Goal: Task Accomplishment & Management: Complete application form

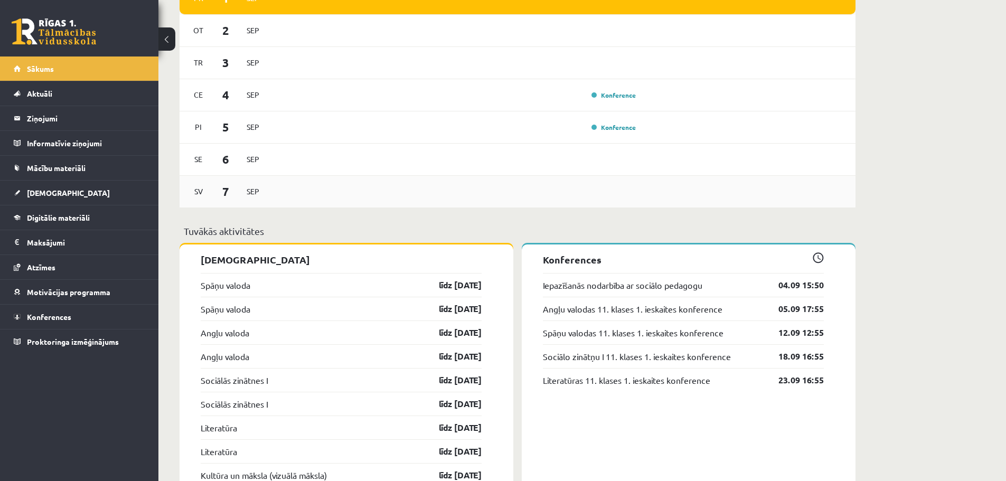
scroll to position [633, 0]
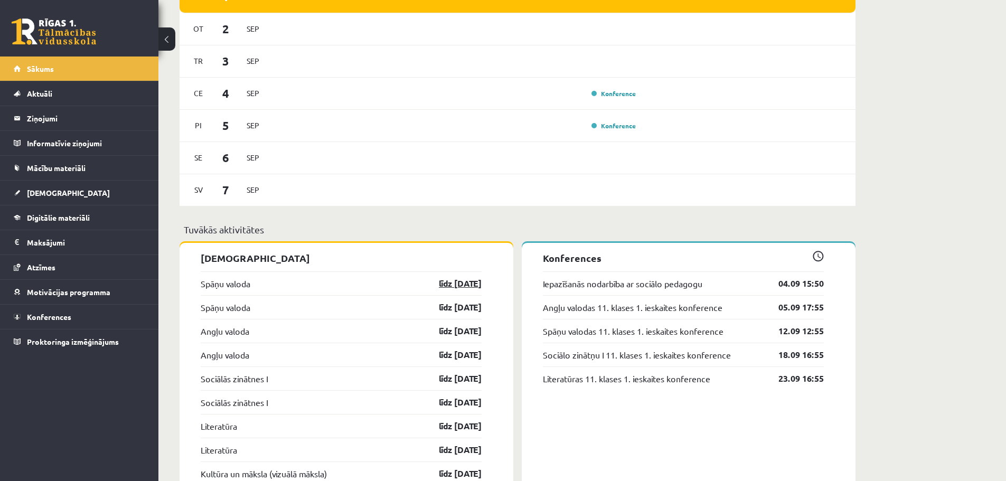
click at [440, 285] on link "līdz 15.09.25" at bounding box center [450, 283] width 61 height 13
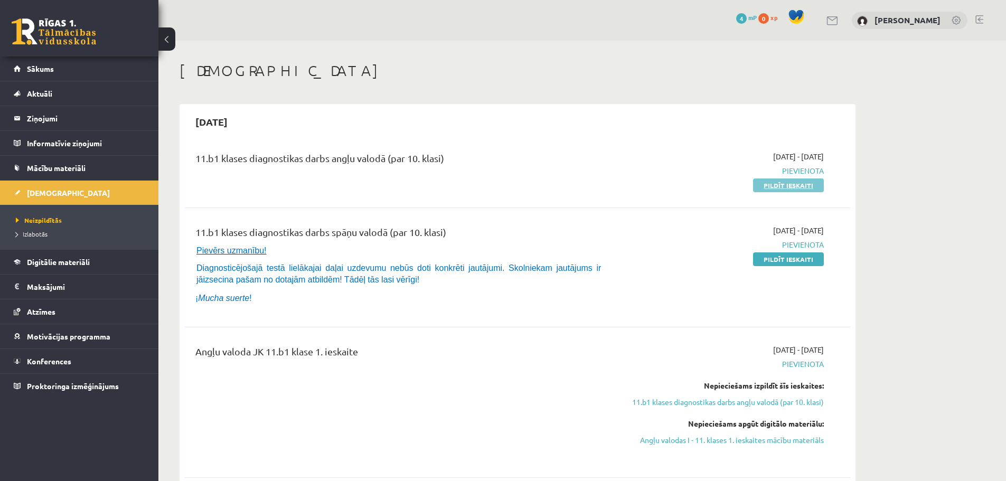
click at [799, 182] on link "Pildīt ieskaiti" at bounding box center [788, 185] width 71 height 14
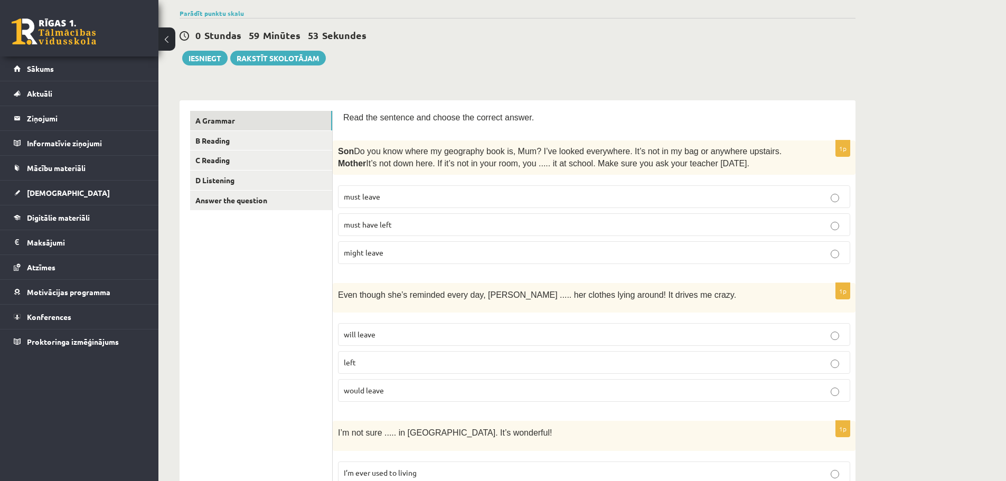
scroll to position [106, 0]
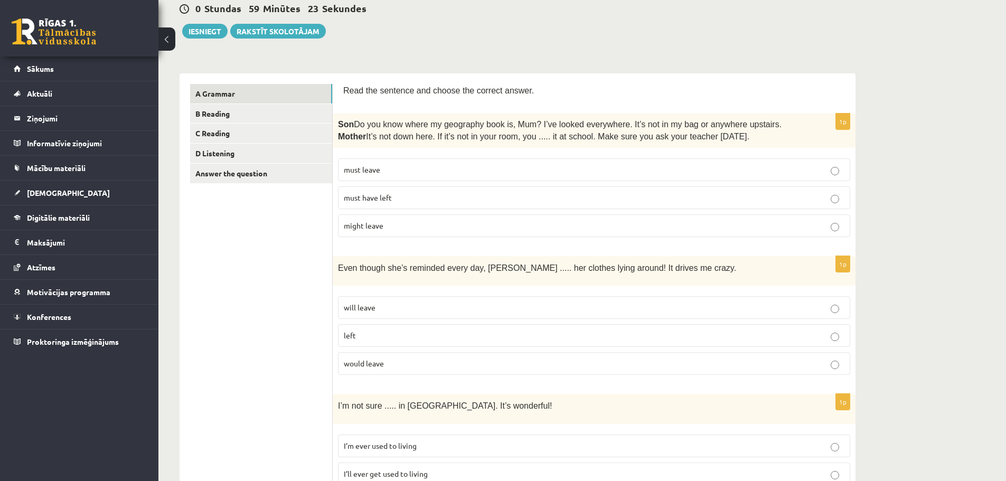
click at [450, 194] on p "must have left" at bounding box center [594, 197] width 500 height 11
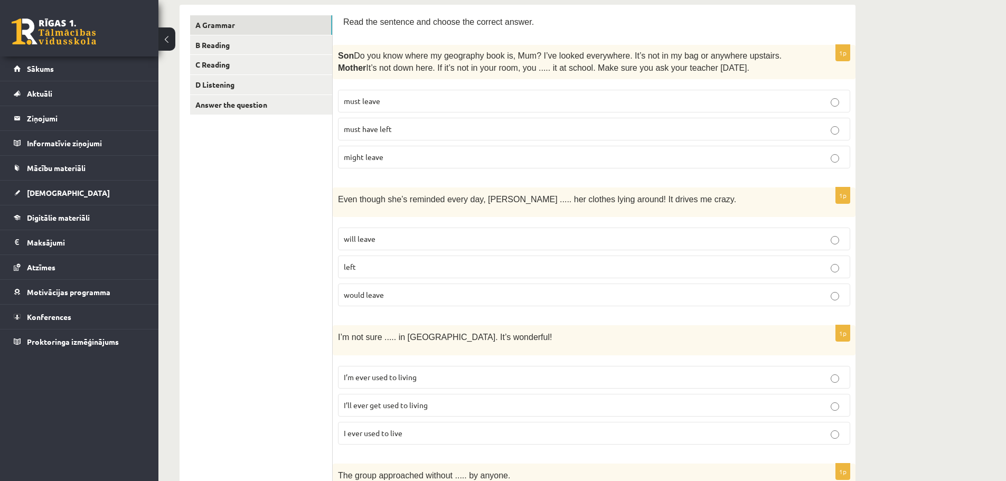
scroll to position [211, 0]
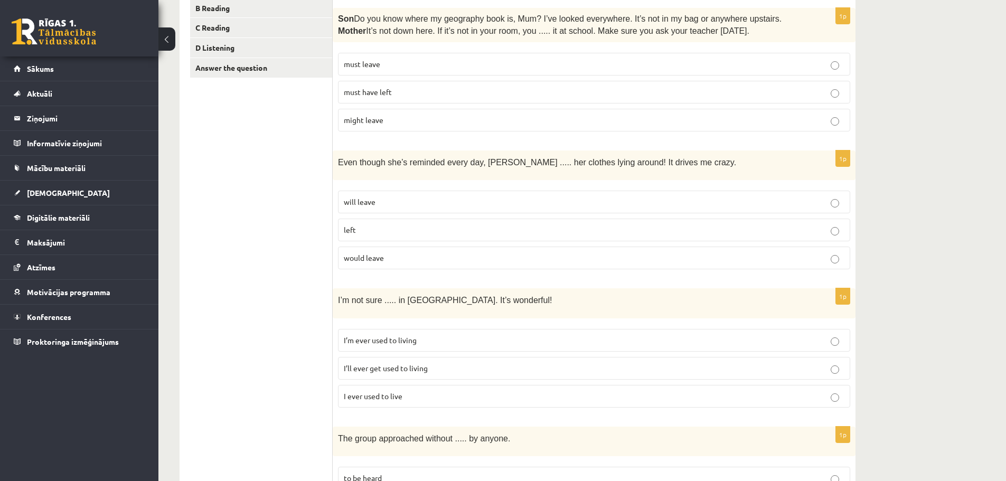
click at [382, 252] on p "would leave" at bounding box center [594, 257] width 500 height 11
click at [368, 233] on p "left" at bounding box center [594, 229] width 500 height 11
click at [372, 253] on span "would leave" at bounding box center [364, 258] width 40 height 10
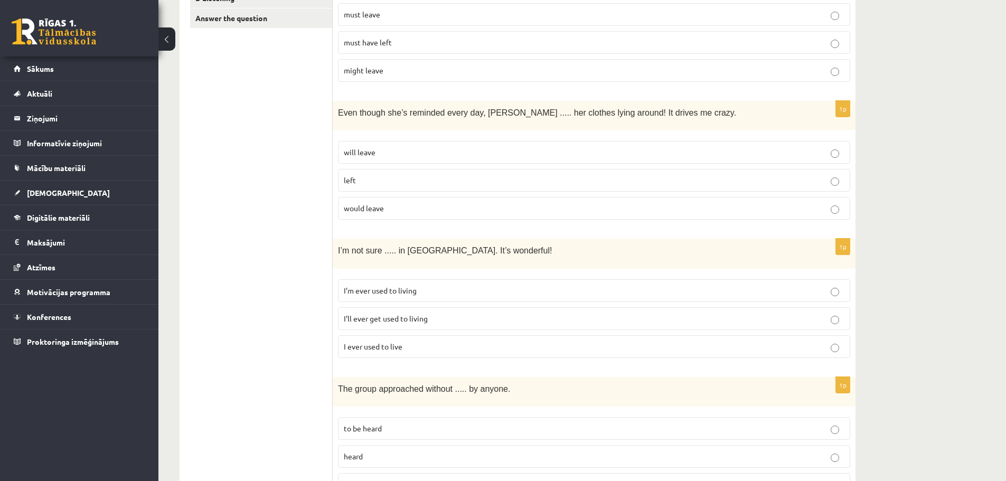
scroll to position [369, 0]
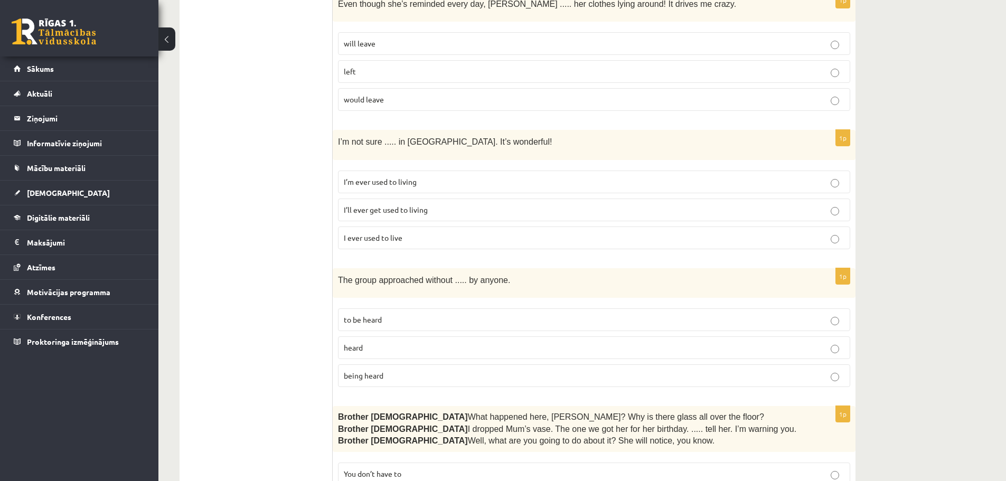
click at [436, 208] on p "I’ll ever get used to living" at bounding box center [594, 209] width 500 height 11
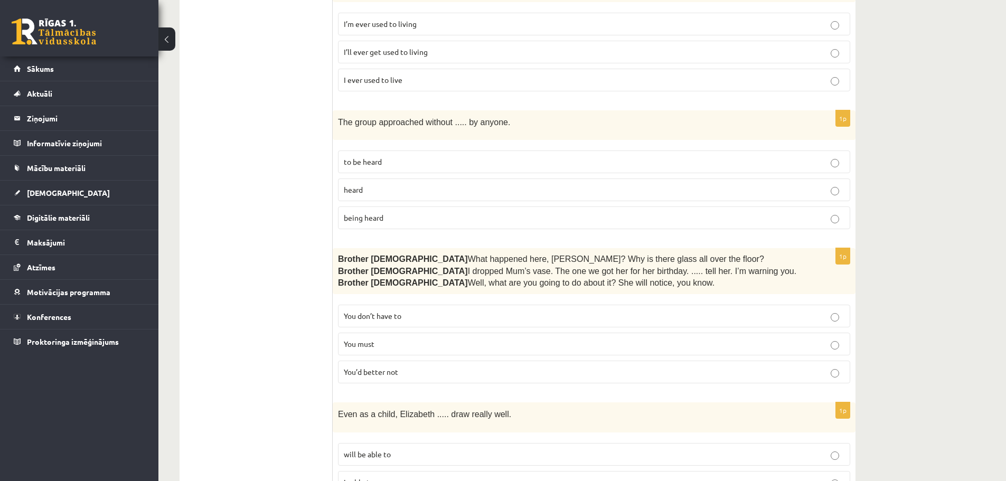
scroll to position [528, 0]
click at [388, 222] on label "being heard" at bounding box center [594, 217] width 512 height 23
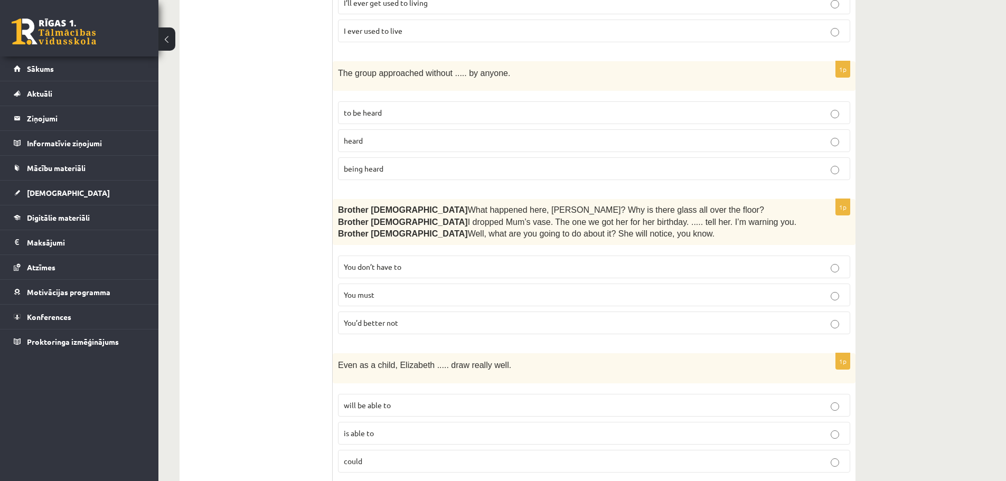
scroll to position [581, 0]
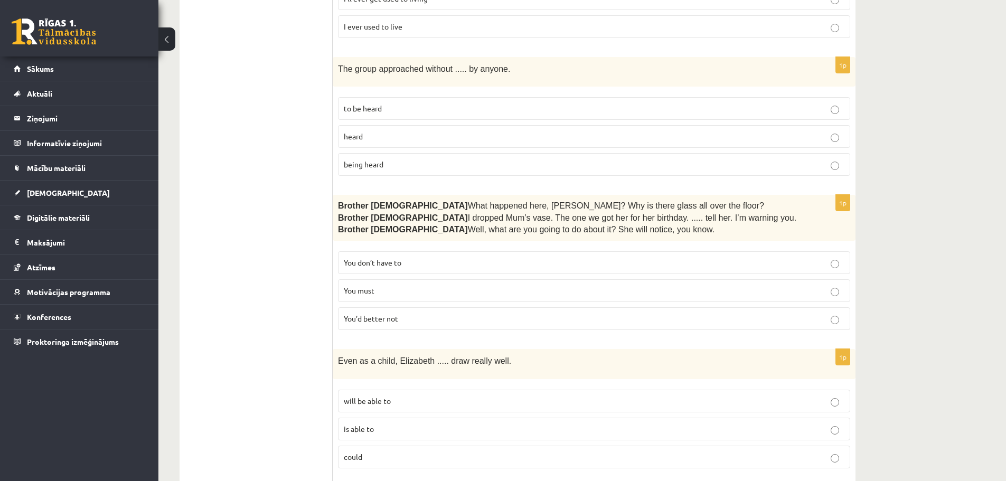
click at [511, 309] on label "You’d better not" at bounding box center [594, 318] width 512 height 23
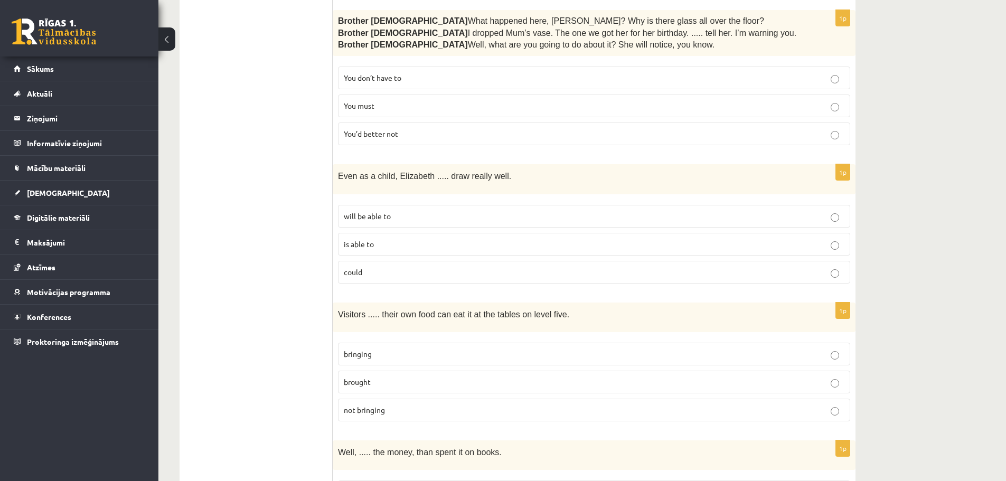
scroll to position [792, 0]
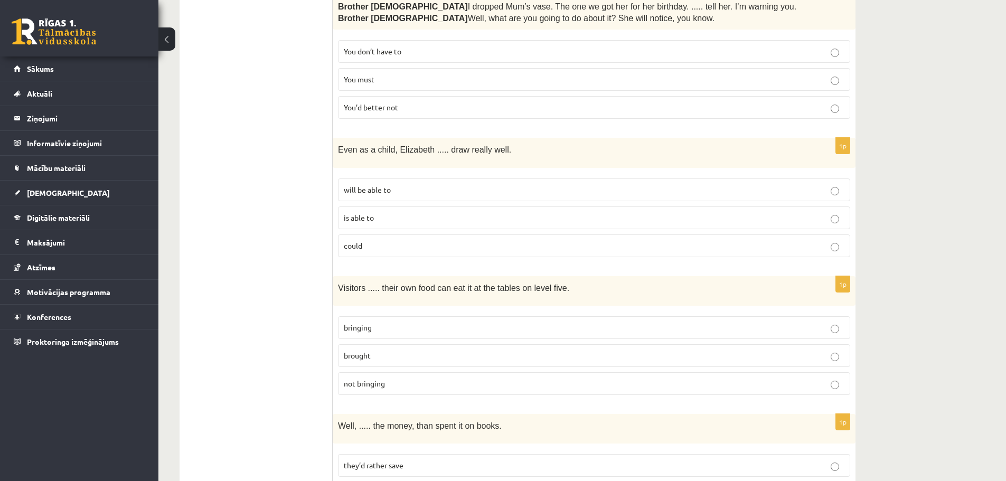
click at [456, 240] on p "could" at bounding box center [594, 245] width 500 height 11
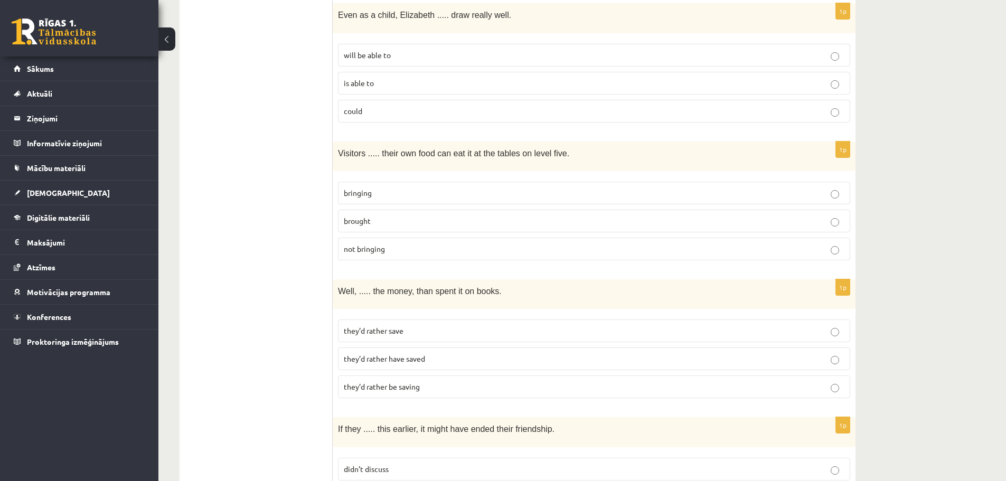
scroll to position [950, 0]
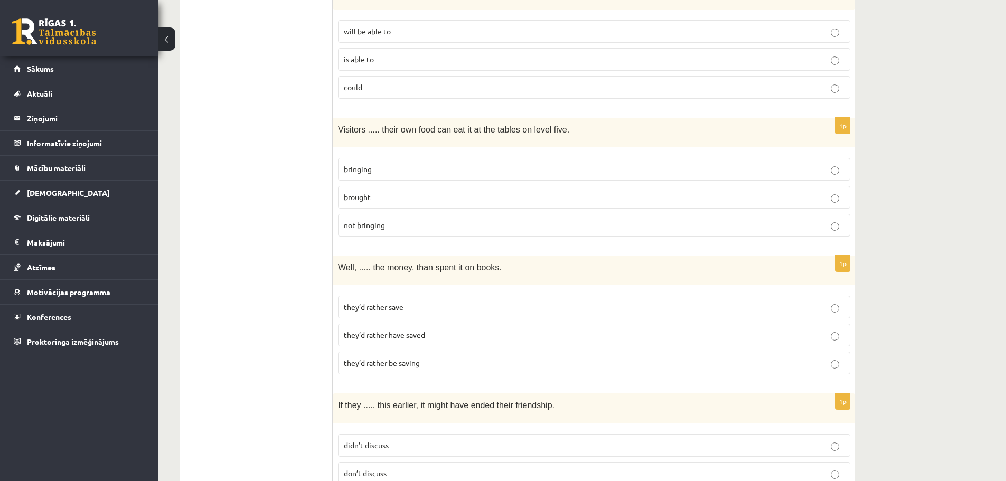
click at [459, 164] on p "bringing" at bounding box center [594, 169] width 500 height 11
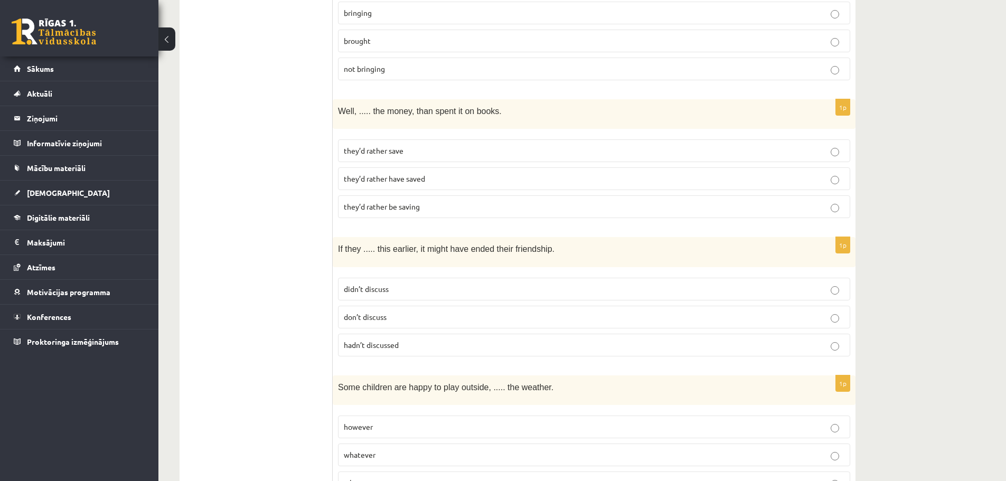
scroll to position [1108, 0]
click at [377, 144] on span "they’d rather save" at bounding box center [374, 149] width 60 height 10
click at [410, 203] on span "they’d rather be saving" at bounding box center [382, 205] width 76 height 10
click at [437, 205] on p "they’d rather be saving" at bounding box center [594, 204] width 500 height 11
click at [457, 143] on p "they’d rather save" at bounding box center [594, 148] width 500 height 11
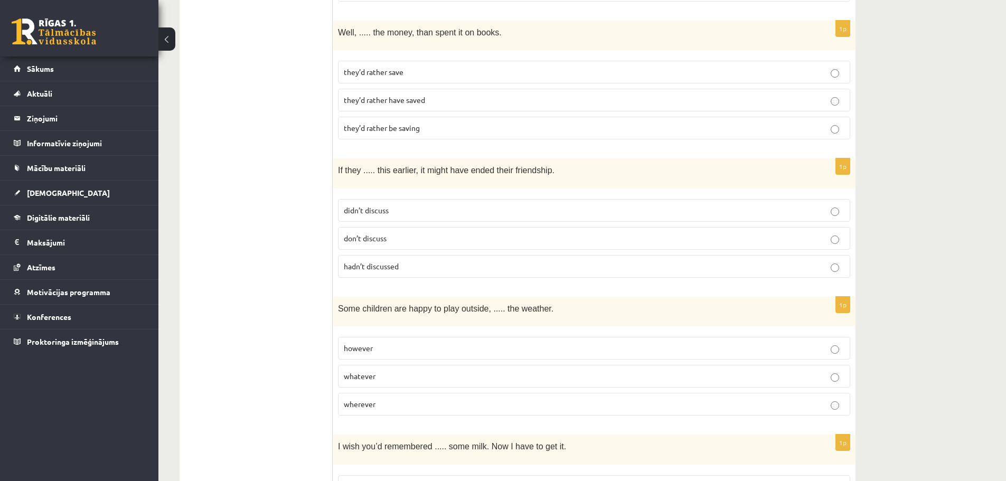
scroll to position [1214, 0]
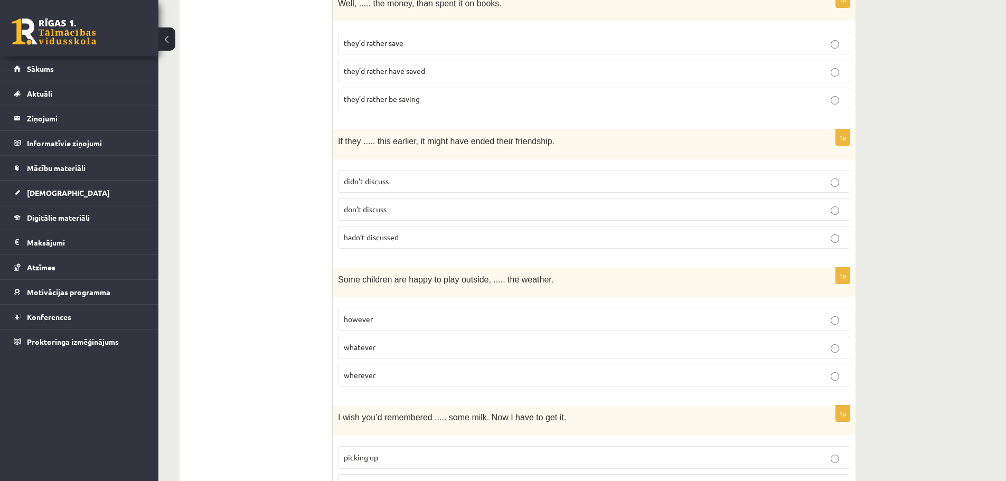
click at [400, 176] on p "didn’t discuss" at bounding box center [594, 181] width 500 height 11
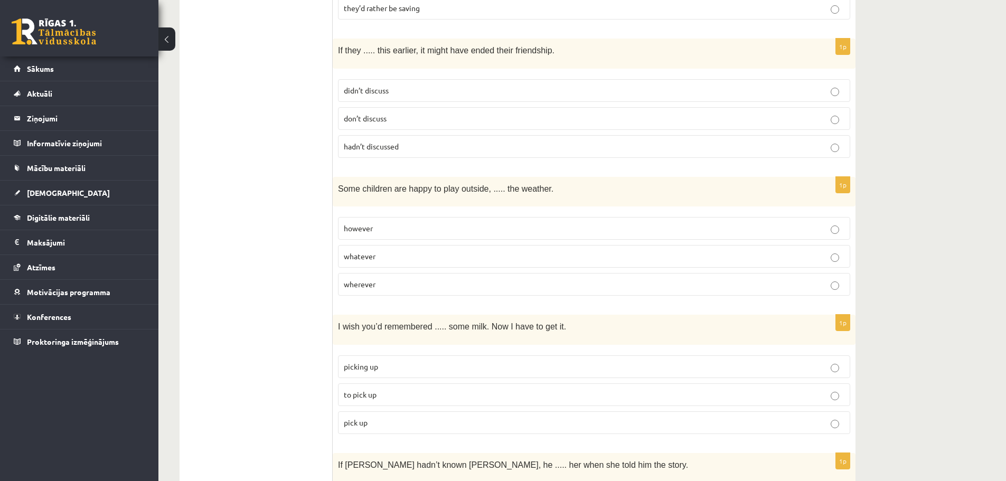
scroll to position [1320, 0]
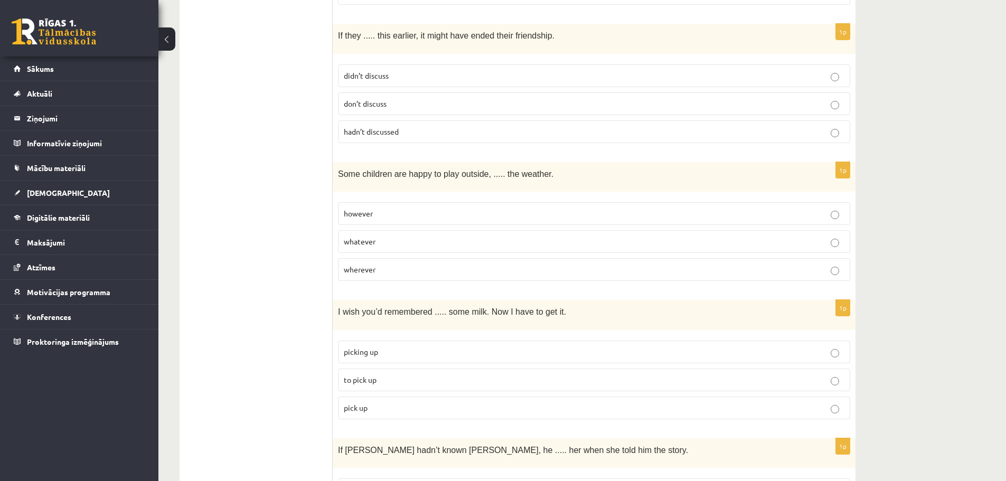
click at [434, 236] on p "whatever" at bounding box center [594, 241] width 500 height 11
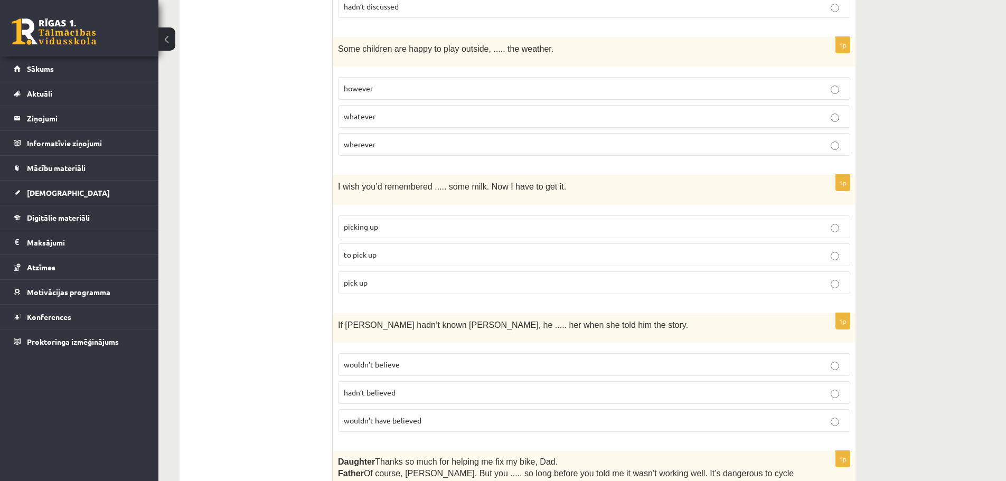
scroll to position [1478, 0]
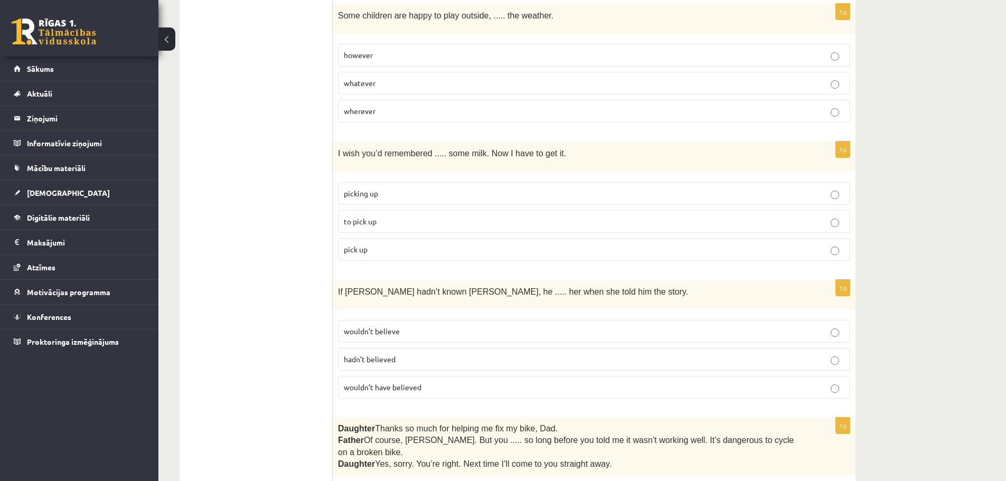
click at [500, 216] on p "to pick up" at bounding box center [594, 221] width 500 height 11
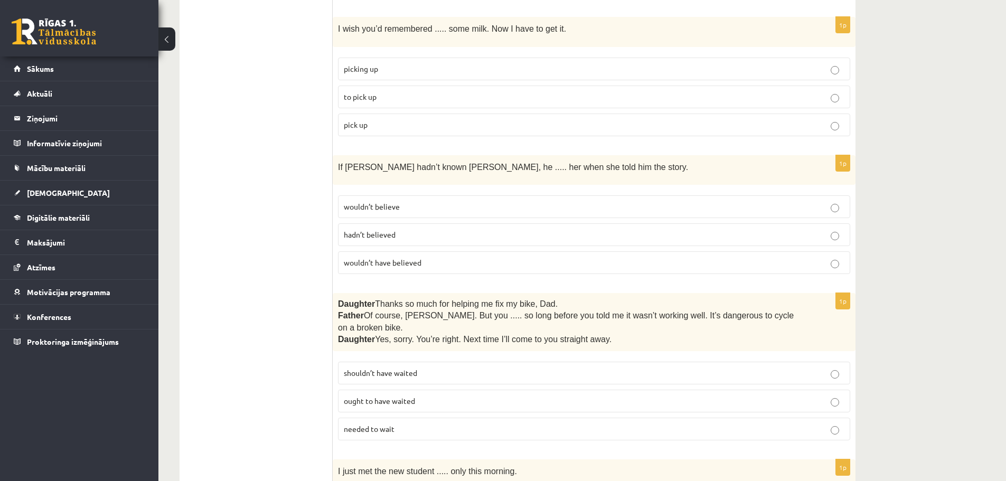
scroll to position [1636, 0]
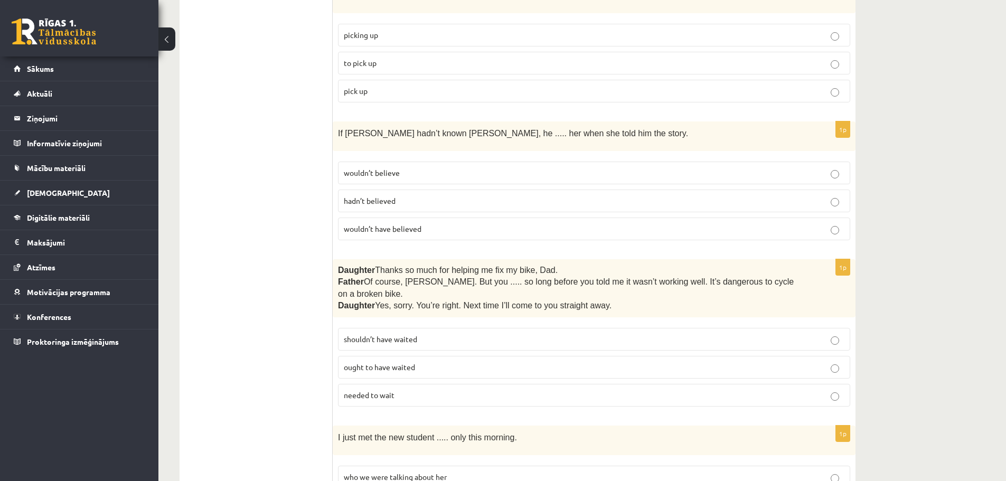
click at [450, 167] on p "wouldn’t believe" at bounding box center [594, 172] width 500 height 11
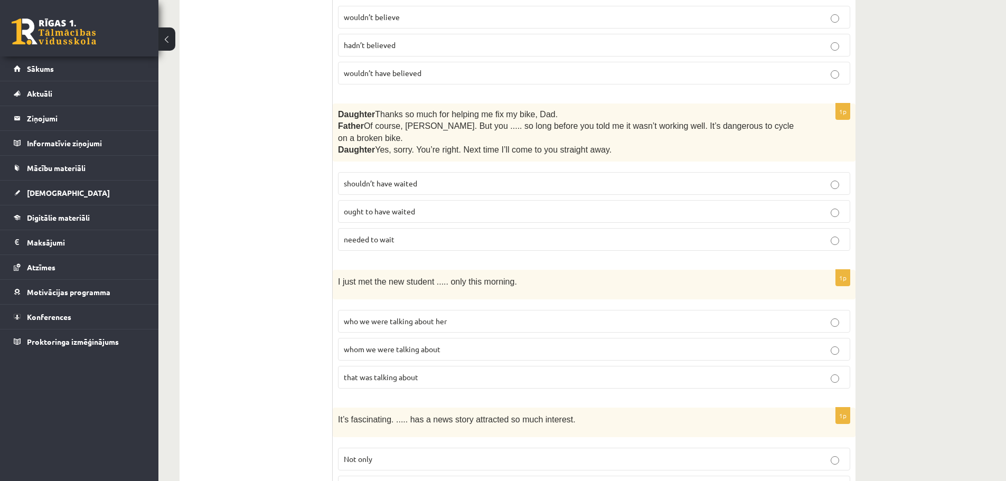
scroll to position [1795, 0]
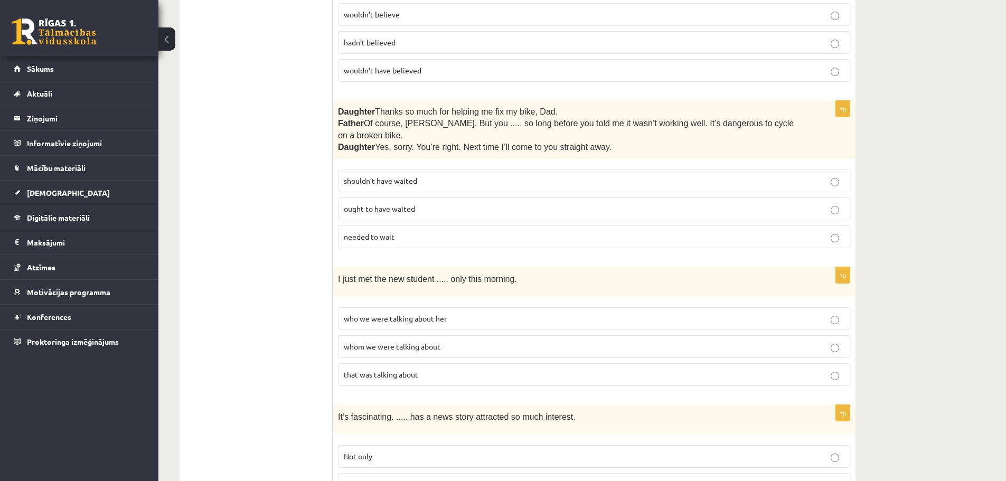
drag, startPoint x: 339, startPoint y: 187, endPoint x: 345, endPoint y: 187, distance: 5.8
drag, startPoint x: 345, startPoint y: 187, endPoint x: 297, endPoint y: 178, distance: 48.8
drag, startPoint x: 340, startPoint y: 185, endPoint x: 364, endPoint y: 194, distance: 25.2
click at [364, 197] on label "ought to have waited" at bounding box center [594, 208] width 512 height 23
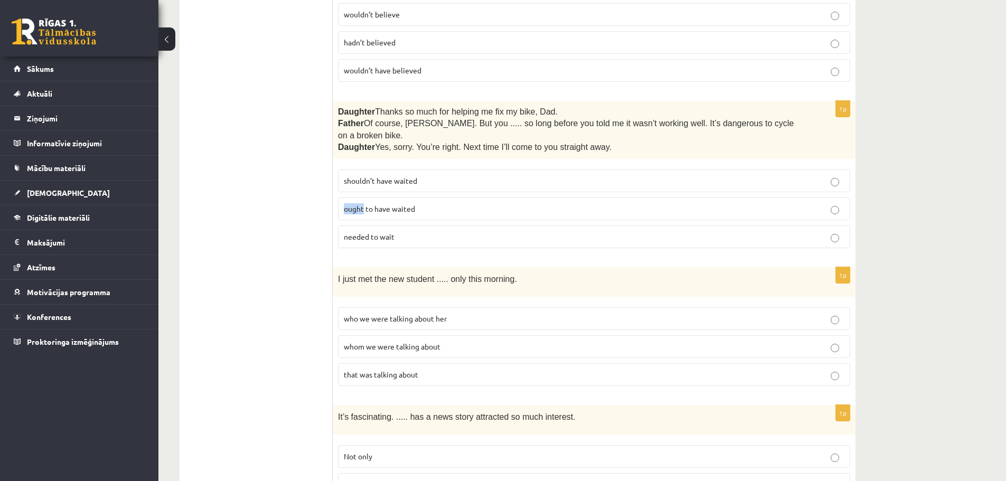
copy span "ought"
click at [449, 175] on p "shouldn’t have waited" at bounding box center [594, 180] width 500 height 11
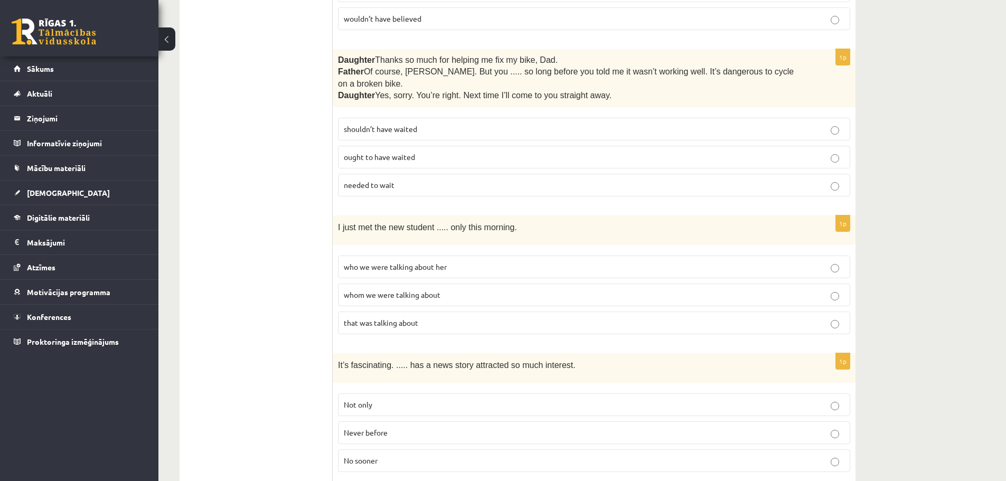
scroll to position [1847, 0]
click at [409, 289] on span "whom we were talking about" at bounding box center [392, 294] width 97 height 10
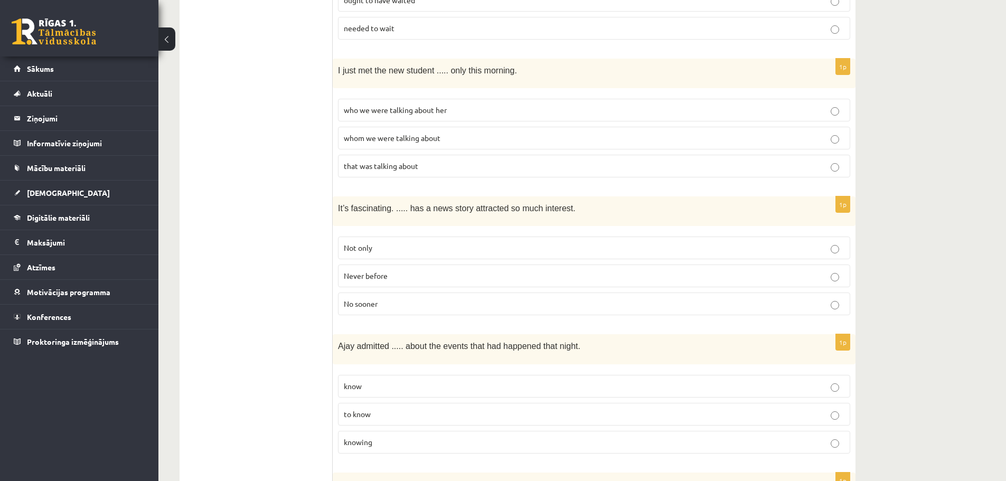
scroll to position [2006, 0]
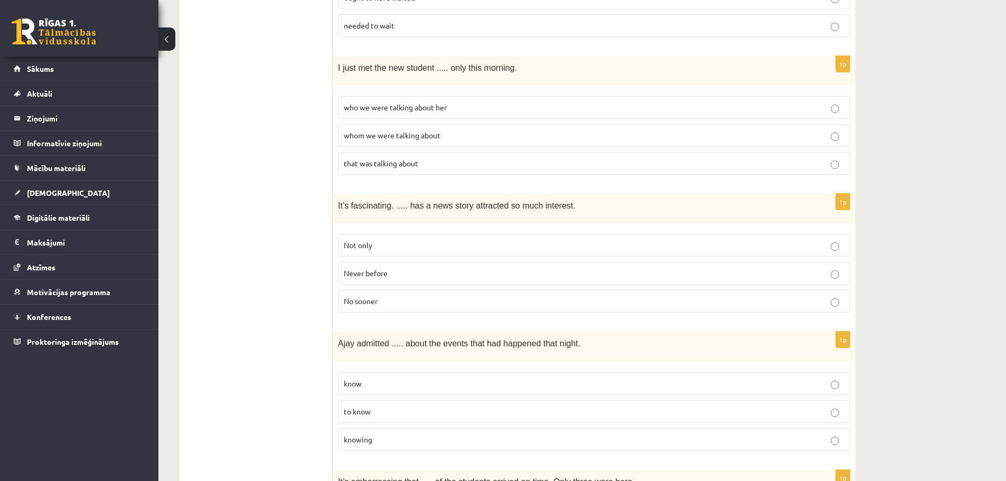
click at [399, 268] on p "Never before" at bounding box center [594, 273] width 500 height 11
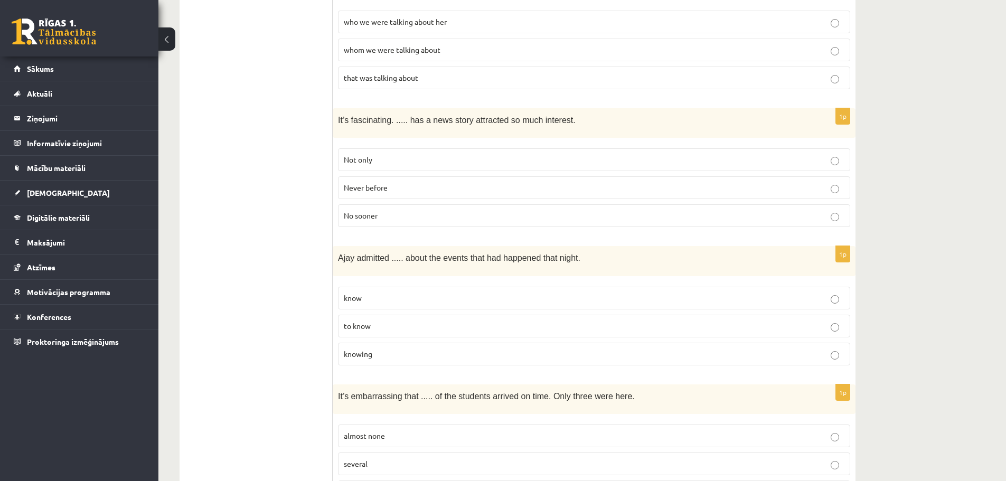
scroll to position [2111, 0]
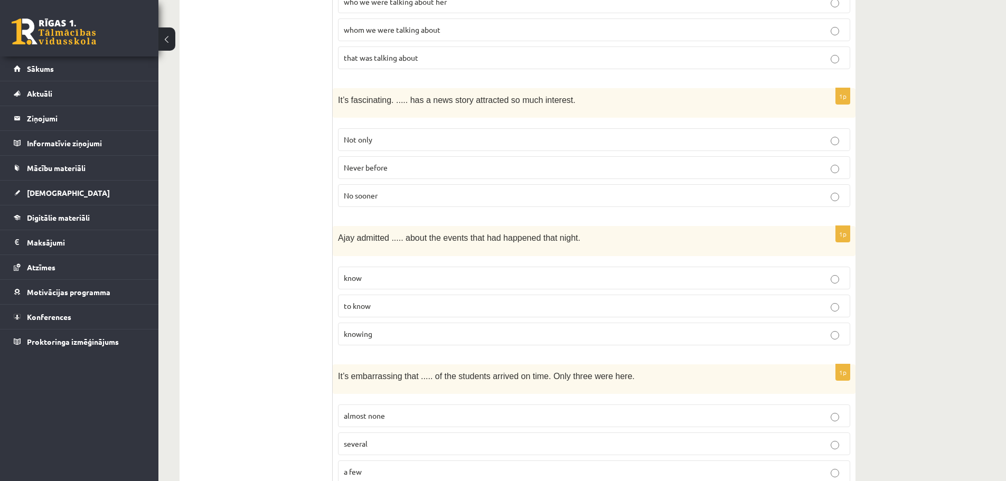
click at [413, 295] on label "to know" at bounding box center [594, 306] width 512 height 23
drag, startPoint x: 338, startPoint y: 220, endPoint x: 387, endPoint y: 217, distance: 48.6
click at [387, 233] on span "Ajay admitted ..... about the events that had happened that night." at bounding box center [459, 237] width 242 height 9
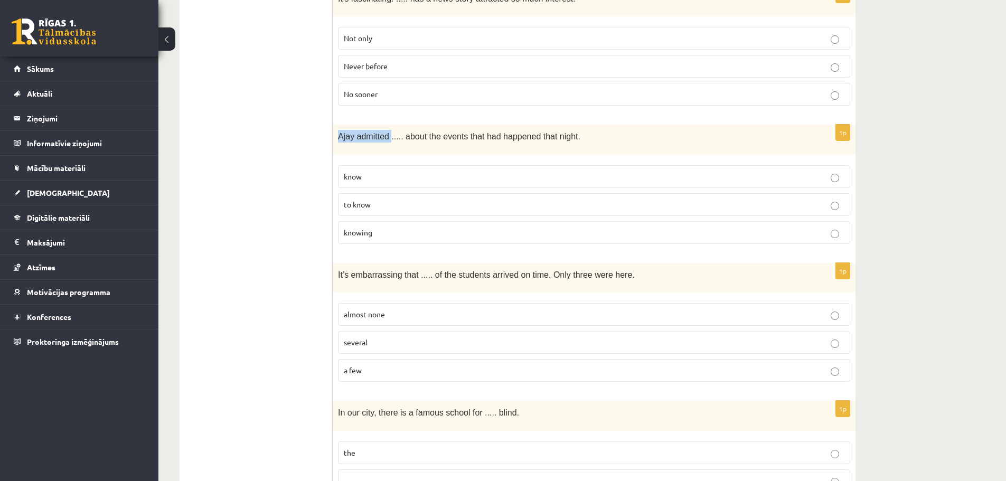
scroll to position [2217, 0]
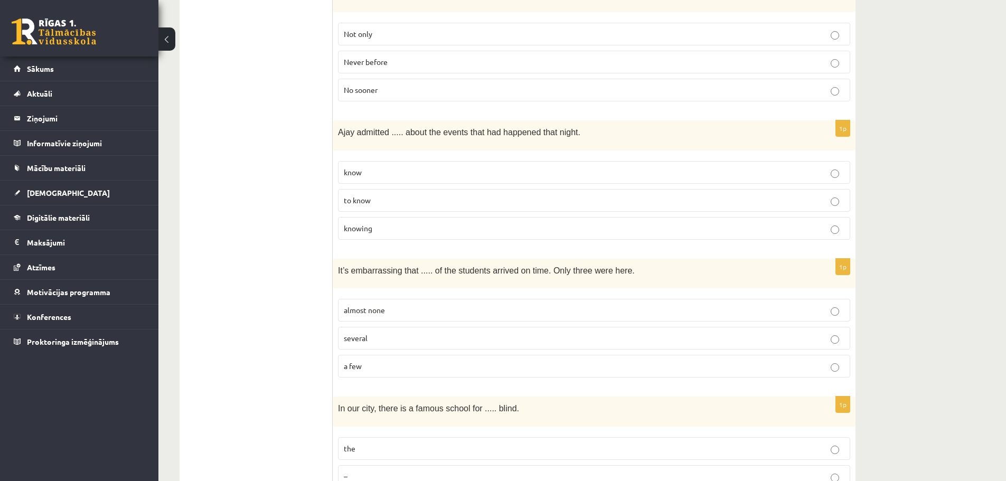
click at [383, 305] on span "almost none" at bounding box center [364, 310] width 41 height 10
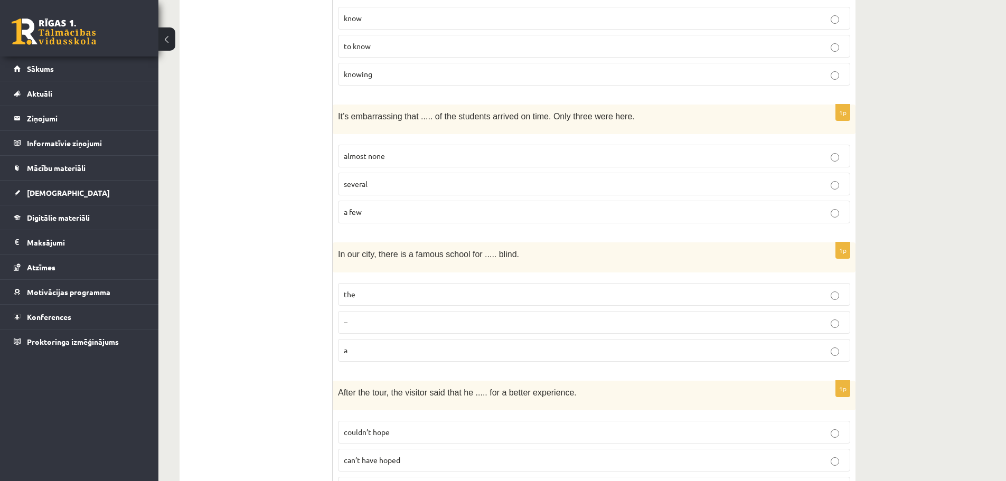
scroll to position [2375, 0]
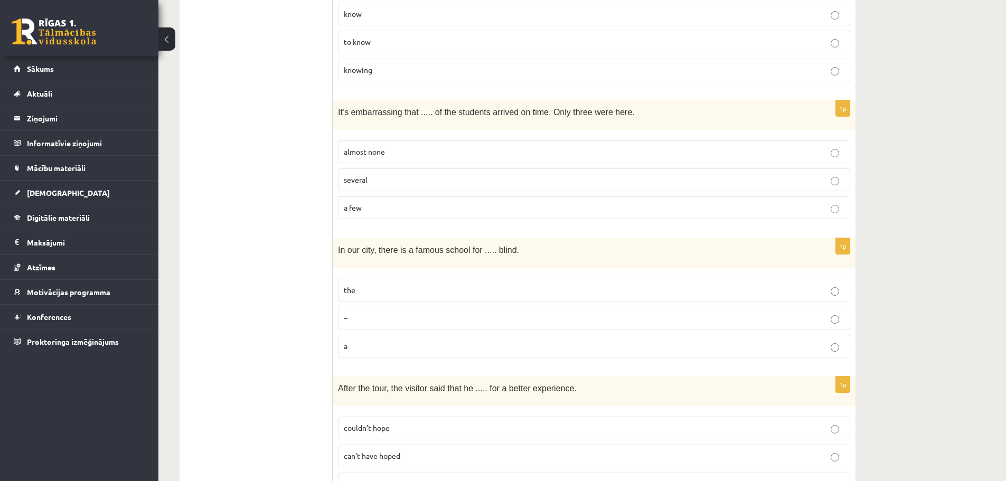
click at [436, 284] on p "the" at bounding box center [594, 289] width 500 height 11
drag, startPoint x: 337, startPoint y: 229, endPoint x: 502, endPoint y: 238, distance: 165.5
click at [502, 238] on div "In our city, there is a famous school for ..... blind." at bounding box center [594, 253] width 523 height 30
copy span "In our city, there is a famous school for ..... blind"
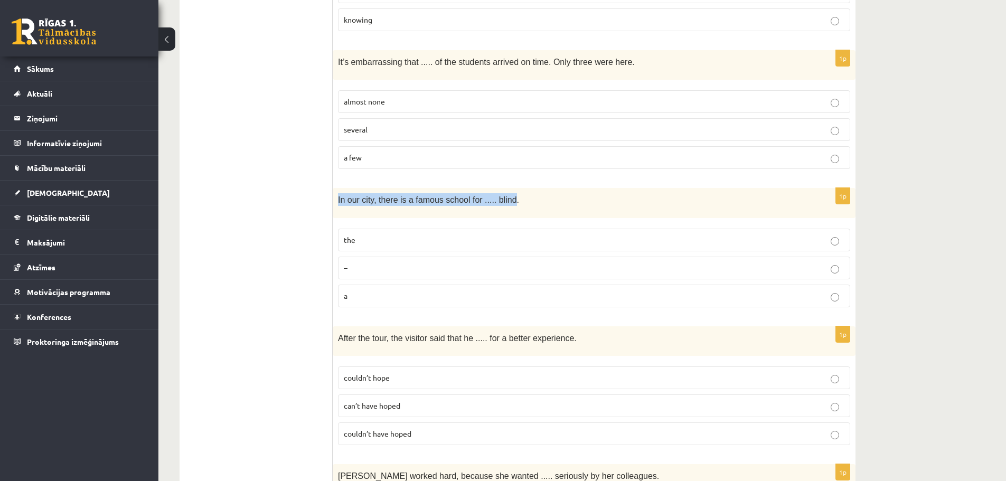
scroll to position [2428, 0]
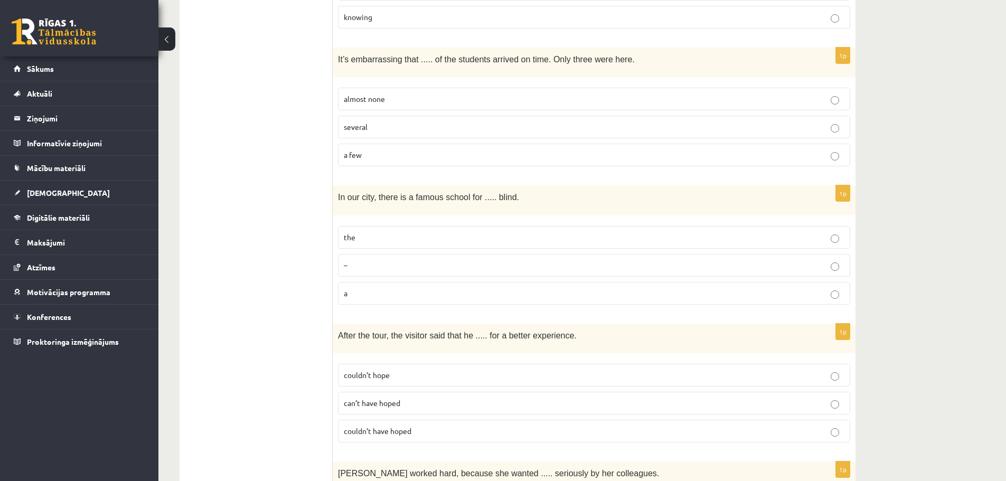
click at [494, 364] on label "couldn’t hope" at bounding box center [594, 375] width 512 height 23
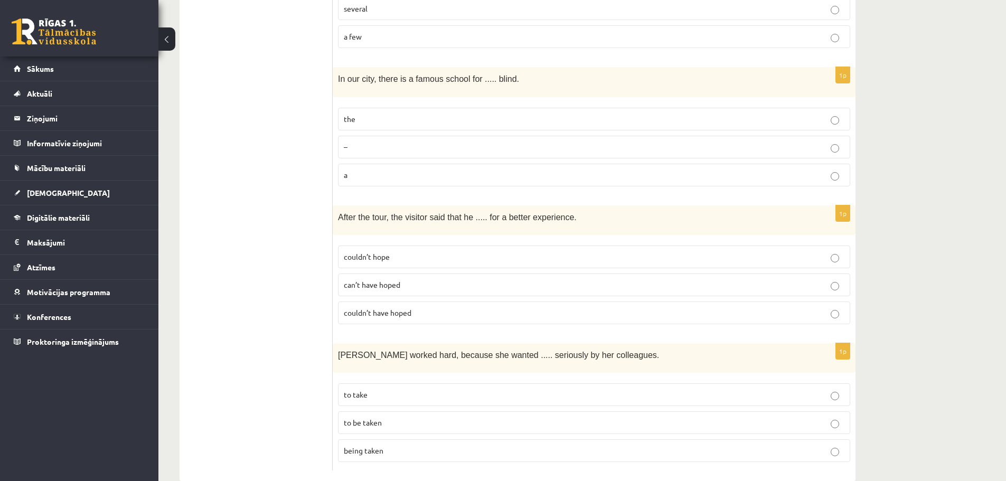
scroll to position [2547, 0]
click at [441, 416] on p "to be taken" at bounding box center [594, 421] width 500 height 11
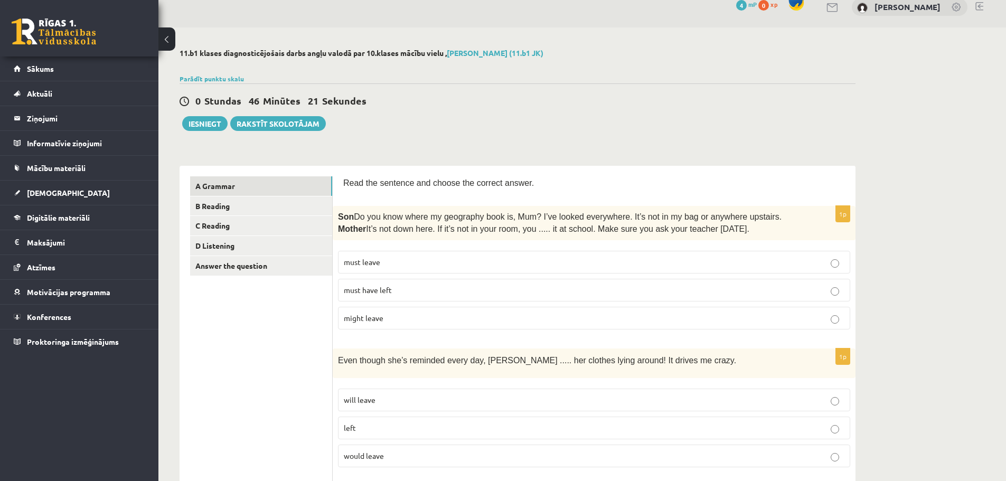
scroll to position [0, 0]
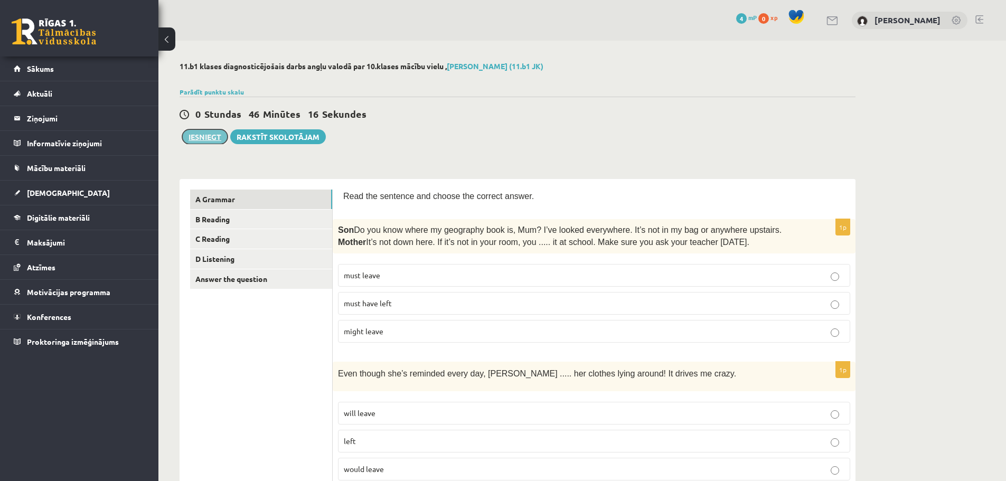
click at [198, 140] on button "Iesniegt" at bounding box center [204, 136] width 45 height 15
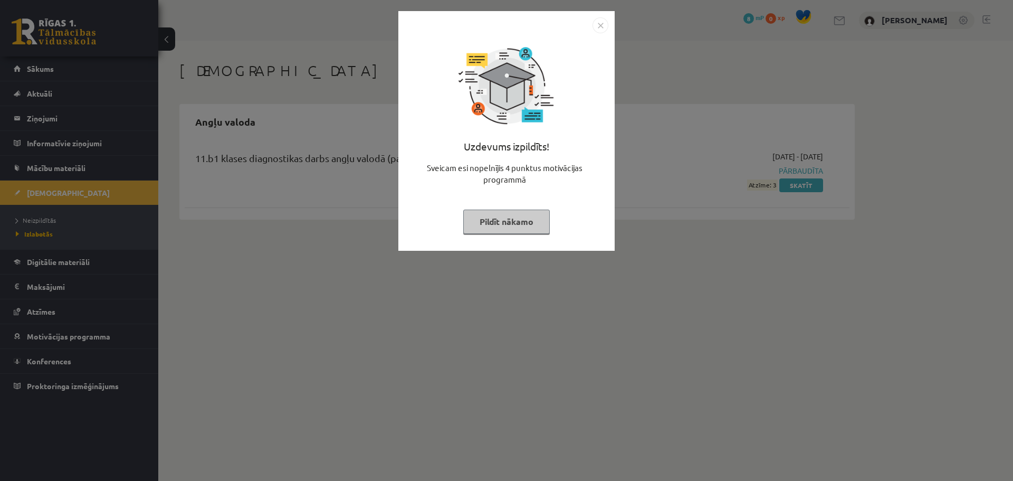
click at [601, 24] on img "Close" at bounding box center [601, 25] width 16 height 16
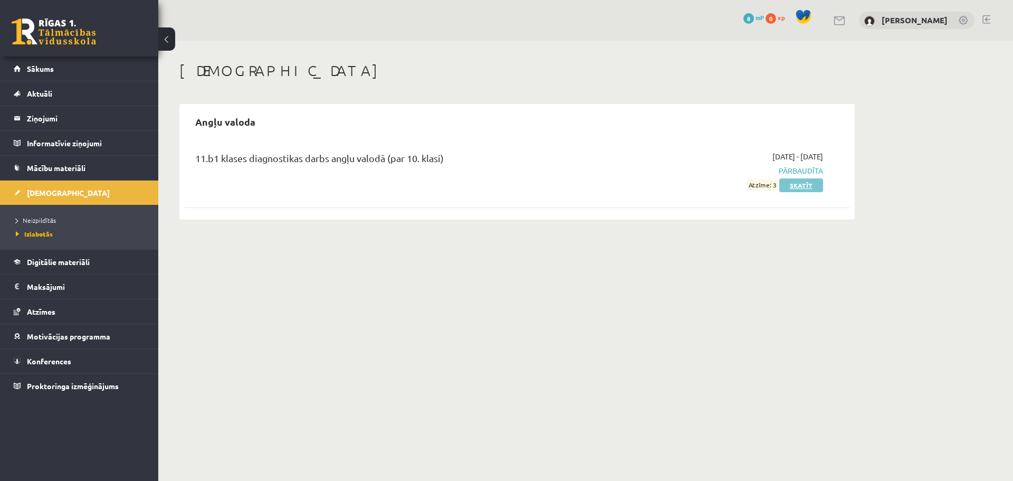
drag, startPoint x: 792, startPoint y: 179, endPoint x: 799, endPoint y: 182, distance: 7.1
click at [794, 179] on link "Skatīt" at bounding box center [802, 185] width 44 height 14
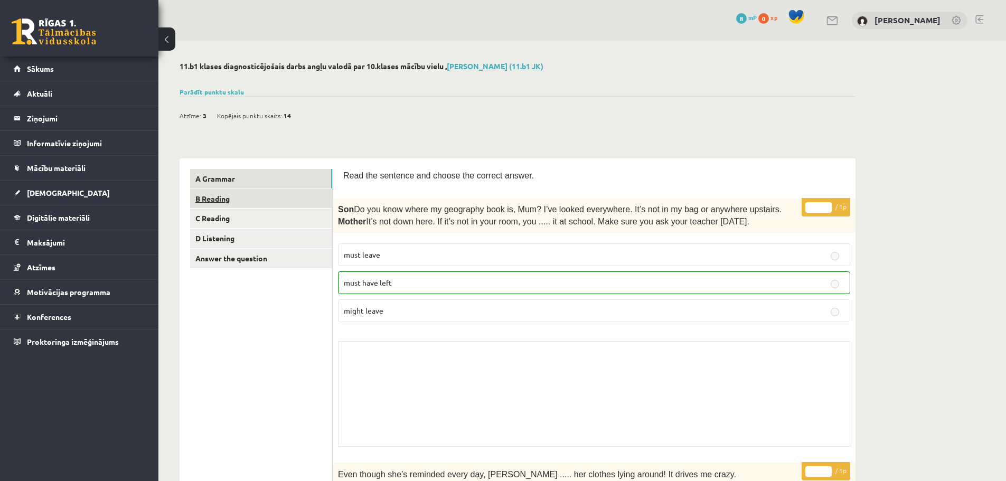
click at [319, 197] on link "B Reading" at bounding box center [261, 199] width 142 height 20
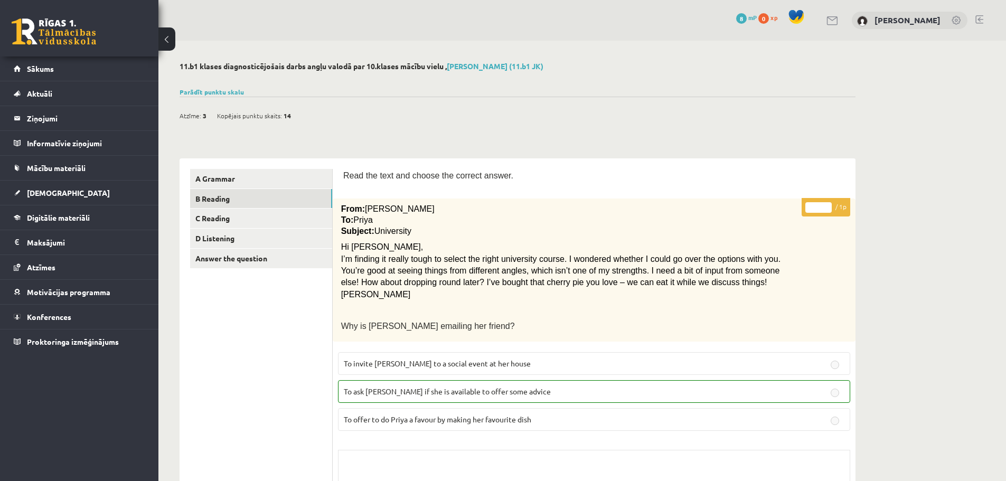
click at [168, 41] on button at bounding box center [166, 38] width 17 height 23
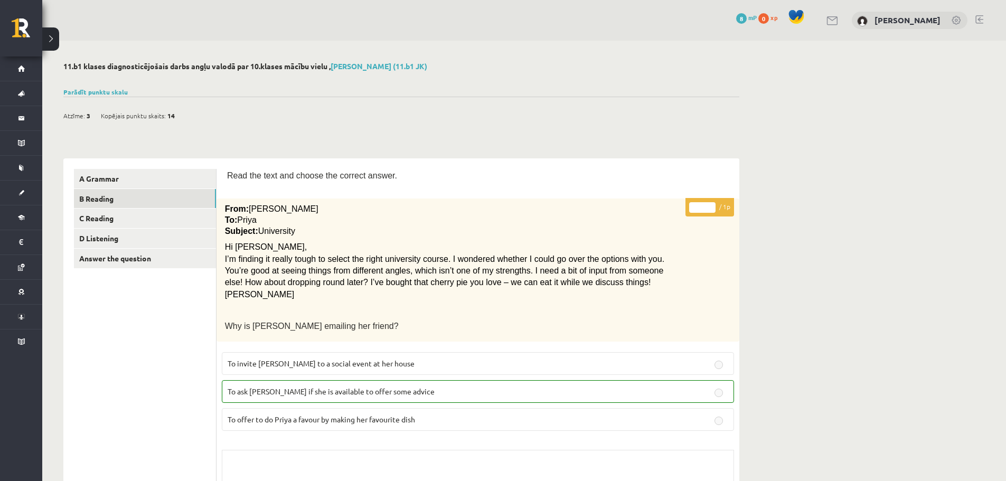
click at [50, 41] on button at bounding box center [50, 38] width 17 height 23
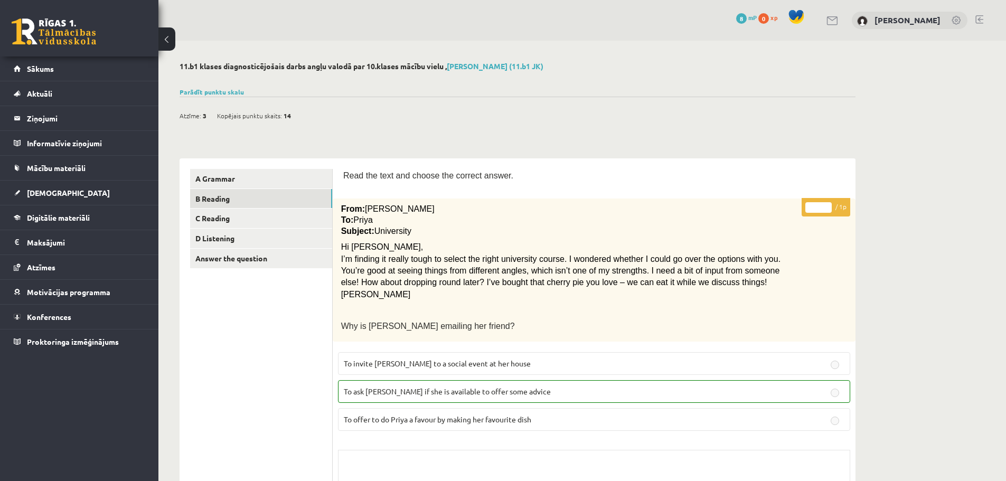
click at [172, 39] on button at bounding box center [166, 38] width 17 height 23
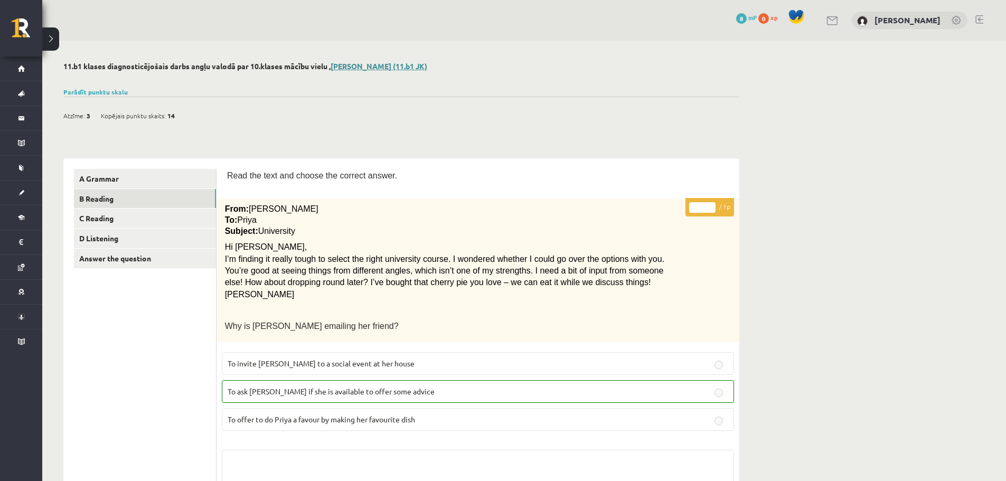
click at [390, 67] on link "Alina Berjoza (11.b1 JK)" at bounding box center [378, 66] width 97 height 10
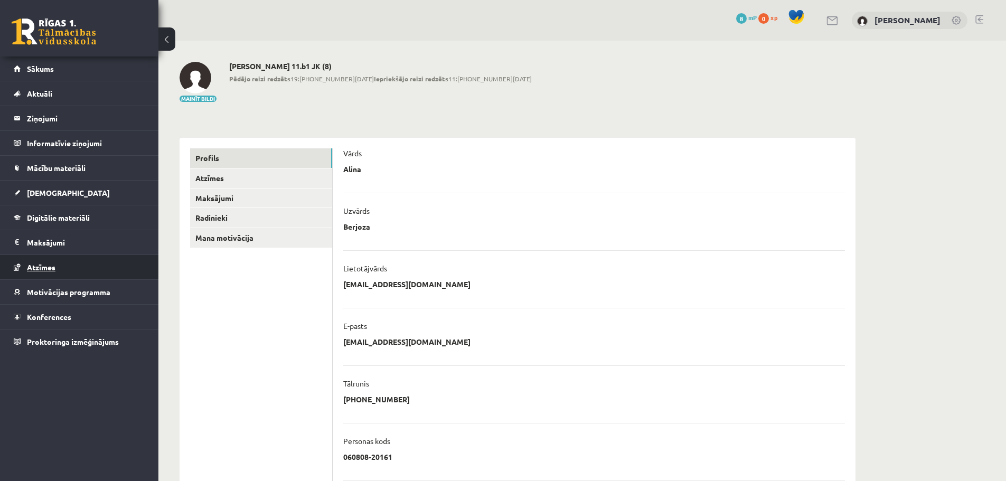
click at [91, 260] on link "Atzīmes" at bounding box center [79, 267] width 131 height 24
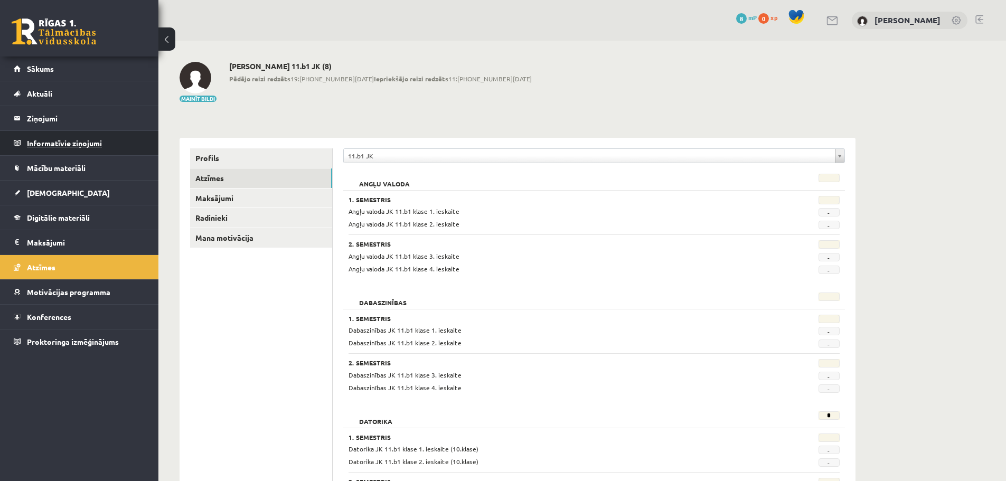
click at [76, 148] on legend "Informatīvie ziņojumi 0" at bounding box center [86, 143] width 118 height 24
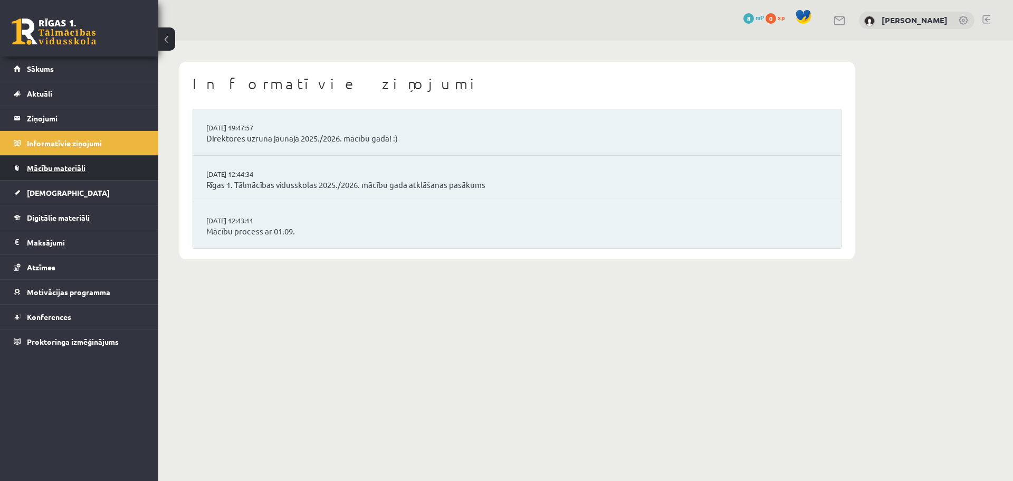
click at [77, 170] on span "Mācību materiāli" at bounding box center [56, 168] width 59 height 10
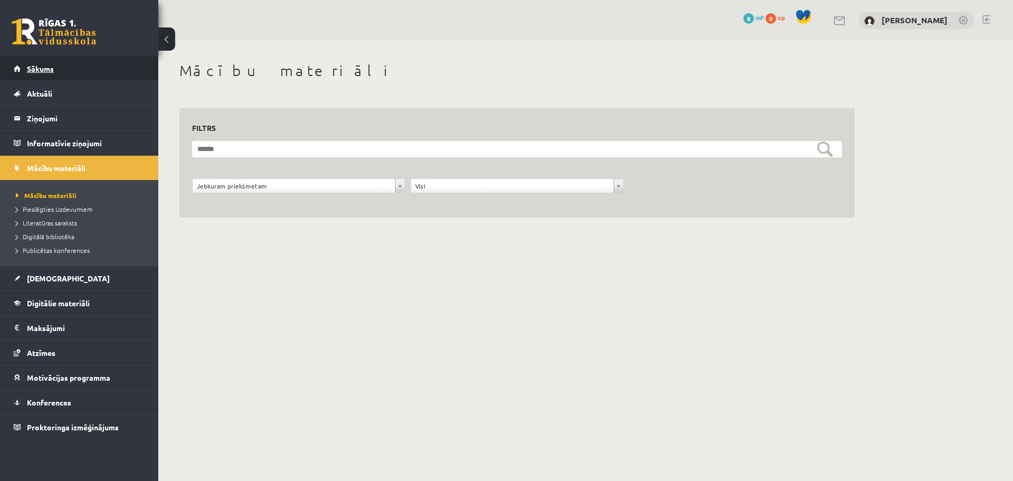
click at [73, 72] on link "Sākums" at bounding box center [79, 68] width 131 height 24
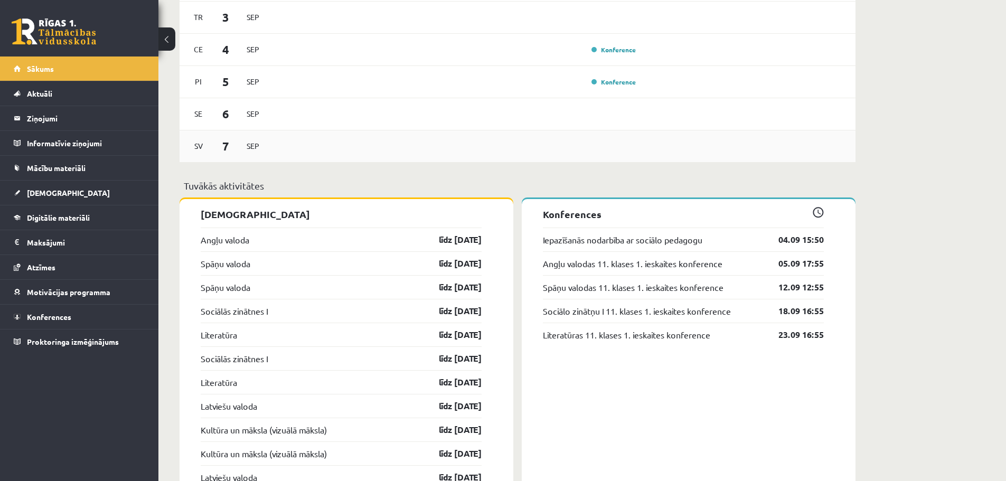
scroll to position [686, 0]
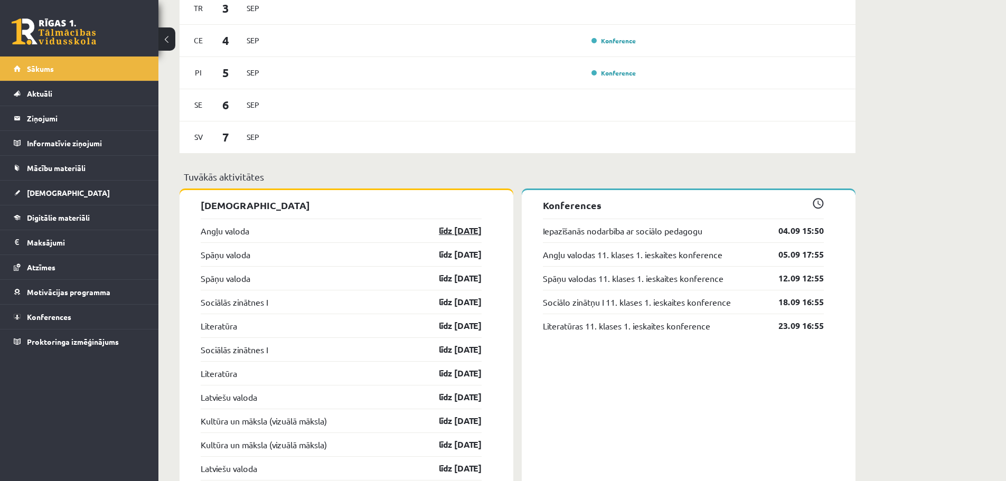
click at [433, 229] on link "līdz 15.09.25" at bounding box center [450, 230] width 61 height 13
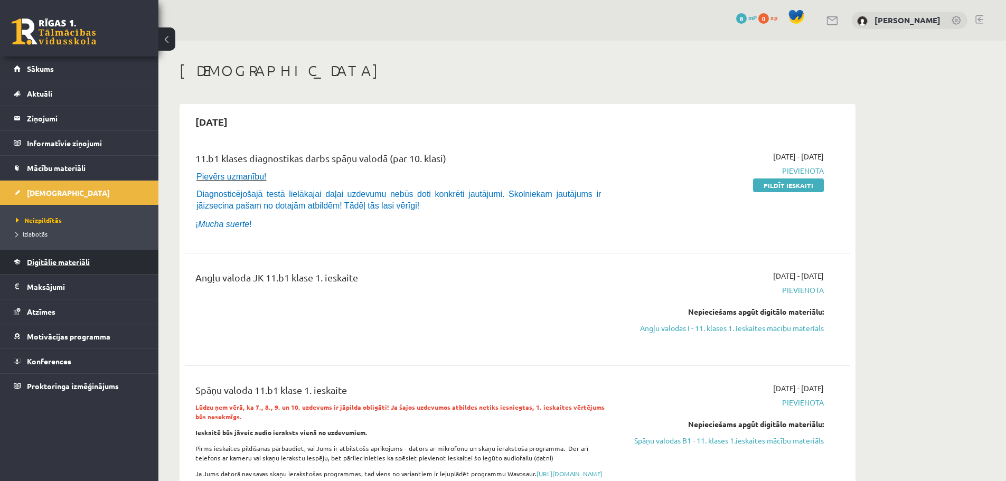
click at [94, 265] on link "Digitālie materiāli" at bounding box center [79, 262] width 131 height 24
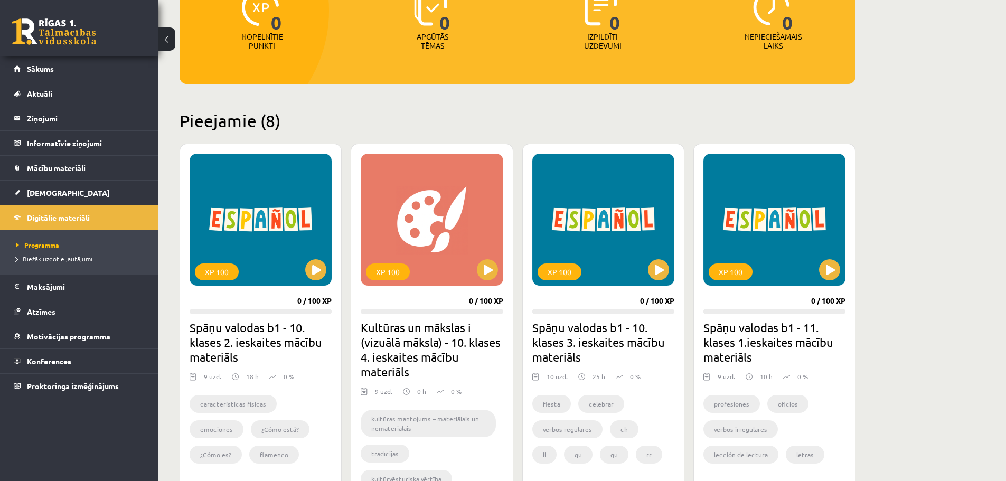
scroll to position [158, 0]
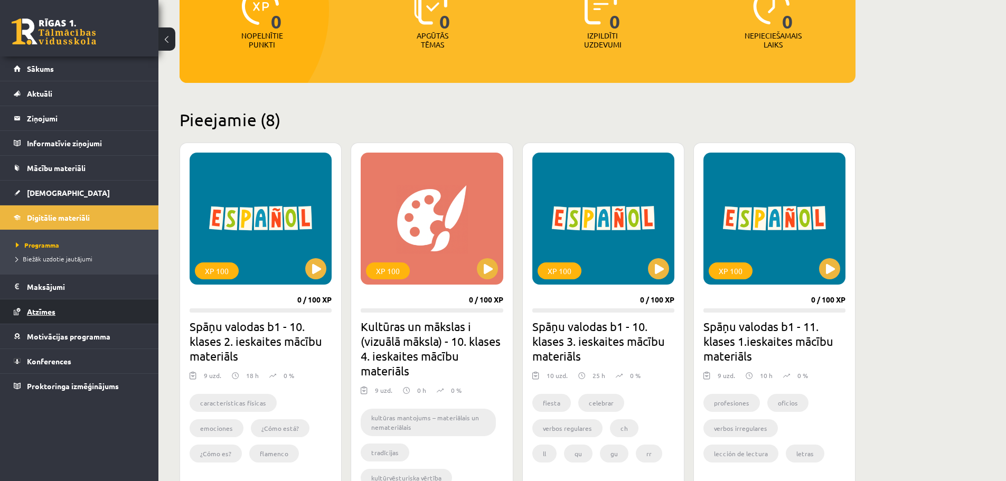
click at [62, 311] on link "Atzīmes" at bounding box center [79, 311] width 131 height 24
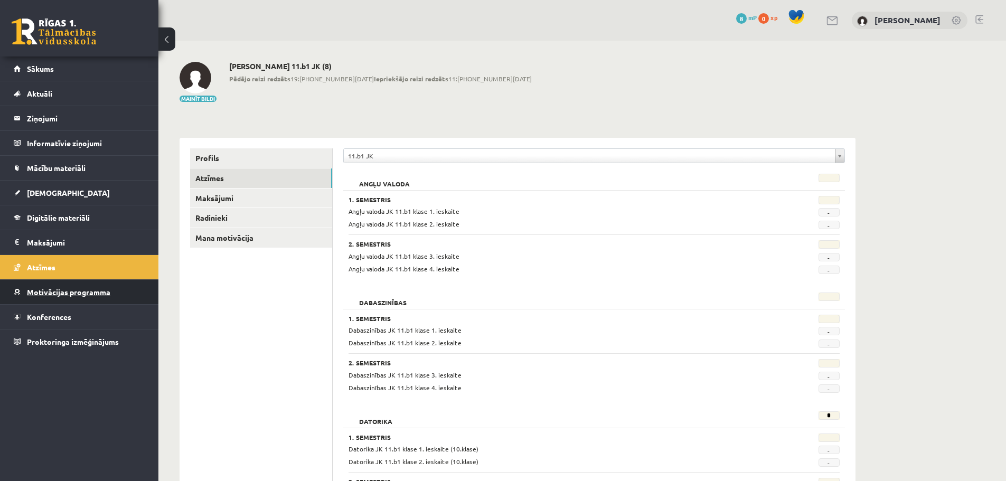
click at [87, 300] on link "Motivācijas programma" at bounding box center [79, 292] width 131 height 24
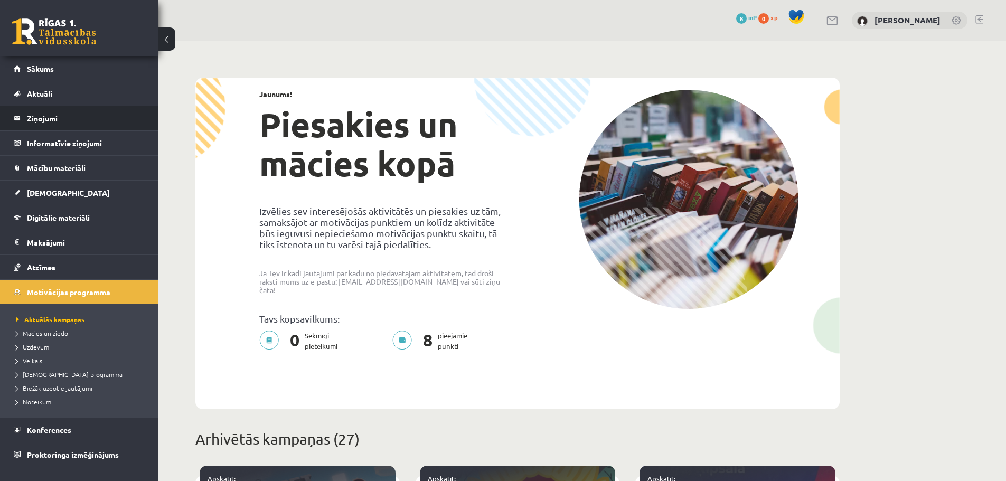
click at [94, 125] on legend "Ziņojumi 0" at bounding box center [86, 118] width 118 height 24
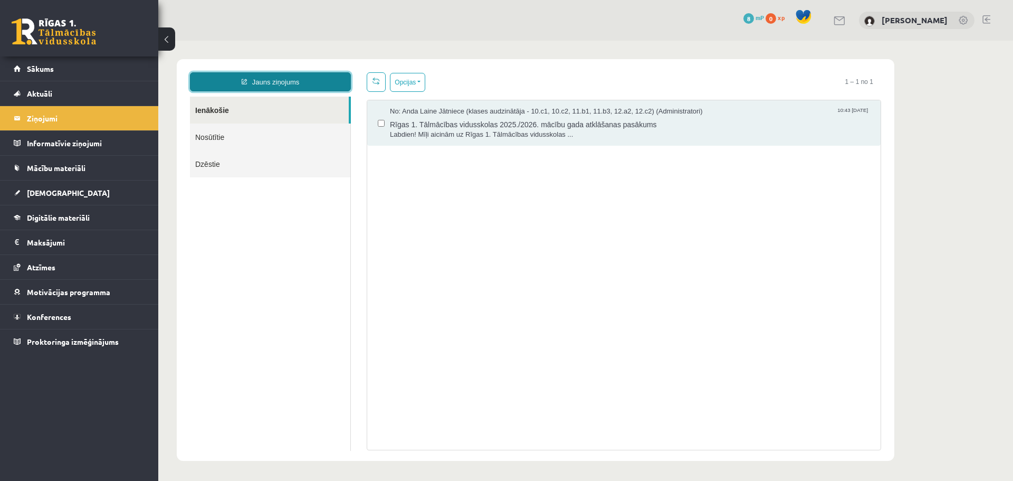
click at [243, 82] on icon at bounding box center [244, 82] width 5 height 6
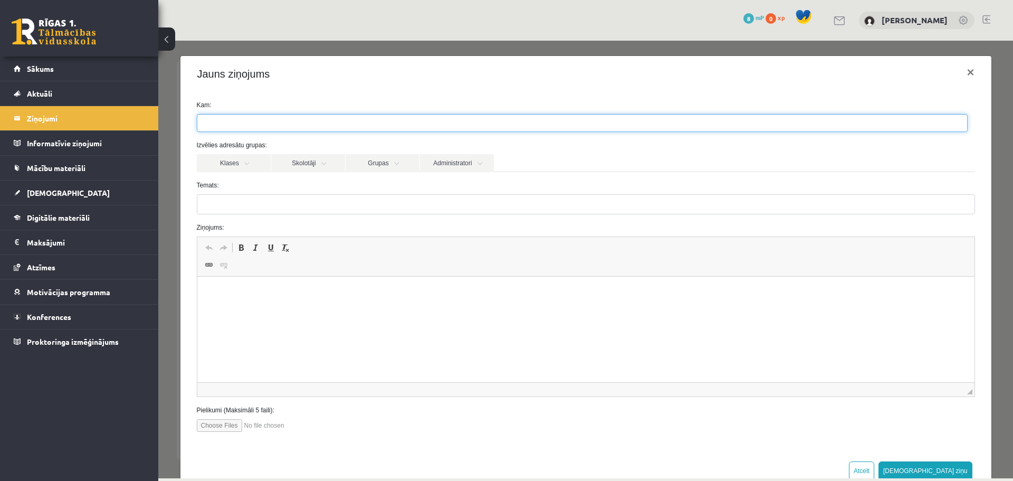
click at [223, 123] on input "search" at bounding box center [215, 123] width 37 height 17
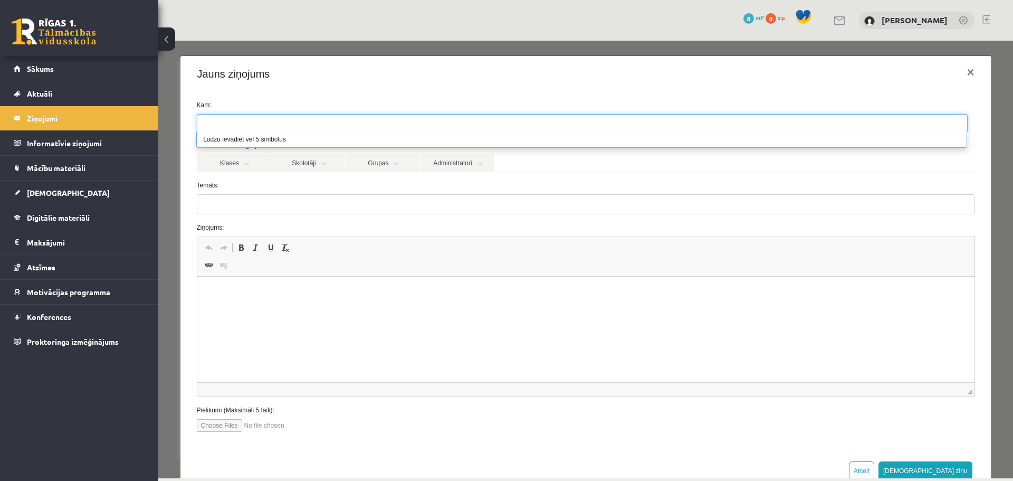
click at [228, 127] on input "search" at bounding box center [215, 123] width 37 height 17
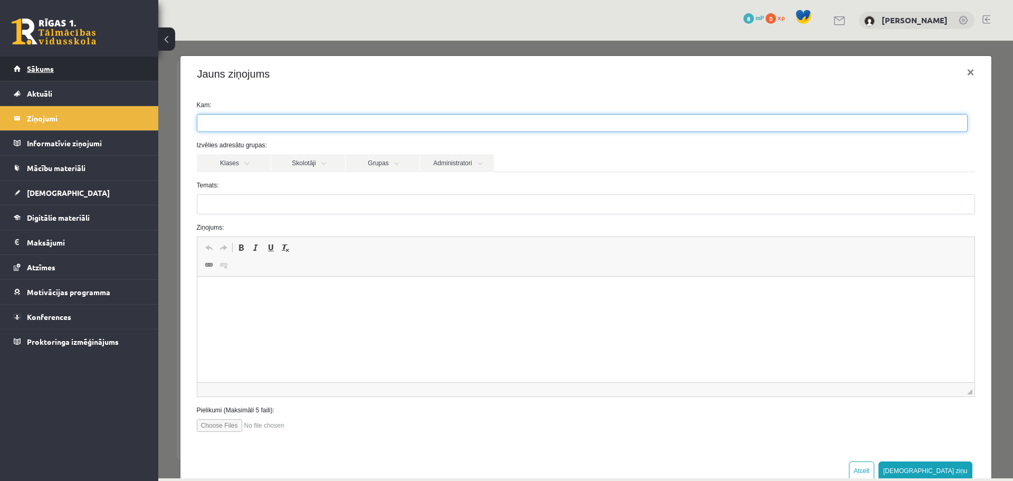
click at [75, 68] on link "Sākums" at bounding box center [79, 68] width 131 height 24
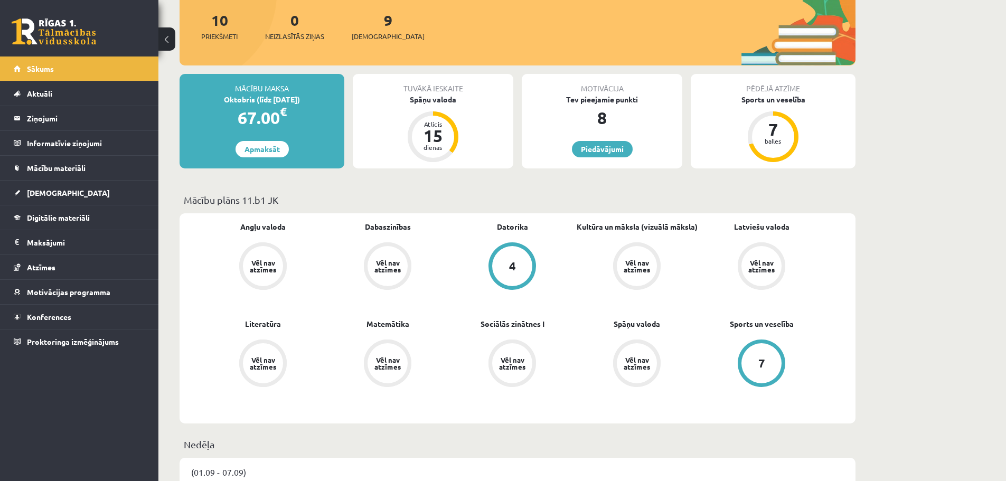
scroll to position [158, 0]
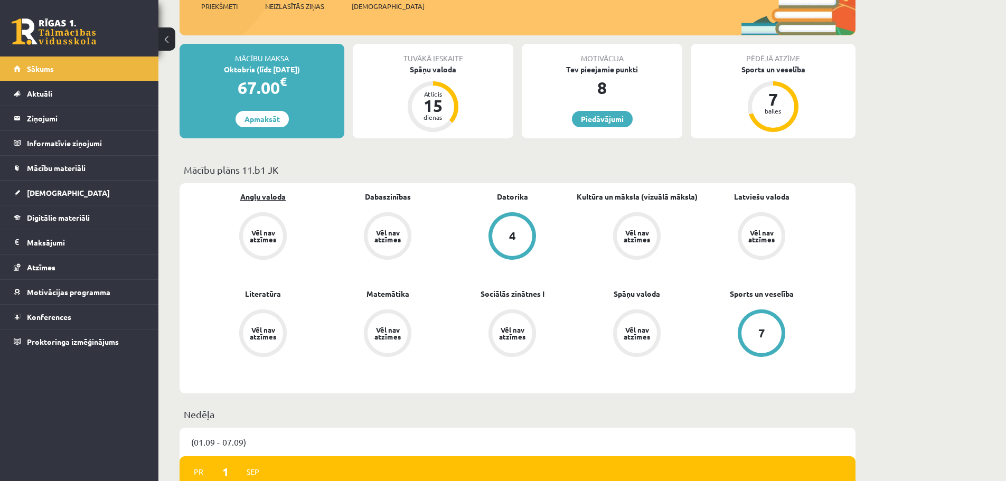
click at [270, 196] on link "Angļu valoda" at bounding box center [262, 196] width 45 height 11
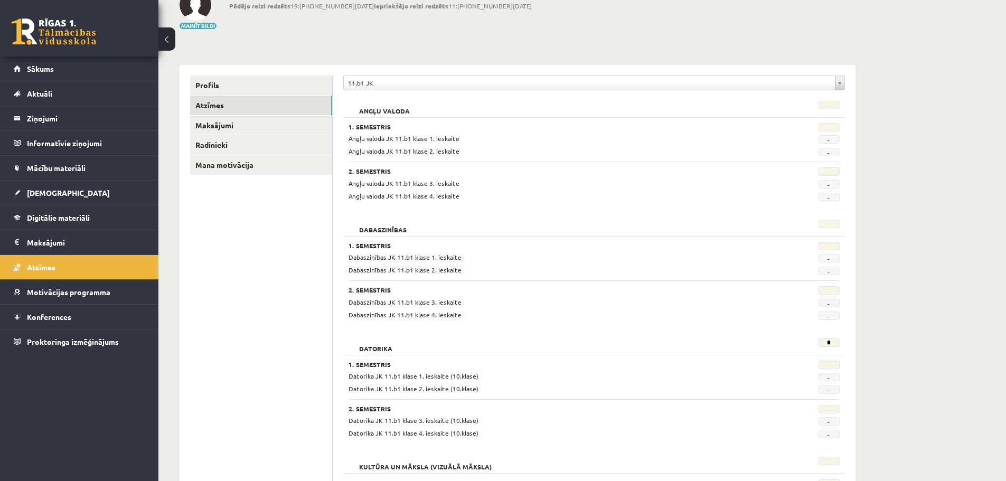
scroll to position [106, 0]
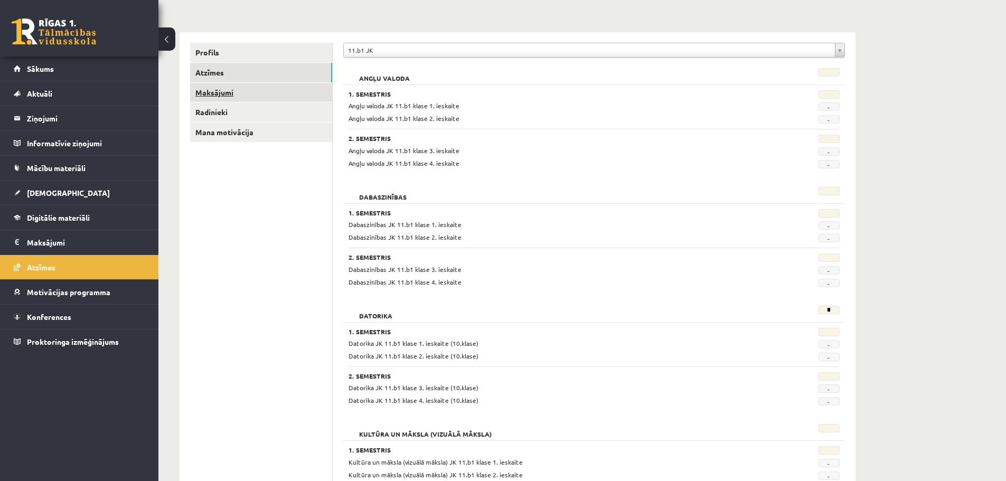
click at [215, 96] on link "Maksājumi" at bounding box center [261, 93] width 142 height 20
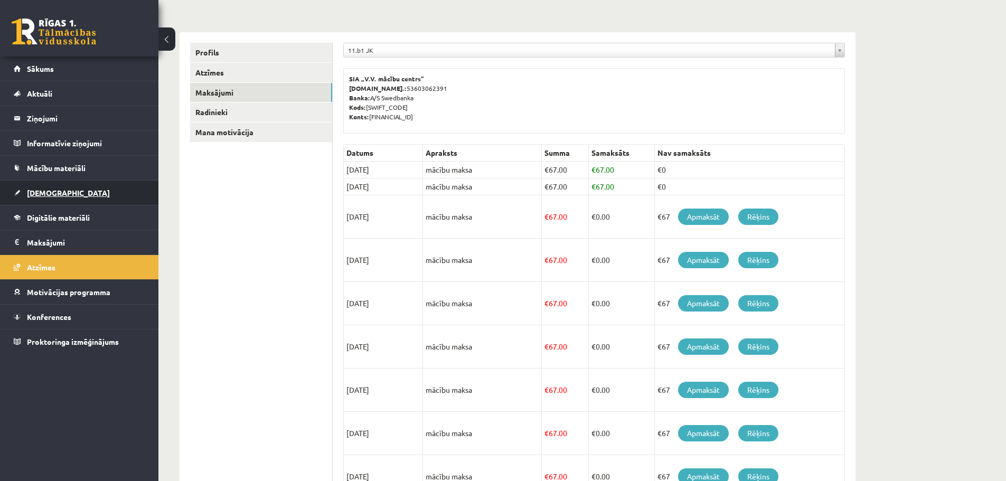
click at [44, 191] on span "[DEMOGRAPHIC_DATA]" at bounding box center [68, 193] width 83 height 10
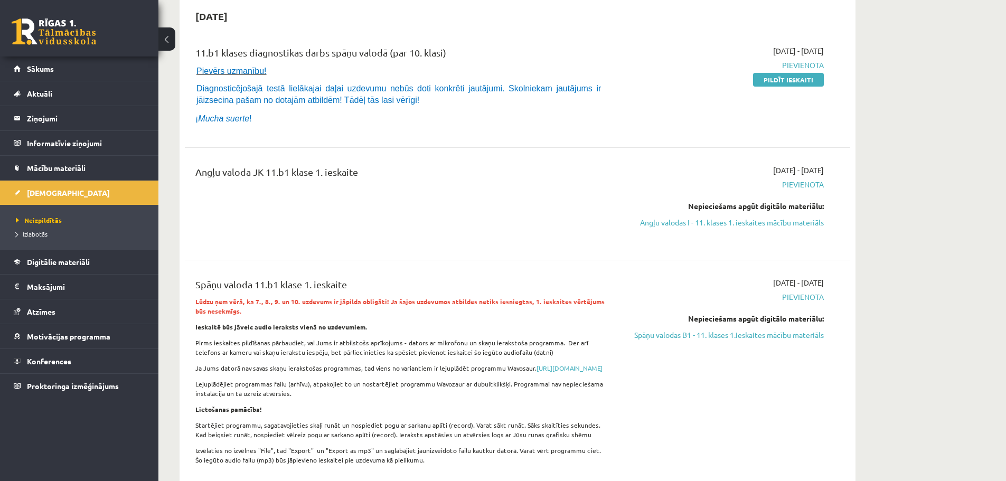
click at [809, 186] on span "Pievienota" at bounding box center [723, 184] width 199 height 11
click at [781, 220] on link "Angļu valodas I - 11. klases 1. ieskaites mācību materiāls" at bounding box center [723, 222] width 199 height 11
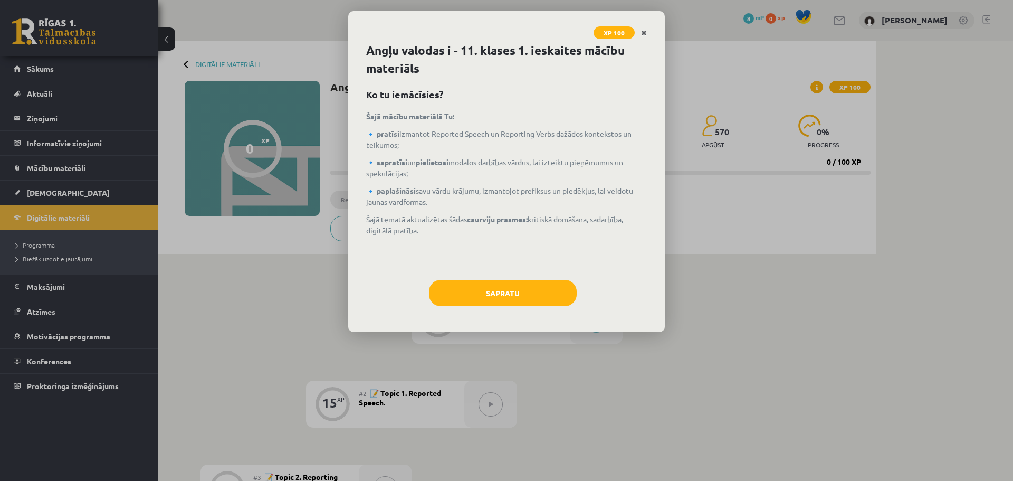
click at [647, 28] on link "Close" at bounding box center [644, 33] width 18 height 21
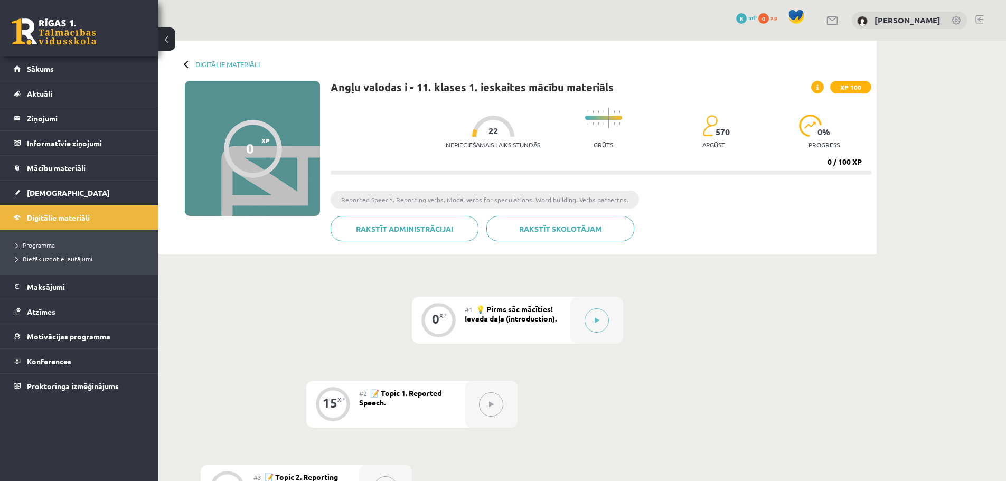
click at [165, 46] on button at bounding box center [166, 38] width 17 height 23
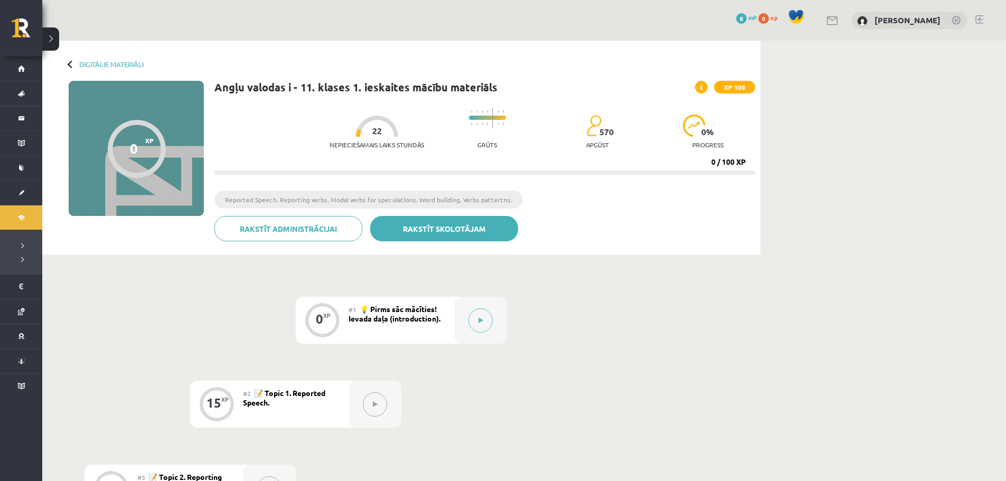
click at [423, 229] on link "Rakstīt skolotājam" at bounding box center [444, 228] width 148 height 25
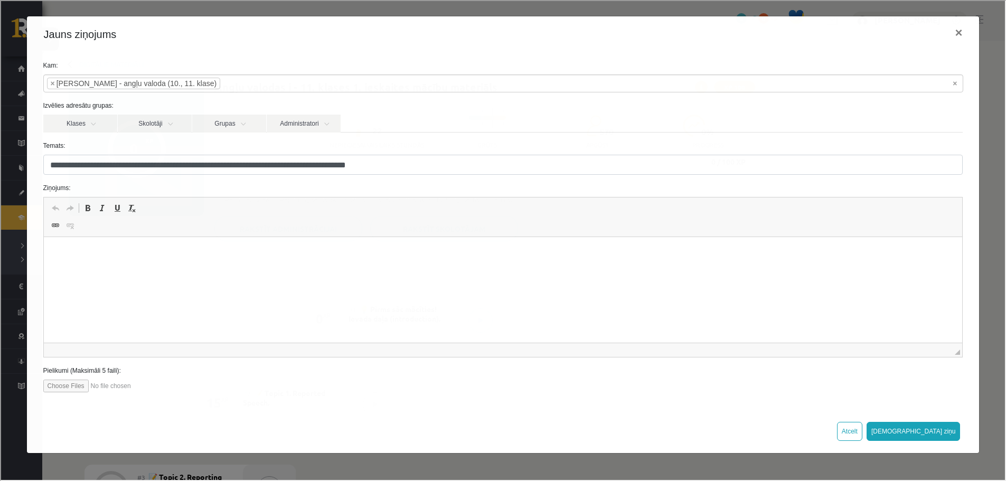
click at [108, 256] on p "Визуальный текстовый редактор, wiswyg-editor-47363855317660-1756743880-673" at bounding box center [502, 253] width 897 height 11
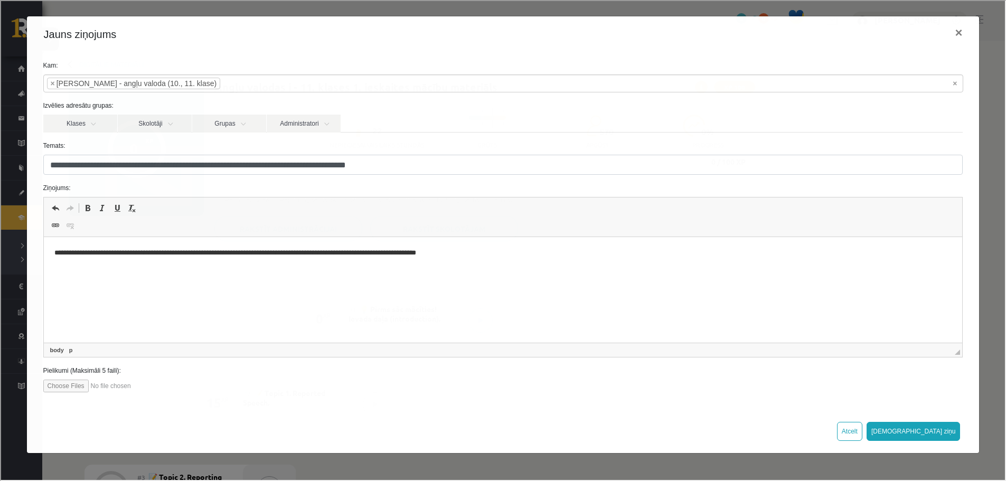
drag, startPoint x: 108, startPoint y: 251, endPoint x: 111, endPoint y: 281, distance: 29.7
click at [109, 251] on p "**********" at bounding box center [502, 253] width 897 height 11
click at [111, 253] on p "**********" at bounding box center [502, 253] width 897 height 11
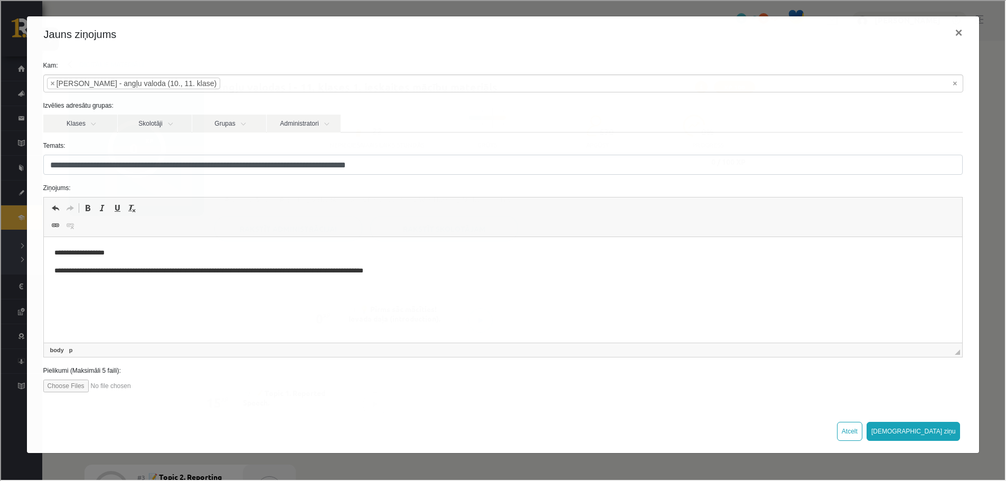
click at [101, 281] on html "**********" at bounding box center [502, 262] width 918 height 50
click at [398, 266] on p "**********" at bounding box center [502, 270] width 897 height 11
click at [938, 433] on button "Sūtīt ziņu" at bounding box center [912, 430] width 94 height 19
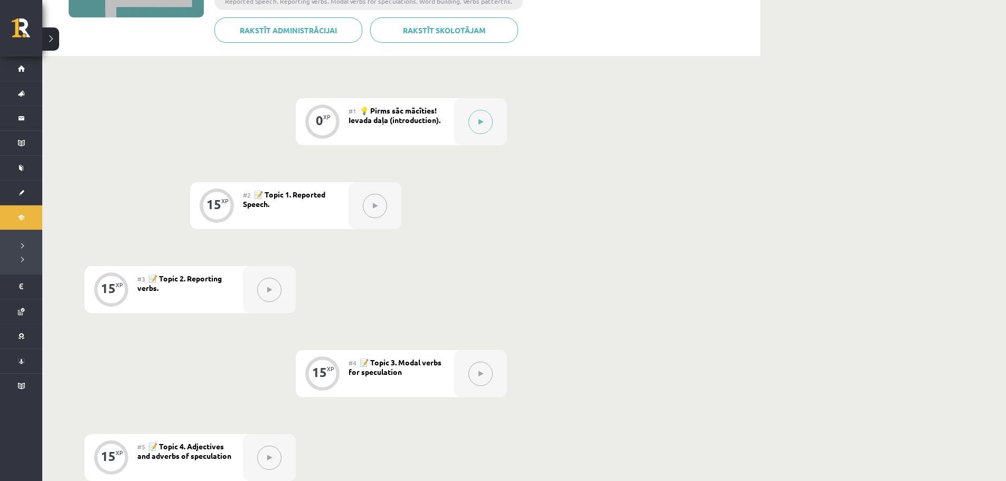
scroll to position [211, 0]
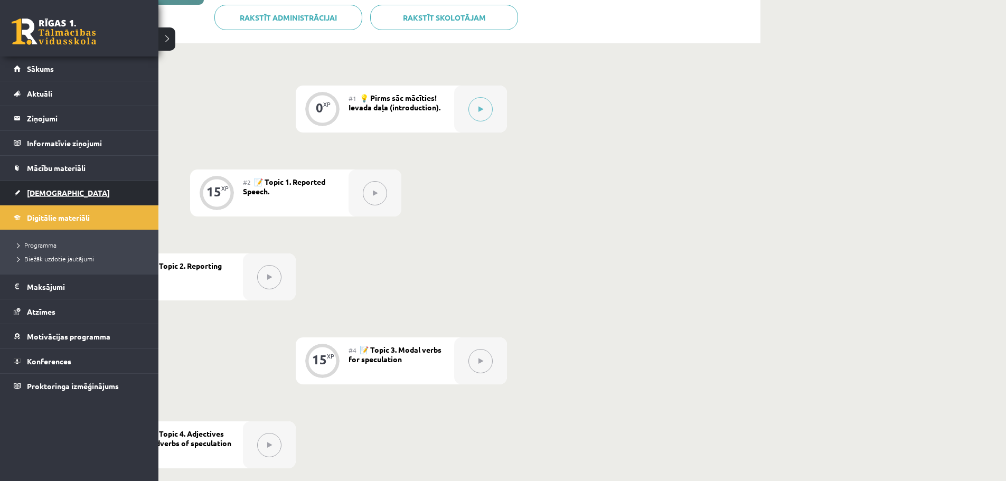
click at [46, 196] on span "[DEMOGRAPHIC_DATA]" at bounding box center [68, 193] width 83 height 10
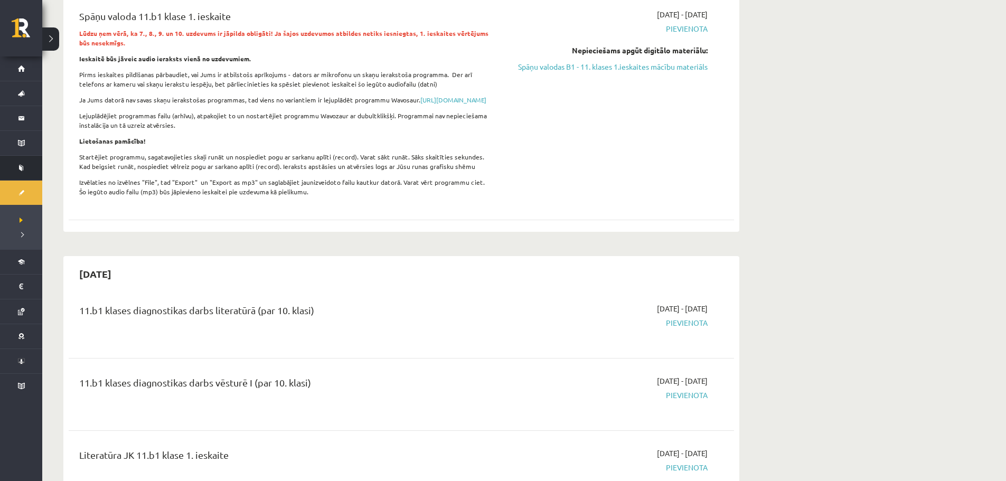
scroll to position [317, 0]
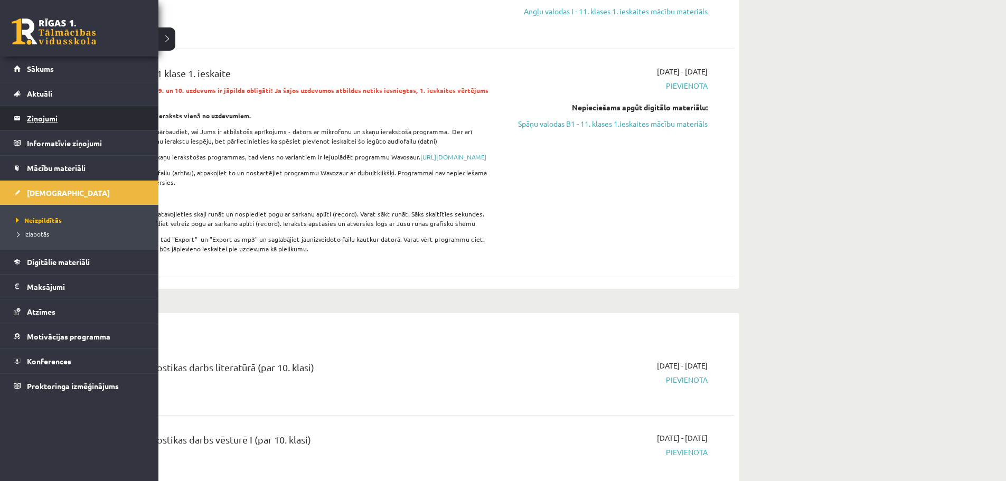
click at [48, 115] on legend "Ziņojumi 0" at bounding box center [86, 118] width 118 height 24
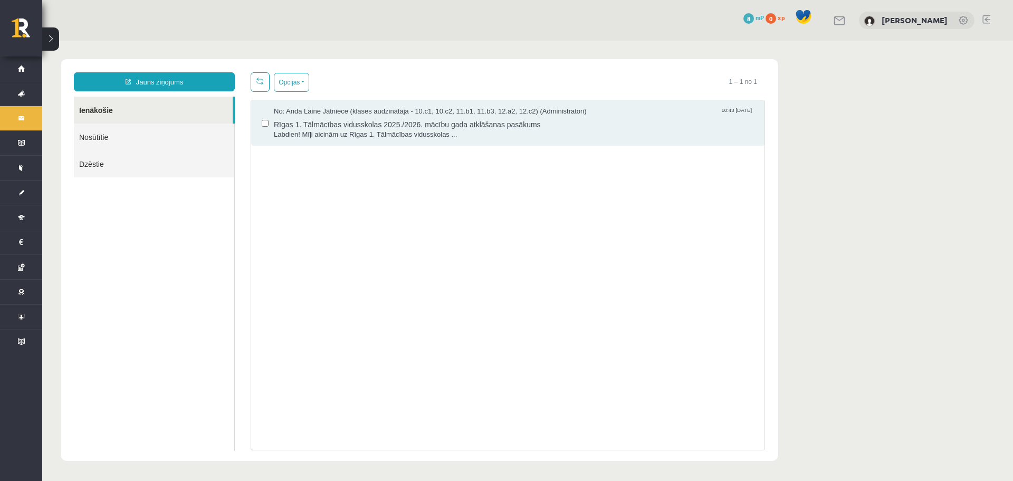
click at [194, 135] on link "Nosūtītie" at bounding box center [154, 137] width 160 height 27
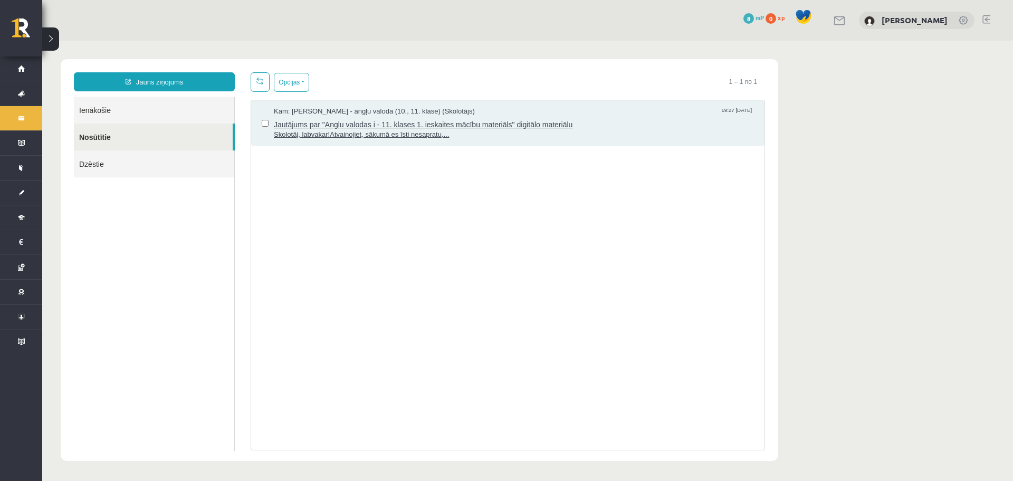
click at [308, 133] on span "Skolotāj, labvakar!Atvainojiet, sākumā es īsti nesapratu,..." at bounding box center [514, 135] width 480 height 10
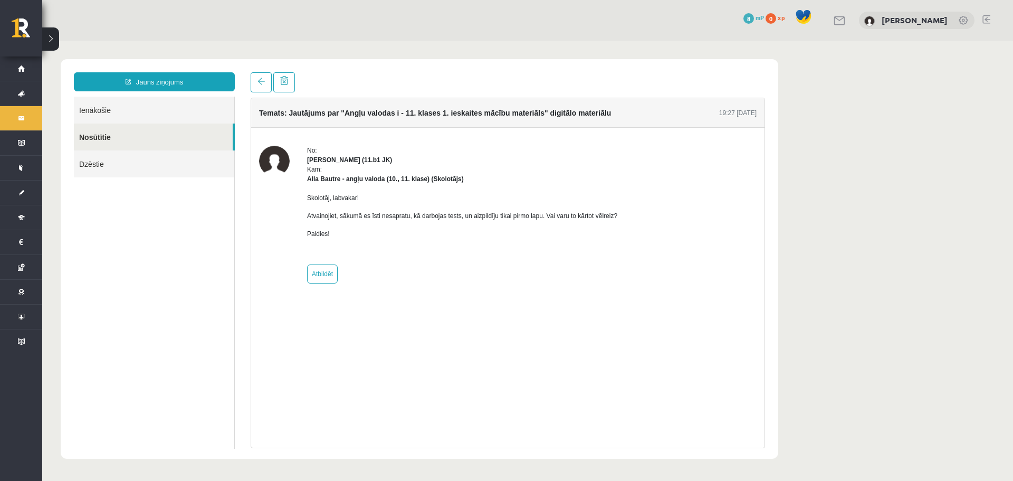
click at [146, 114] on link "Ienākošie" at bounding box center [154, 110] width 160 height 27
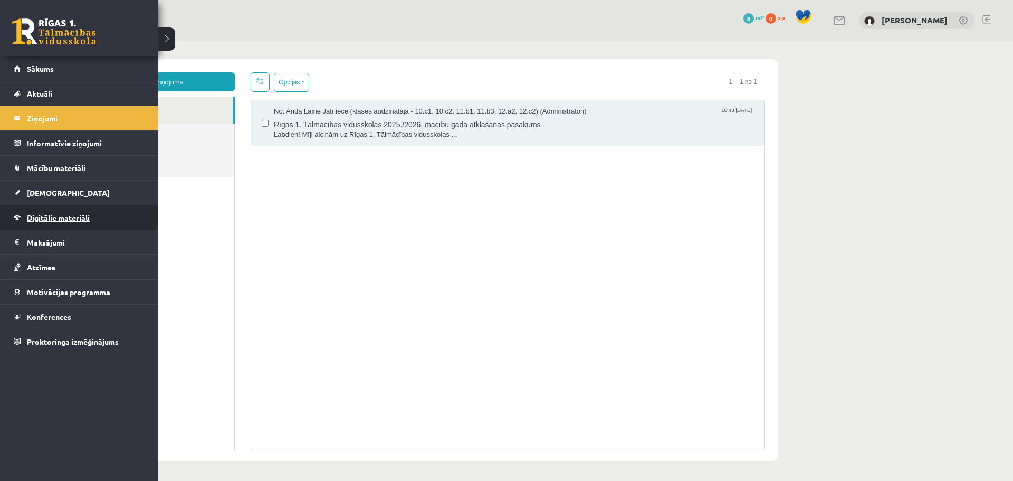
click at [80, 215] on span "Digitālie materiāli" at bounding box center [58, 218] width 63 height 10
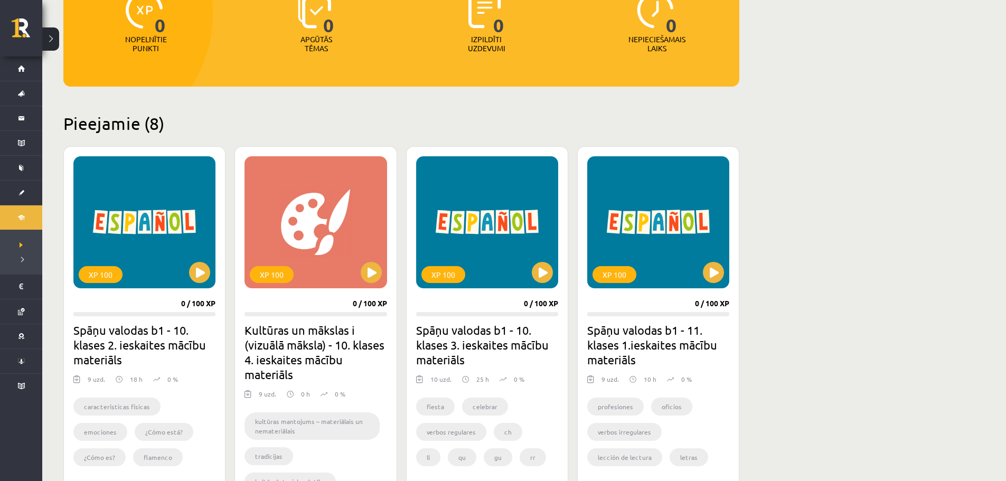
scroll to position [158, 0]
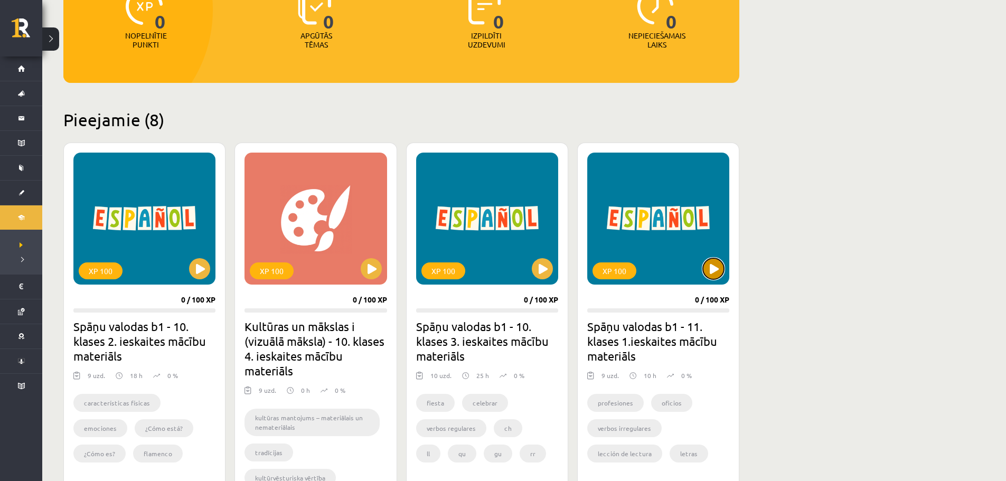
click at [719, 268] on button at bounding box center [713, 268] width 21 height 21
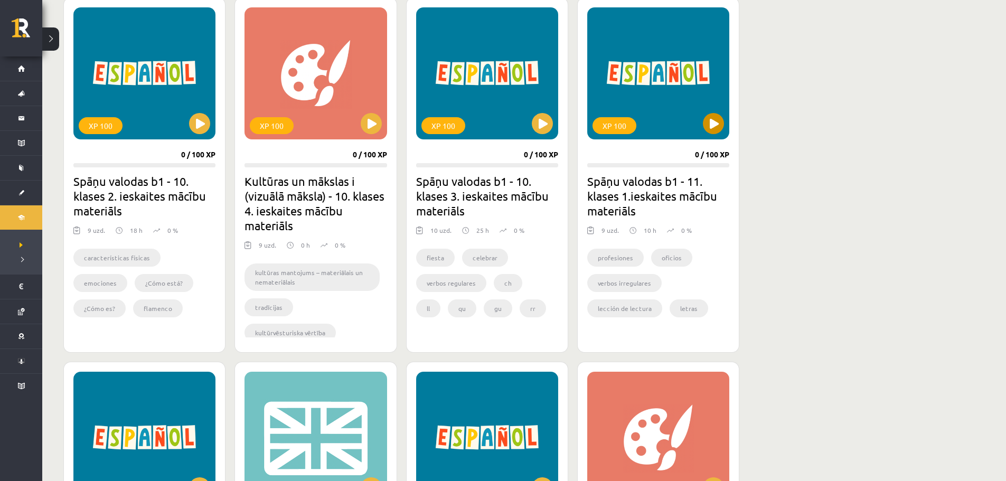
scroll to position [317, 0]
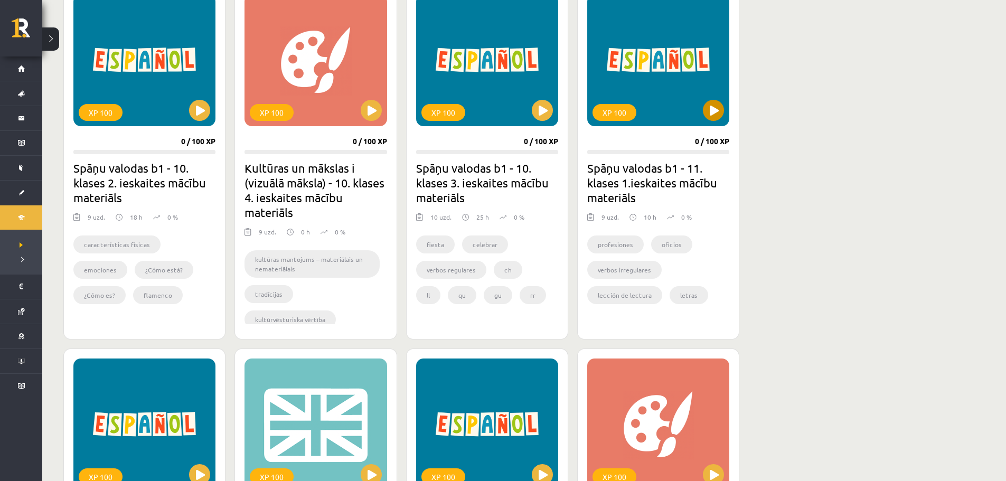
click at [679, 99] on div "XP 100" at bounding box center [658, 60] width 142 height 132
click at [651, 55] on div "XP 100" at bounding box center [658, 60] width 142 height 132
click at [655, 62] on div "XP 100" at bounding box center [658, 60] width 142 height 132
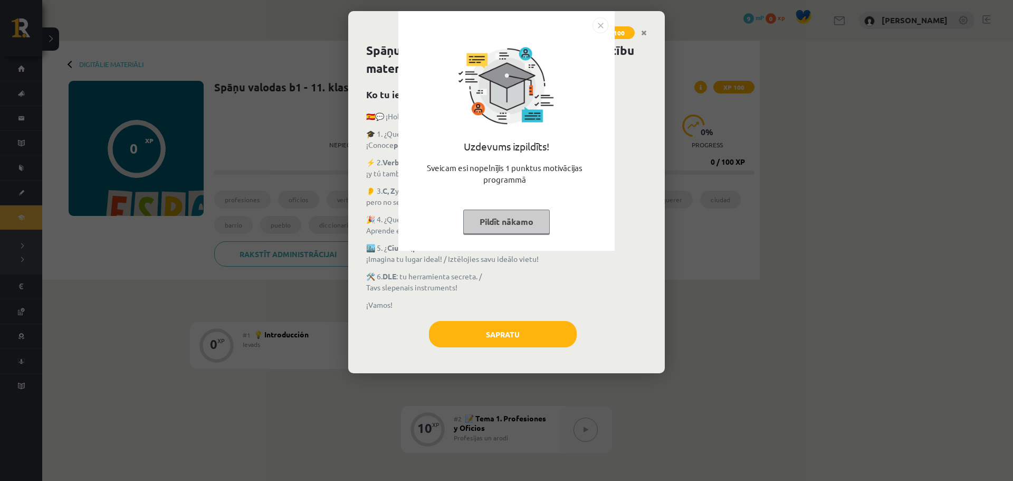
click at [601, 26] on img "Close" at bounding box center [601, 25] width 16 height 16
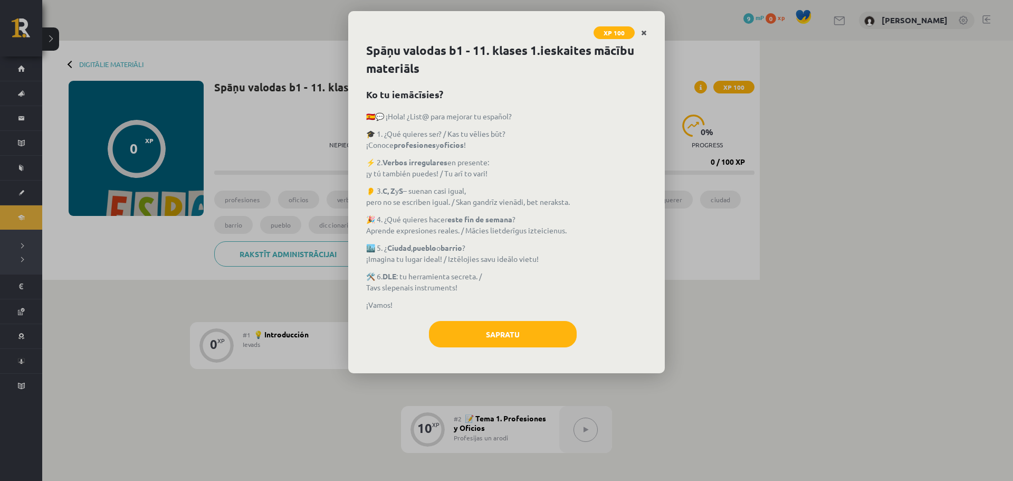
click at [642, 32] on icon "Close" at bounding box center [644, 33] width 6 height 7
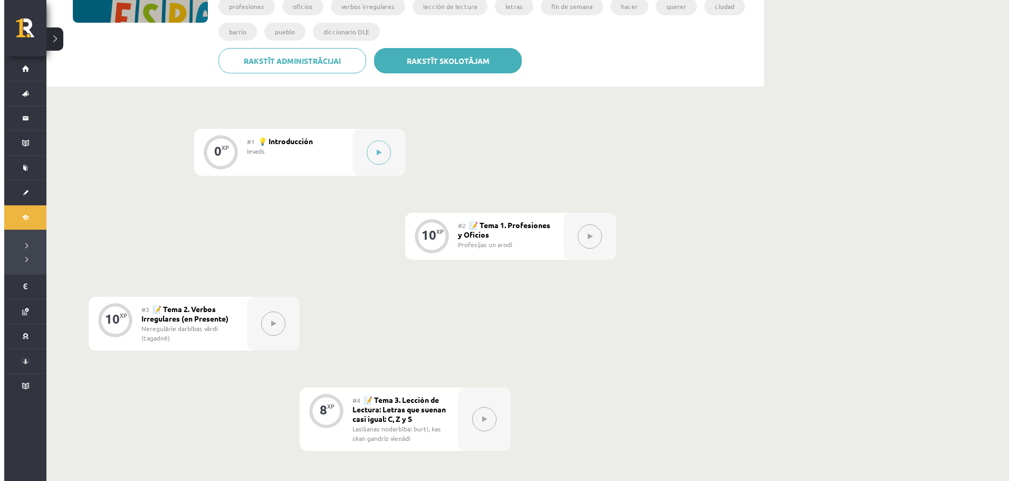
scroll to position [211, 0]
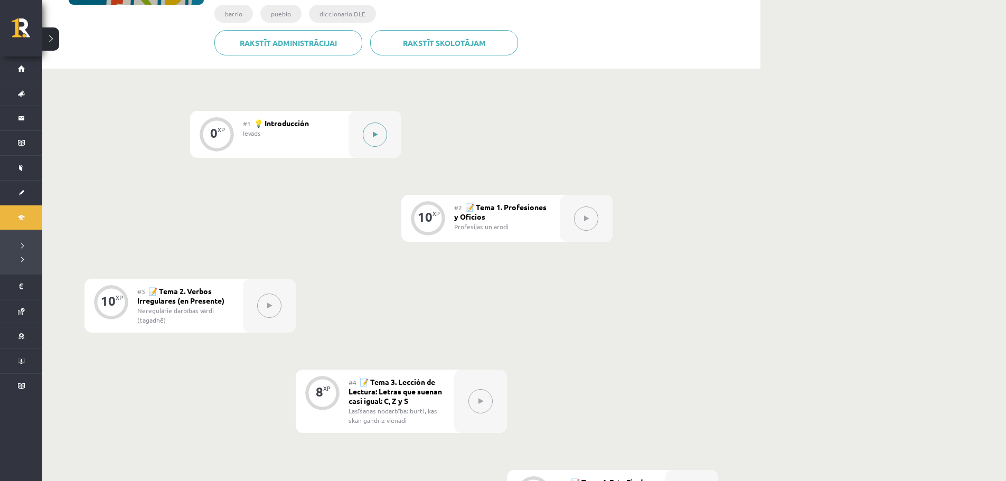
click at [372, 135] on button at bounding box center [375, 134] width 24 height 24
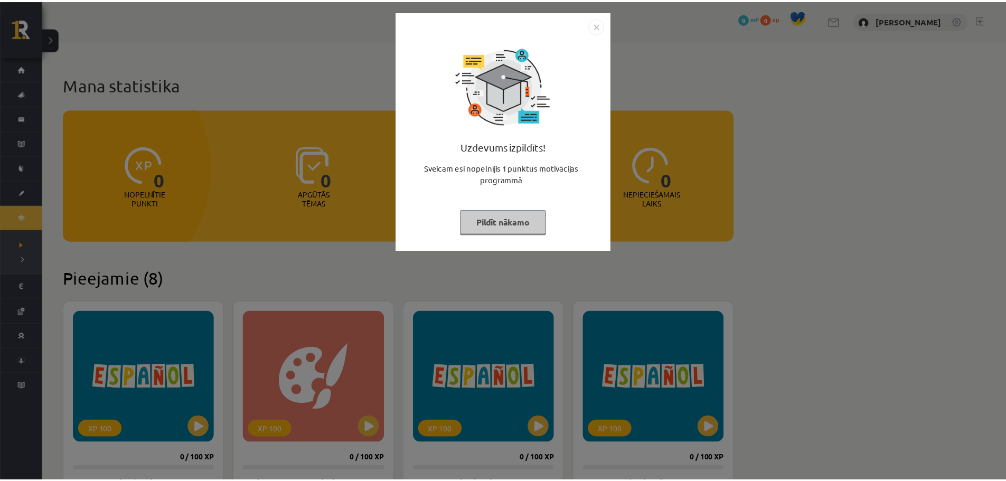
scroll to position [317, 0]
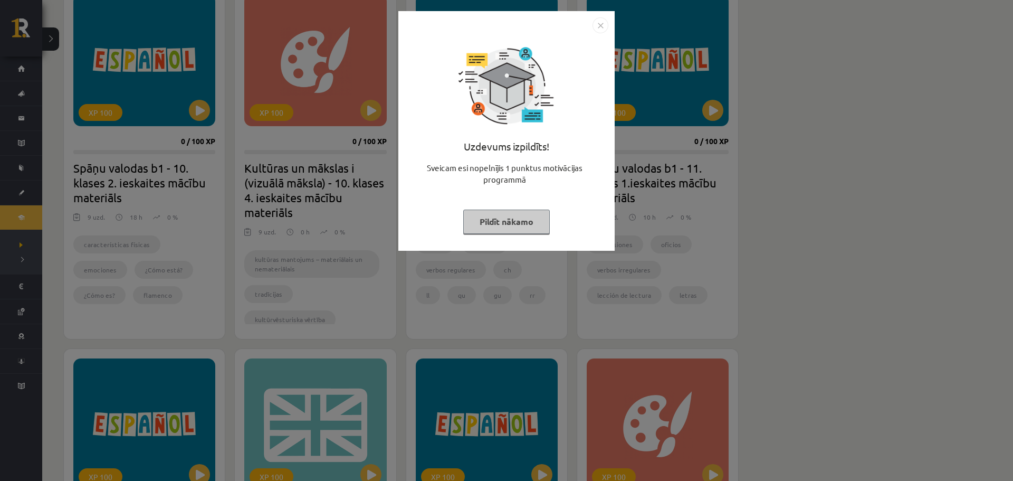
click at [605, 25] on img "Close" at bounding box center [601, 25] width 16 height 16
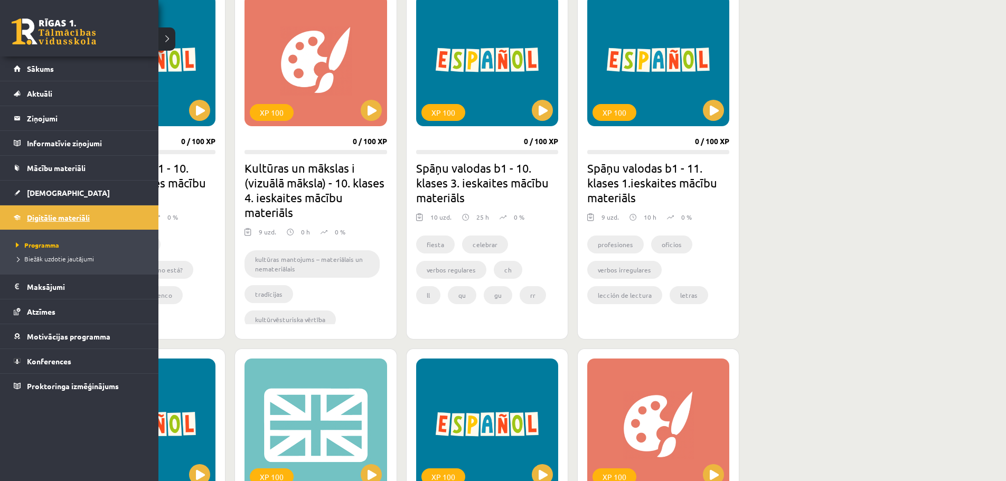
click at [60, 219] on span "Digitālie materiāli" at bounding box center [58, 218] width 63 height 10
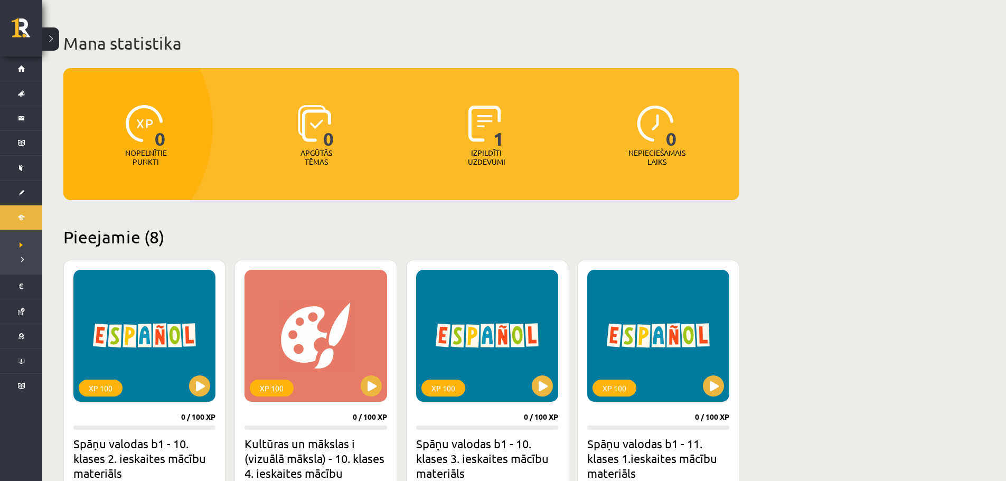
scroll to position [0, 0]
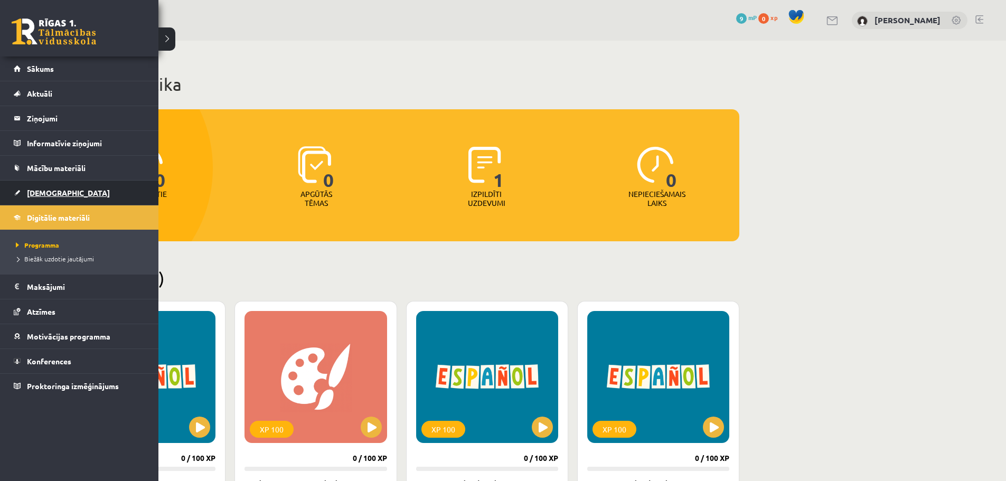
click at [50, 194] on span "[DEMOGRAPHIC_DATA]" at bounding box center [68, 193] width 83 height 10
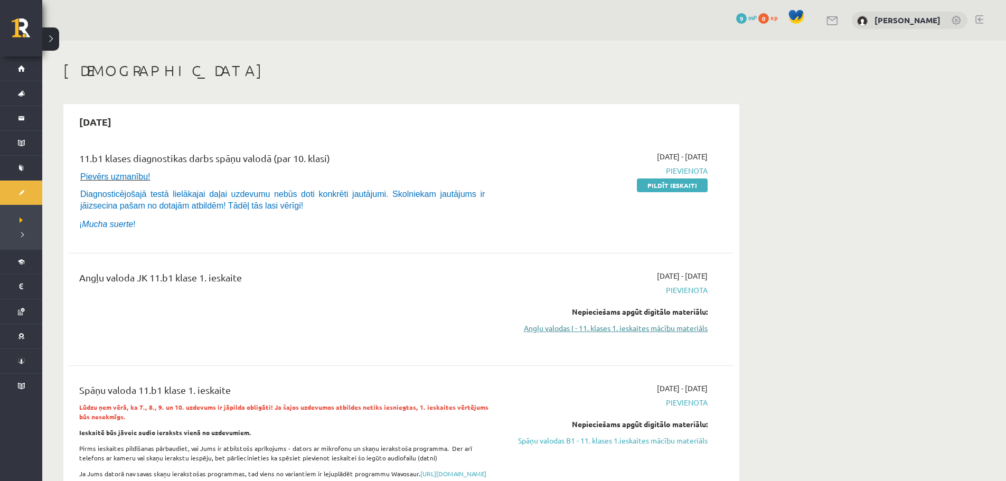
click at [587, 327] on link "Angļu valodas I - 11. klases 1. ieskaites mācību materiāls" at bounding box center [607, 327] width 199 height 11
click at [553, 40] on div "0 Dāvanas 9 mP 0 xp Alina Berjoza" at bounding box center [523, 20] width 963 height 41
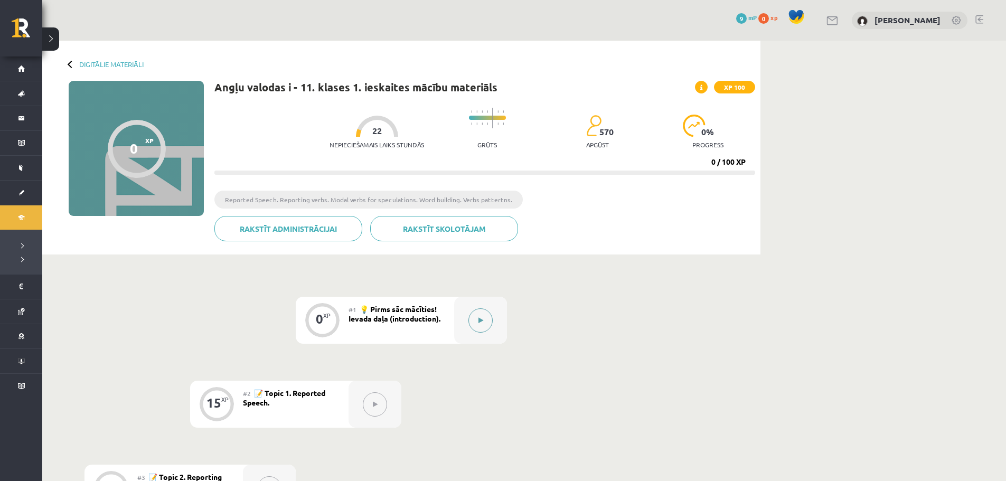
click at [482, 324] on button at bounding box center [480, 320] width 24 height 24
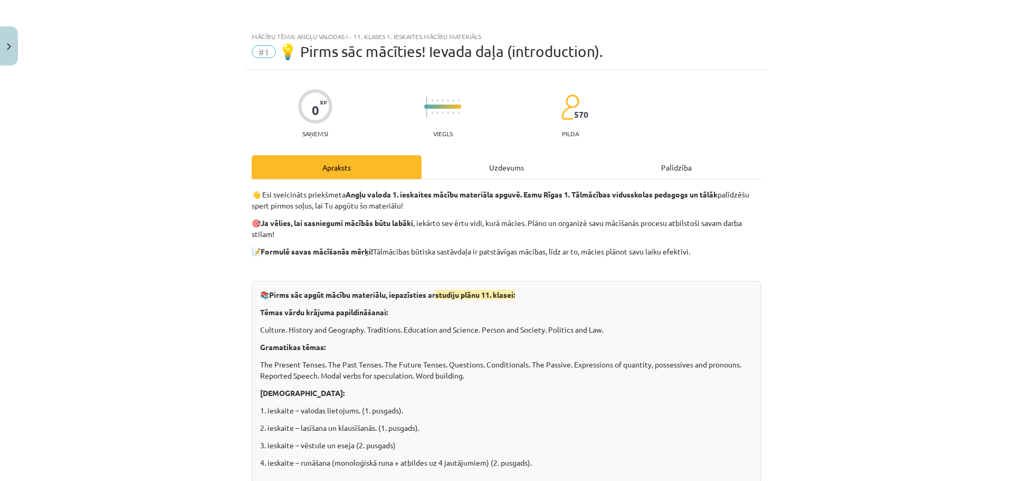
drag, startPoint x: 621, startPoint y: 196, endPoint x: 618, endPoint y: 184, distance: 12.5
drag, startPoint x: 618, startPoint y: 184, endPoint x: 559, endPoint y: 234, distance: 77.5
click at [559, 234] on p "🎯 Ja vēlies, lai sasniegumi mācībās būtu labāki , iekārto sev ērtu vidi, kurā m…" at bounding box center [507, 228] width 510 height 22
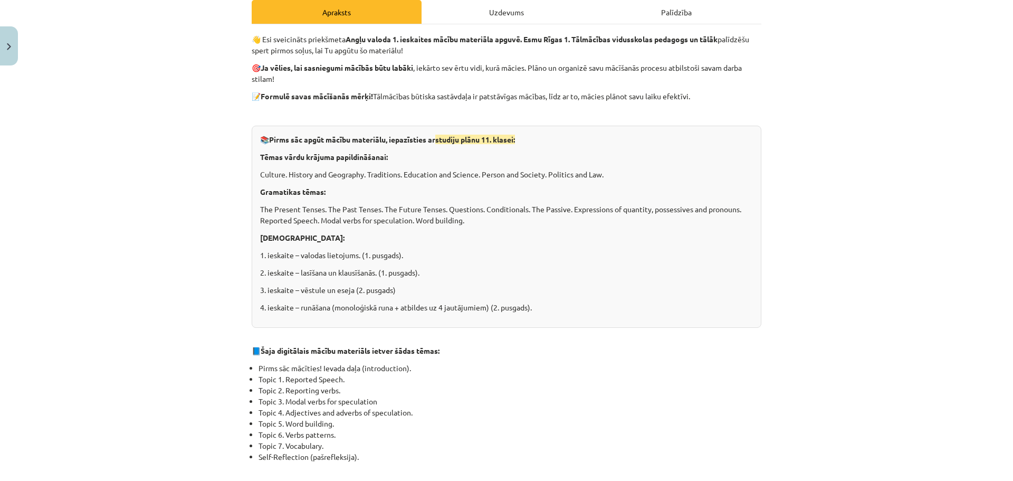
scroll to position [154, 0]
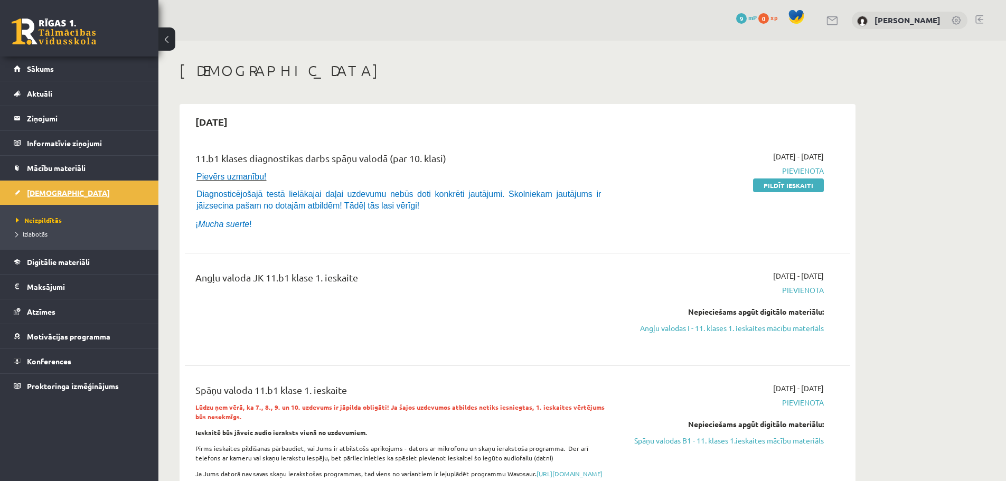
click at [52, 194] on span "[DEMOGRAPHIC_DATA]" at bounding box center [68, 193] width 83 height 10
click at [90, 260] on span "Digitālie materiāli" at bounding box center [58, 262] width 63 height 10
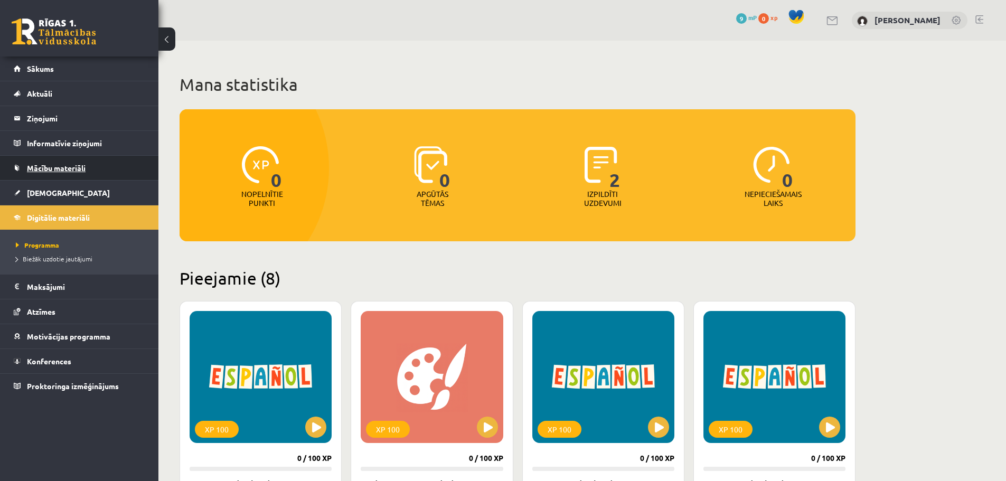
click at [70, 174] on link "Mācību materiāli" at bounding box center [79, 168] width 131 height 24
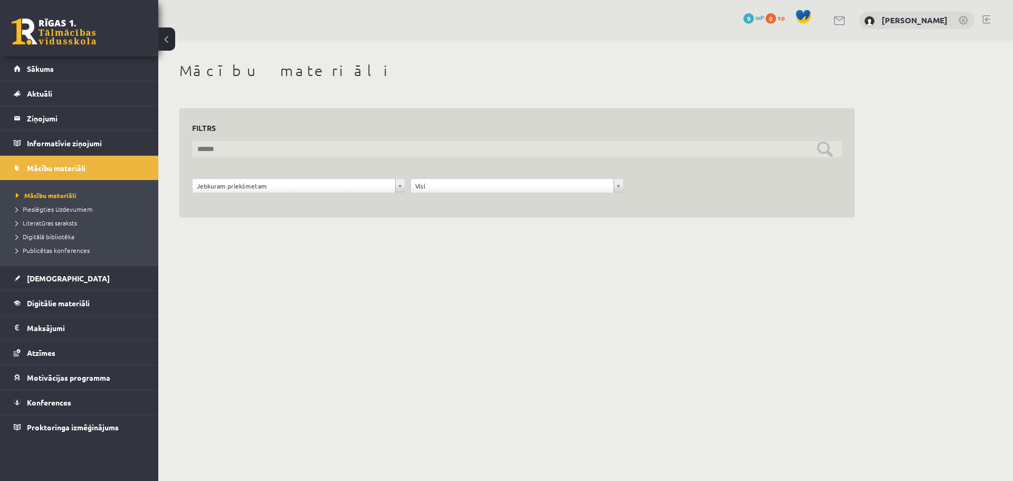
click at [227, 148] on input "text" at bounding box center [517, 149] width 650 height 16
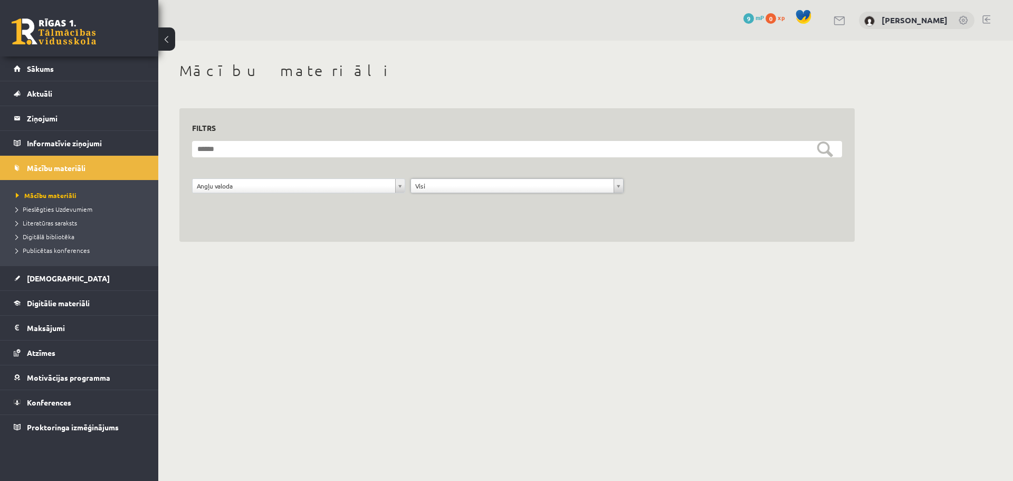
click at [704, 239] on div "**********" at bounding box center [517, 175] width 676 height 134
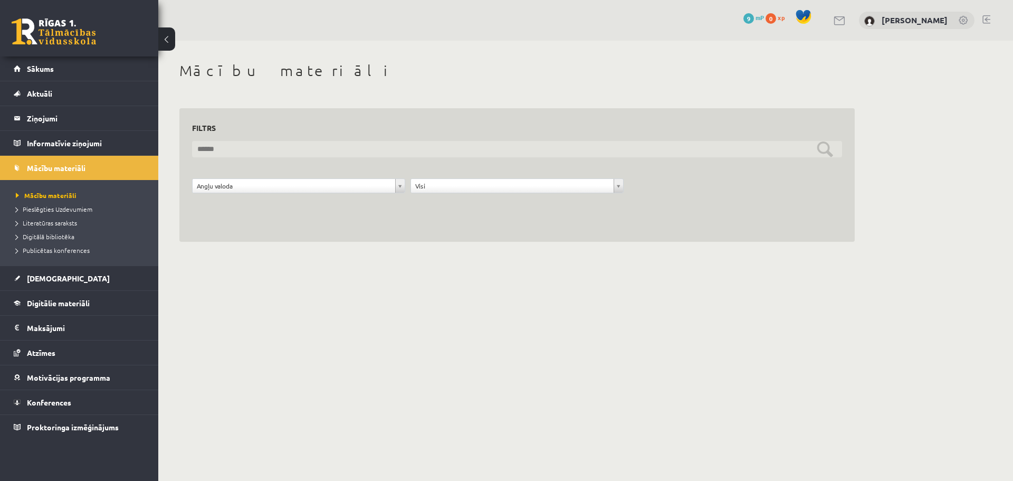
click at [828, 152] on input "text" at bounding box center [517, 149] width 650 height 16
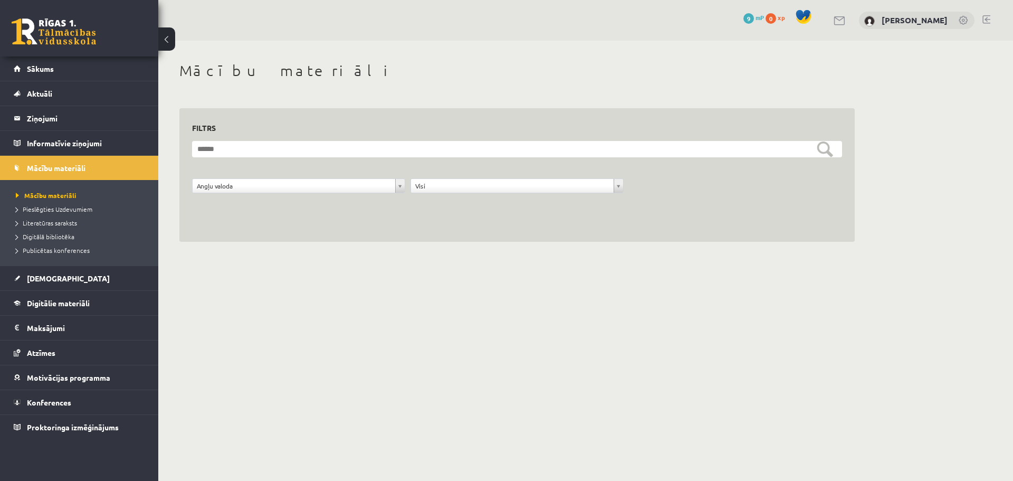
click at [381, 215] on div "**********" at bounding box center [517, 175] width 676 height 134
drag, startPoint x: 401, startPoint y: 212, endPoint x: 622, endPoint y: 190, distance: 222.7
click at [637, 194] on div "**********" at bounding box center [517, 191] width 656 height 26
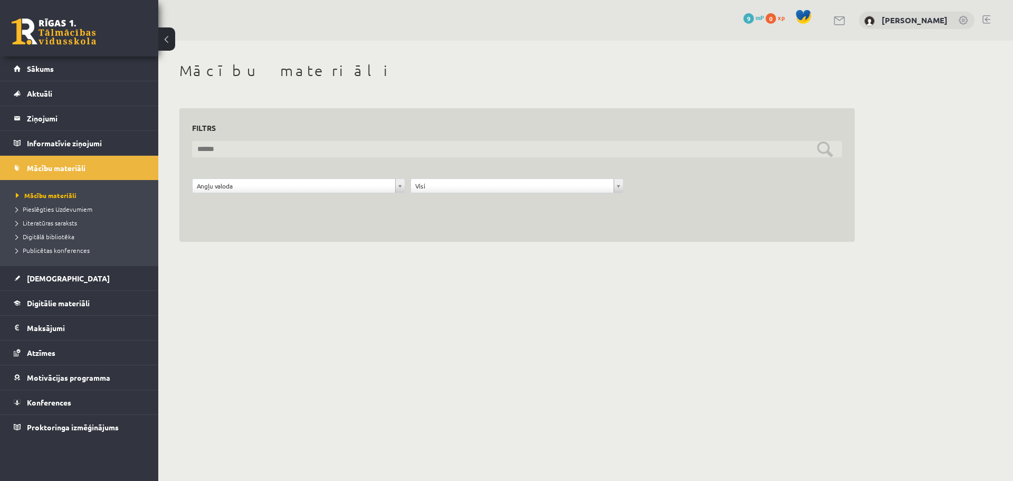
click at [339, 149] on input "text" at bounding box center [517, 149] width 650 height 16
click at [817, 151] on input "text" at bounding box center [517, 149] width 650 height 16
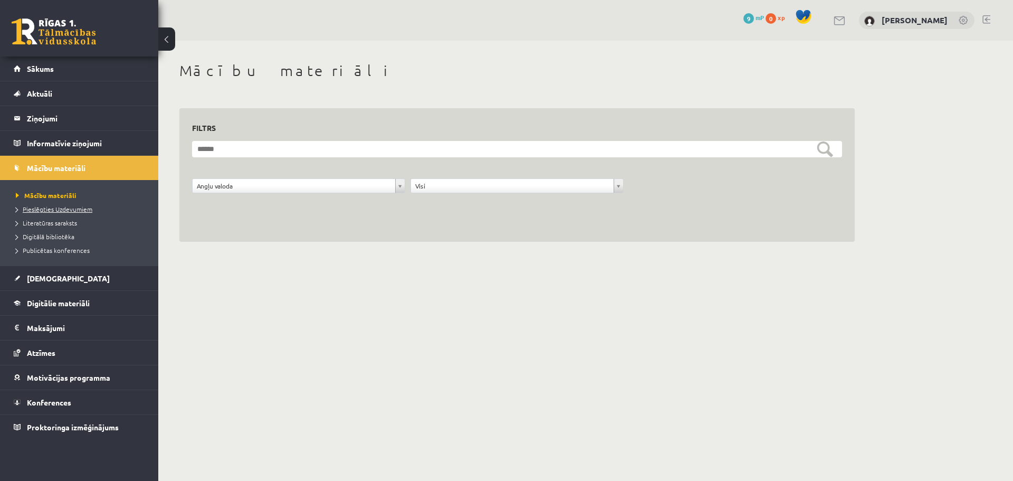
click at [51, 211] on span "Pieslēgties Uzdevumiem" at bounding box center [54, 209] width 77 height 8
click at [69, 238] on span "Digitālā bibliotēka" at bounding box center [45, 236] width 59 height 8
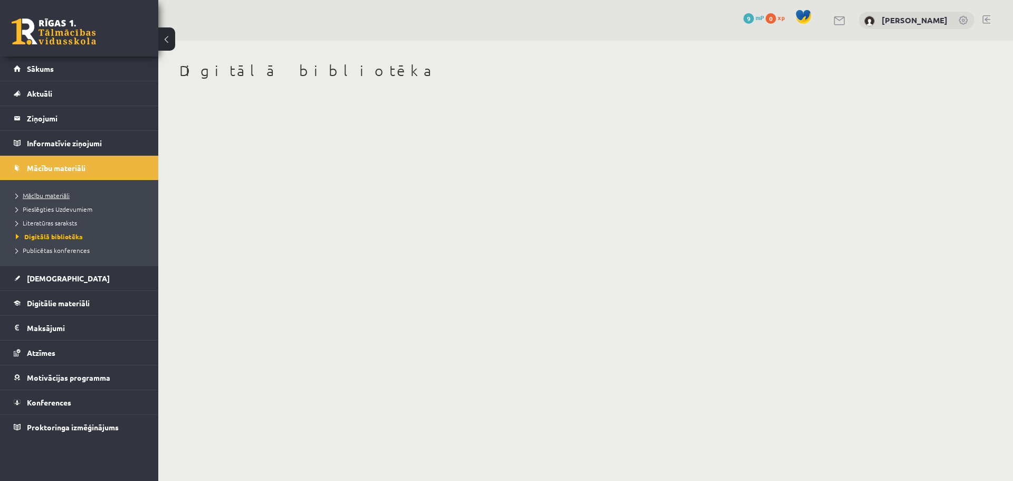
click at [56, 197] on span "Mācību materiāli" at bounding box center [43, 195] width 54 height 8
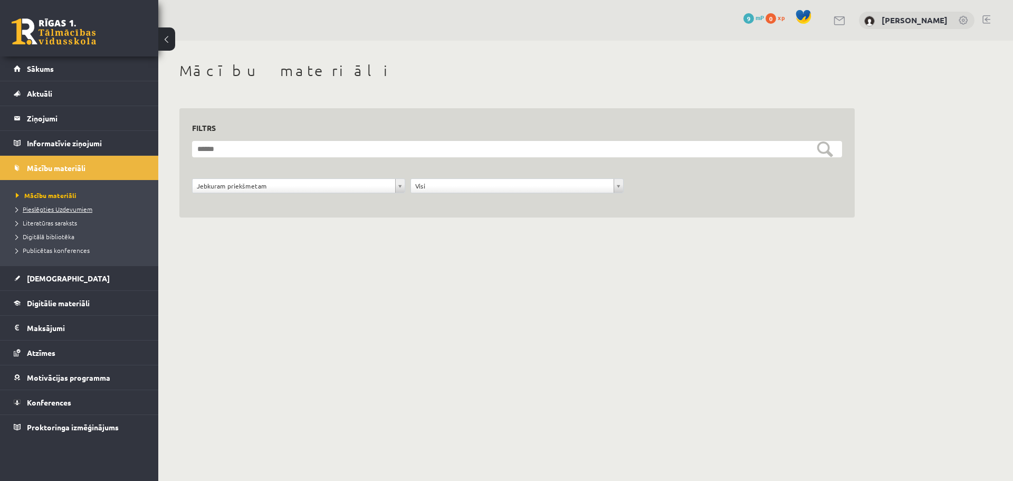
click at [64, 211] on span "Pieslēgties Uzdevumiem" at bounding box center [54, 209] width 77 height 8
click at [53, 354] on span "Atzīmes" at bounding box center [41, 353] width 29 height 10
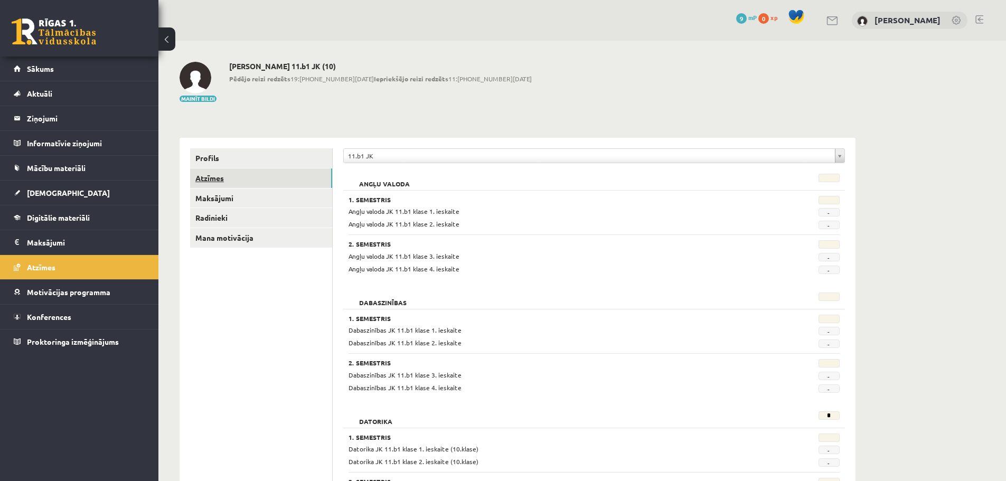
click at [233, 179] on link "Atzīmes" at bounding box center [261, 178] width 142 height 20
click at [836, 213] on span "-" at bounding box center [828, 212] width 21 height 8
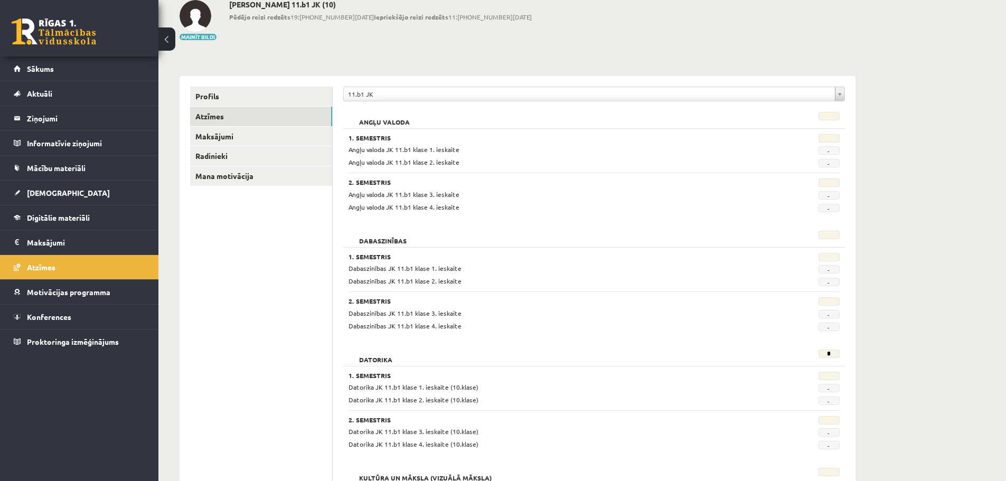
scroll to position [61, 0]
click at [82, 198] on link "[DEMOGRAPHIC_DATA]" at bounding box center [79, 193] width 131 height 24
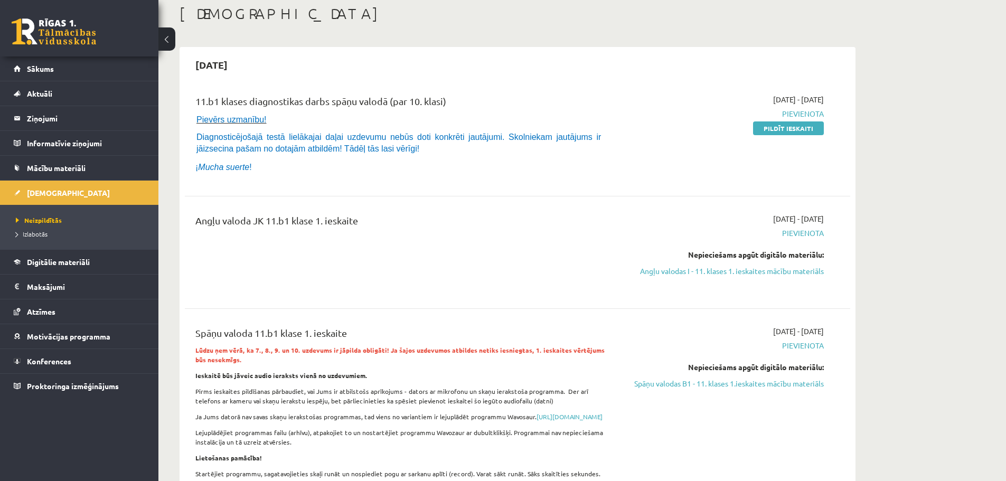
scroll to position [61, 0]
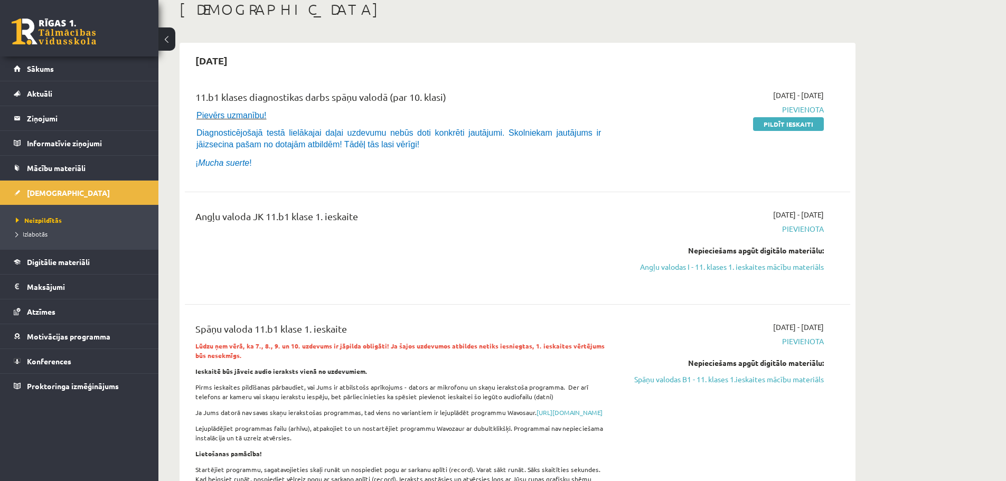
click at [45, 70] on span "Sākums" at bounding box center [40, 69] width 27 height 10
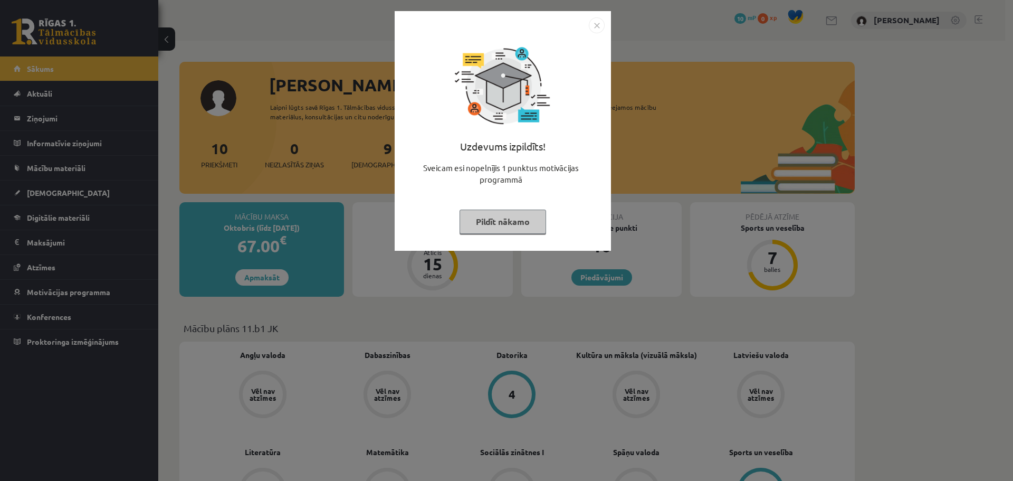
click at [594, 23] on img "Close" at bounding box center [597, 25] width 16 height 16
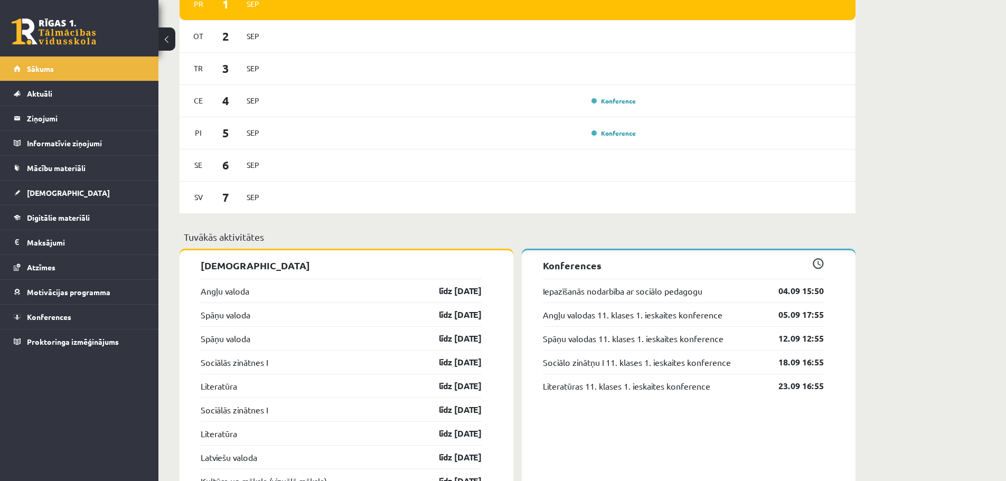
scroll to position [633, 0]
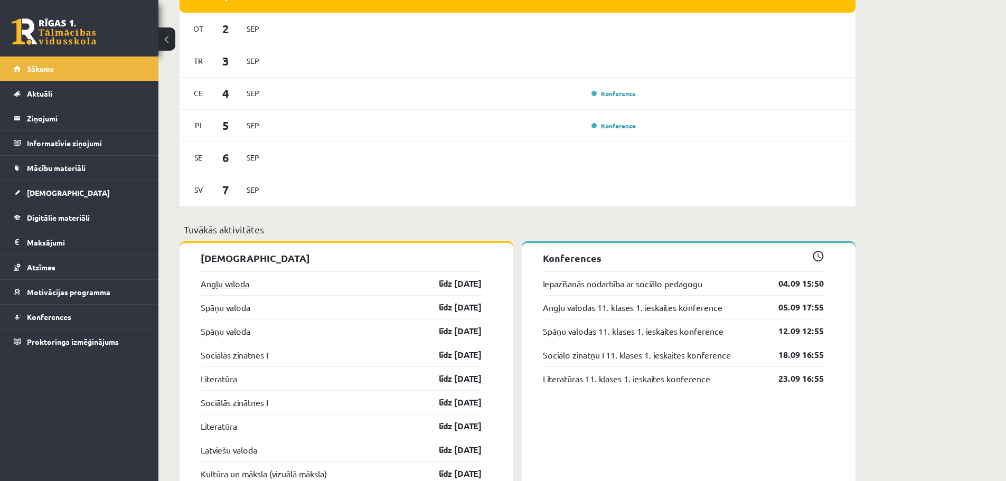
click at [226, 284] on link "Angļu valoda" at bounding box center [225, 283] width 49 height 13
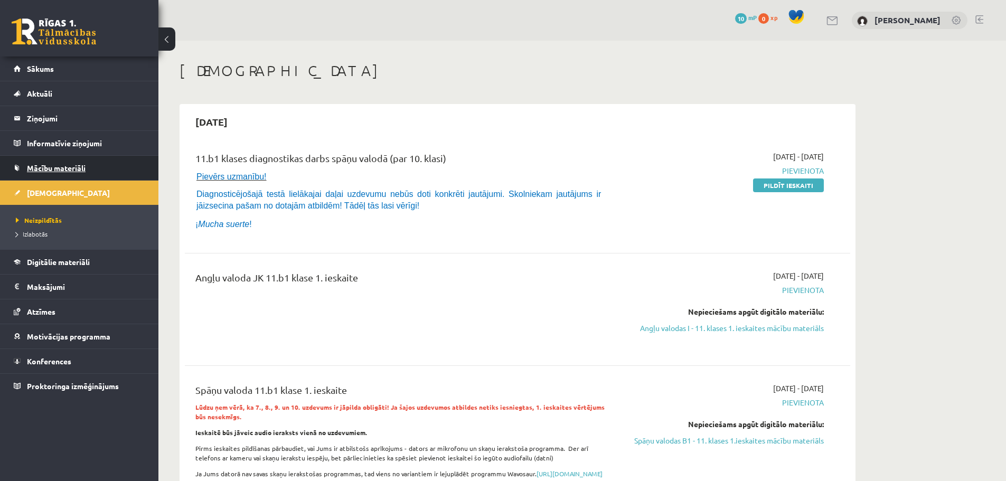
click at [60, 171] on span "Mācību materiāli" at bounding box center [56, 168] width 59 height 10
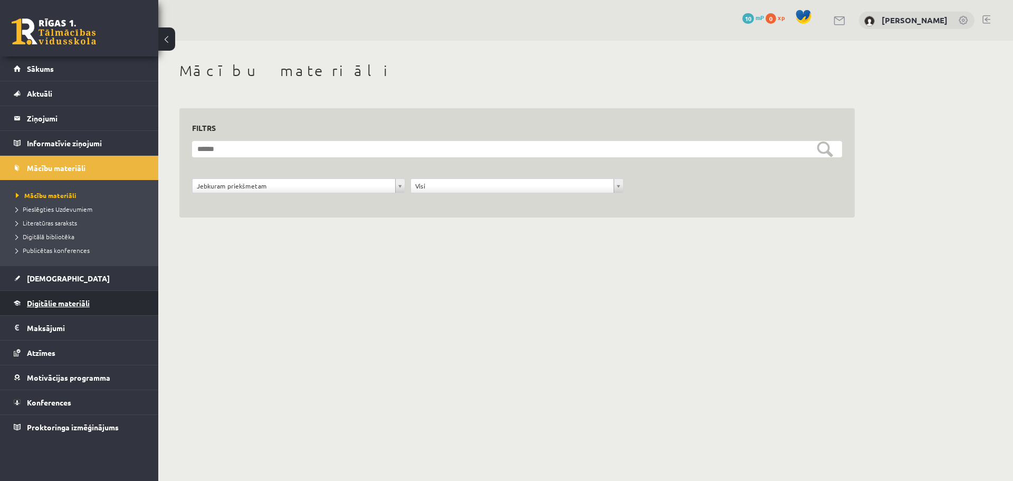
click at [62, 302] on span "Digitālie materiāli" at bounding box center [58, 303] width 63 height 10
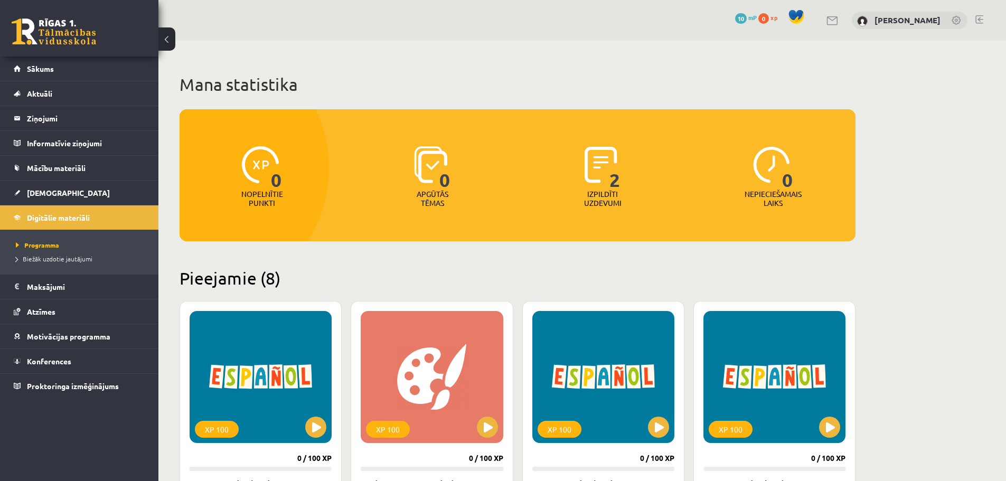
click at [594, 198] on p "Izpildīti uzdevumi" at bounding box center [602, 198] width 41 height 18
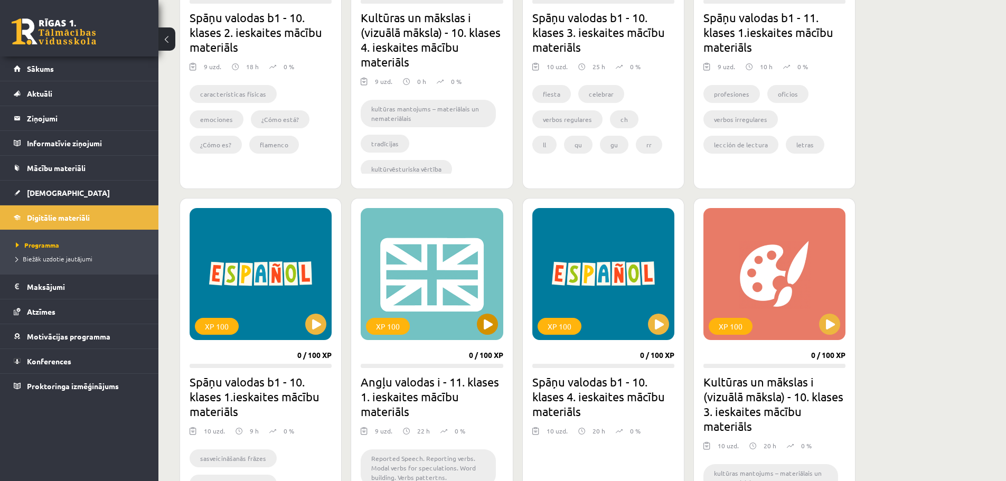
scroll to position [475, 0]
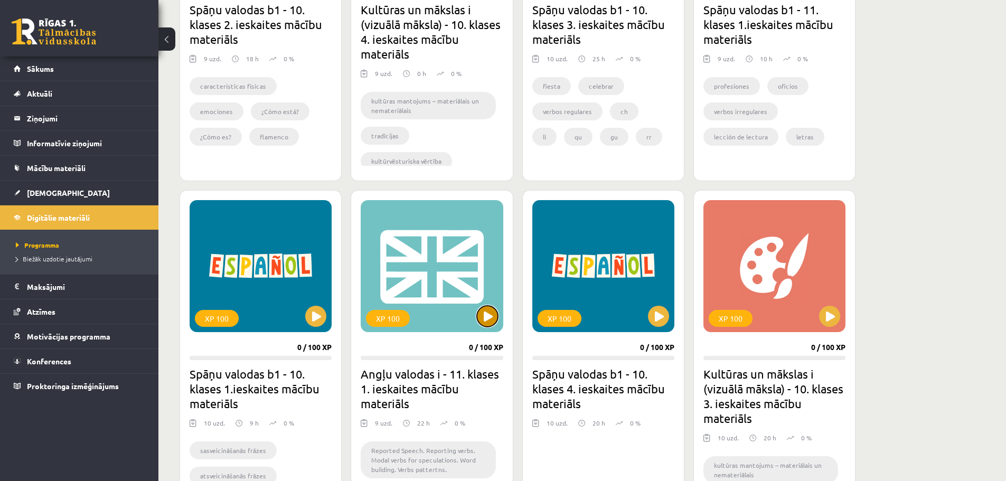
click at [486, 321] on button at bounding box center [487, 316] width 21 height 21
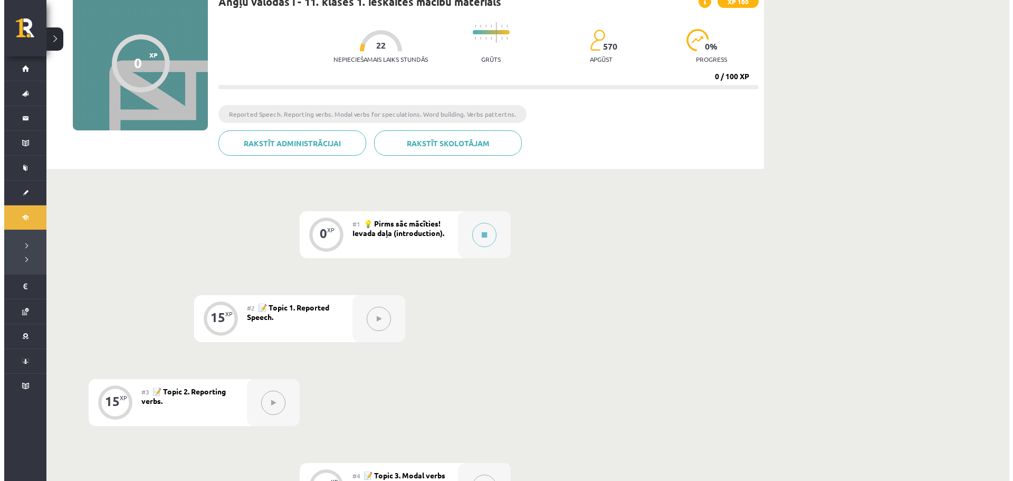
scroll to position [158, 0]
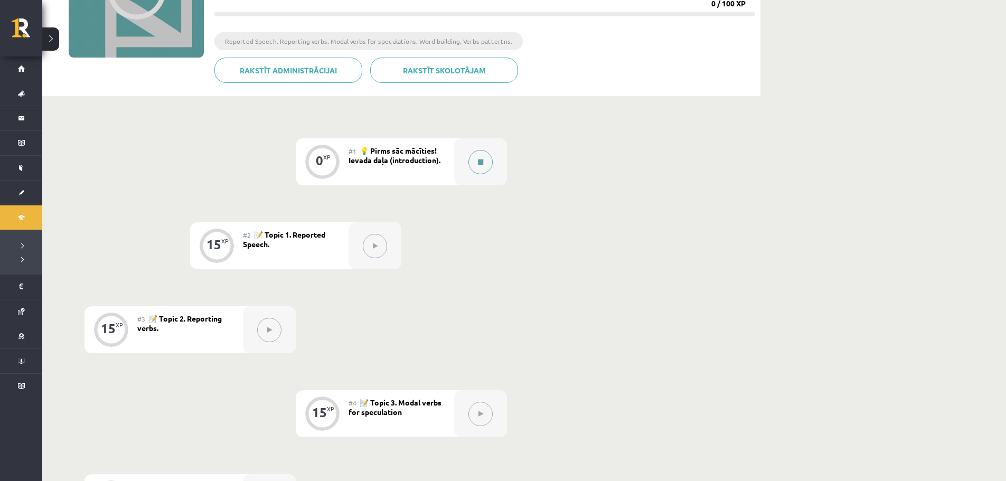
click at [480, 169] on button at bounding box center [480, 162] width 24 height 24
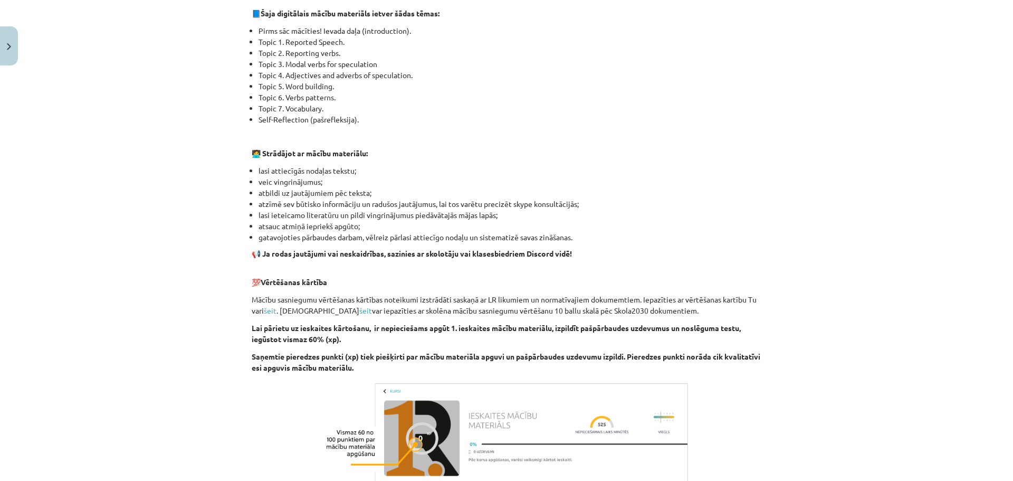
scroll to position [629, 0]
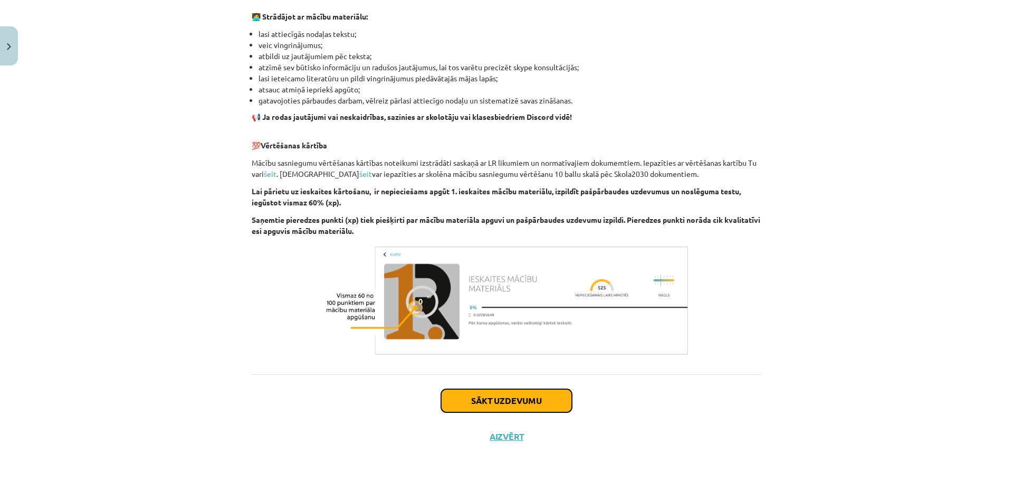
click at [538, 394] on button "Sākt uzdevumu" at bounding box center [506, 400] width 131 height 23
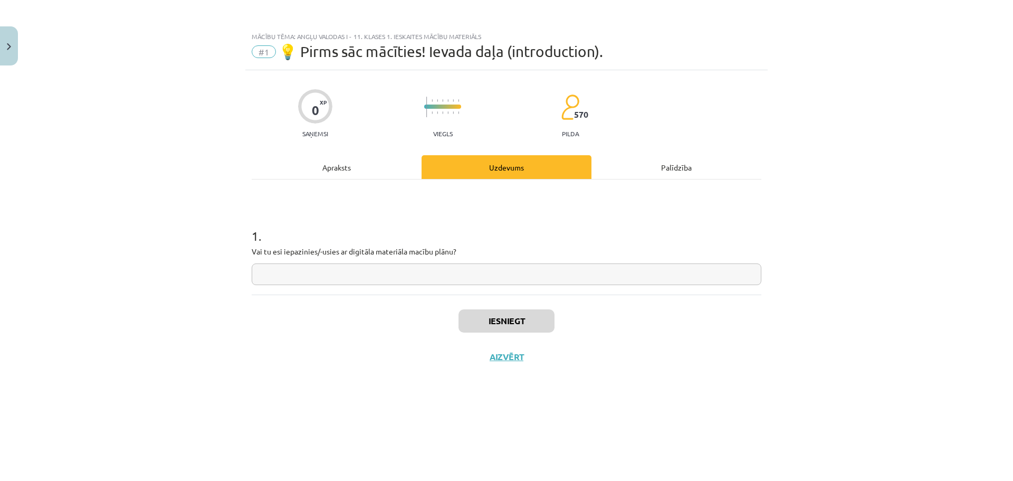
scroll to position [0, 0]
click at [363, 281] on input "text" at bounding box center [507, 274] width 510 height 22
type input "**"
click at [334, 156] on div "Apraksts" at bounding box center [337, 167] width 170 height 24
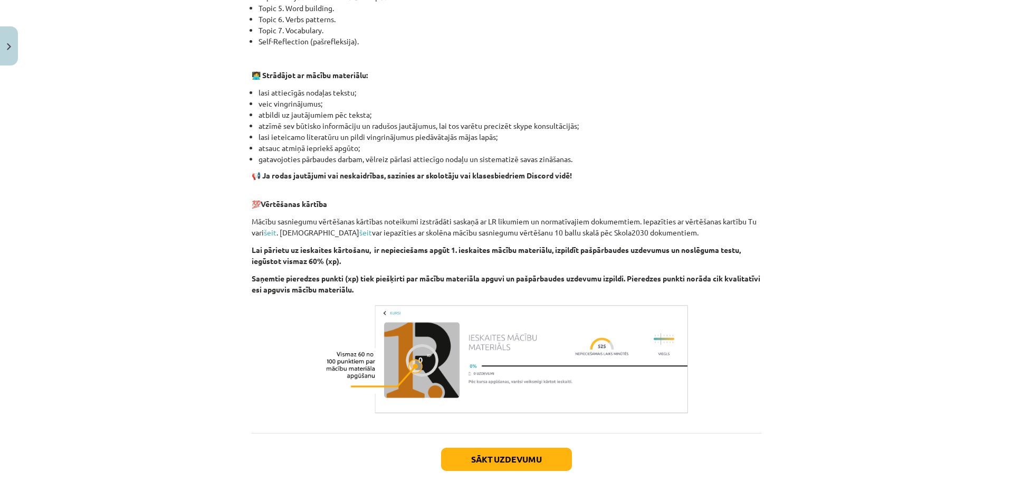
scroll to position [581, 0]
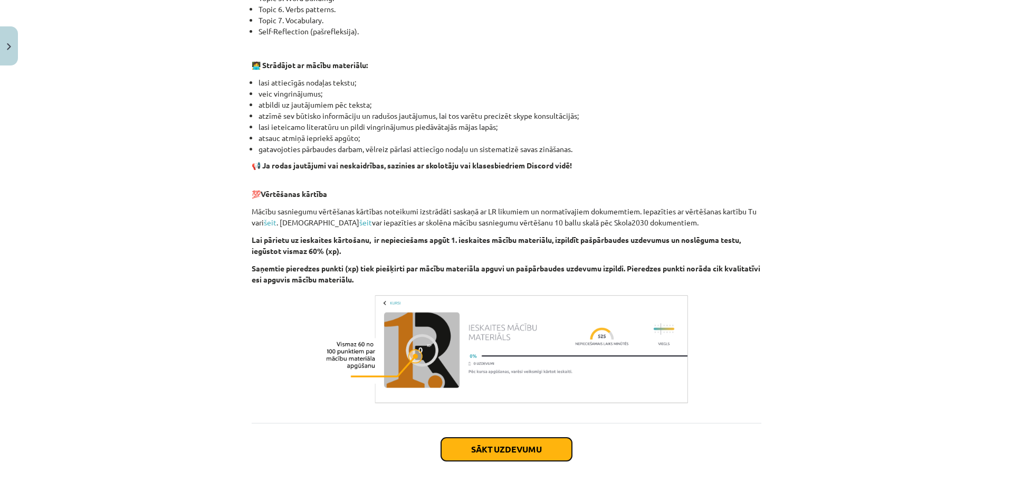
click at [502, 447] on button "Sākt uzdevumu" at bounding box center [506, 449] width 131 height 23
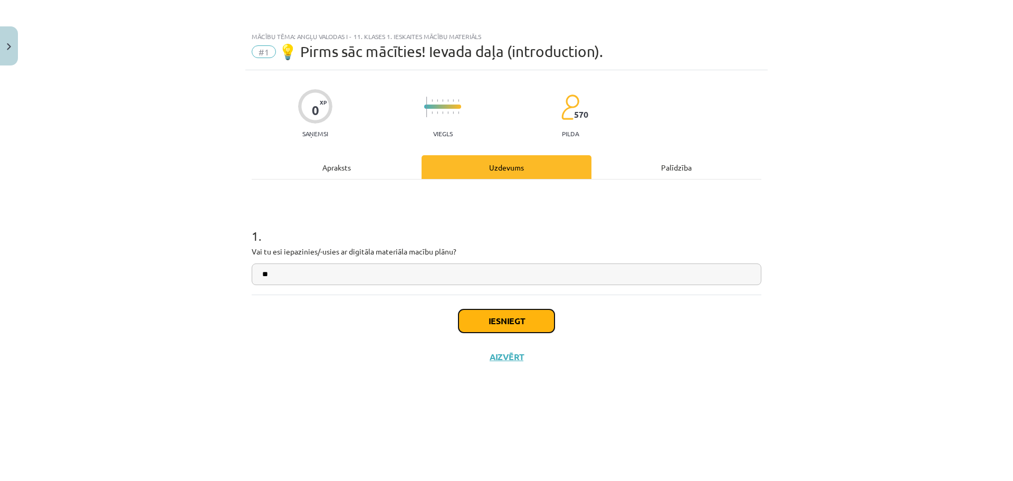
click at [481, 327] on button "Iesniegt" at bounding box center [507, 320] width 96 height 23
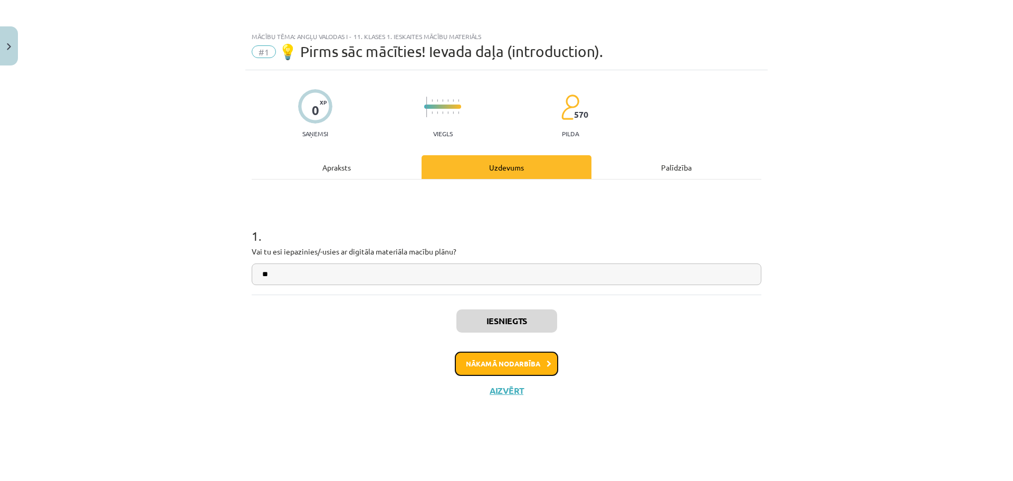
click at [520, 364] on button "Nākamā nodarbība" at bounding box center [506, 364] width 103 height 24
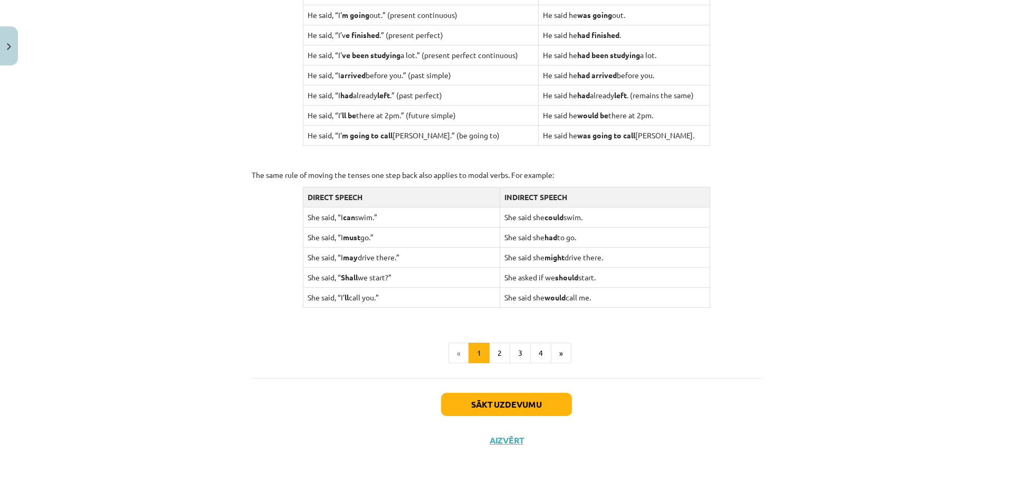
scroll to position [946, 0]
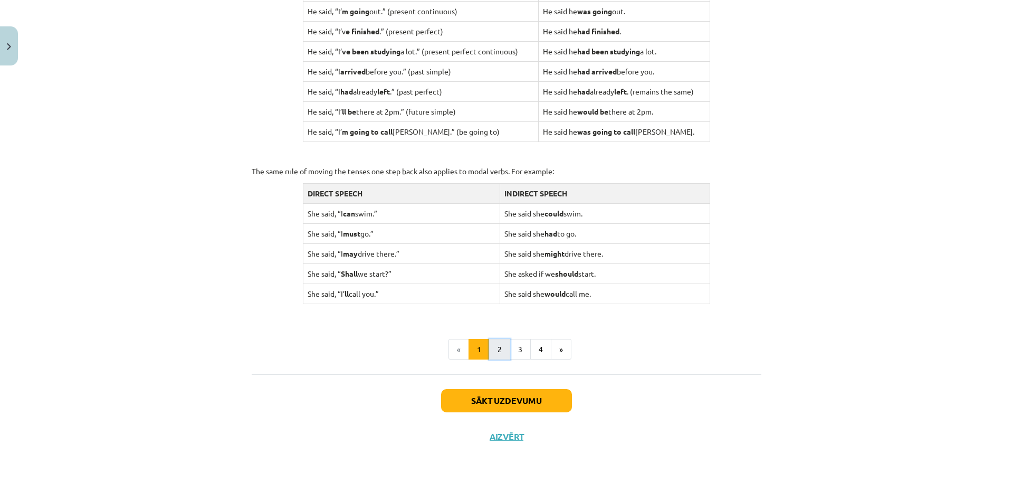
click at [493, 346] on button "2" at bounding box center [499, 349] width 21 height 21
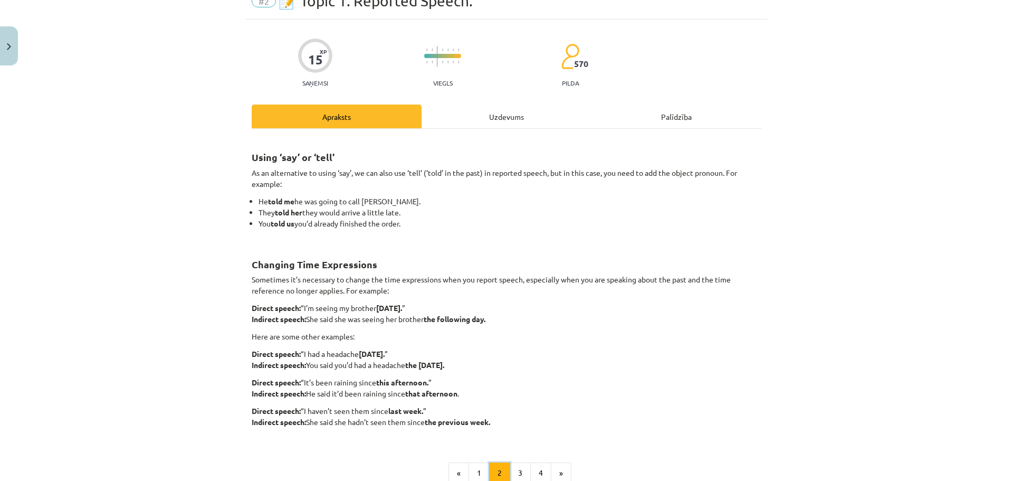
scroll to position [53, 0]
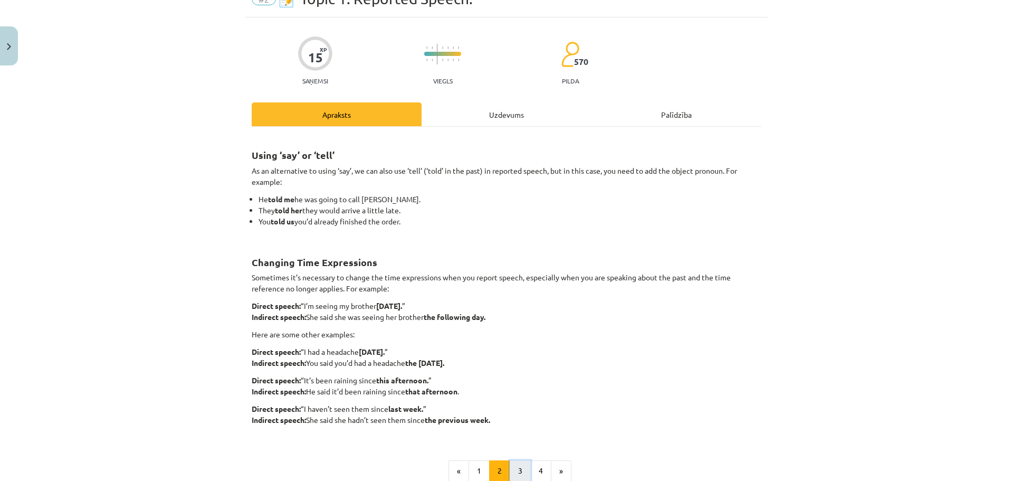
click at [516, 469] on button "3" at bounding box center [520, 470] width 21 height 21
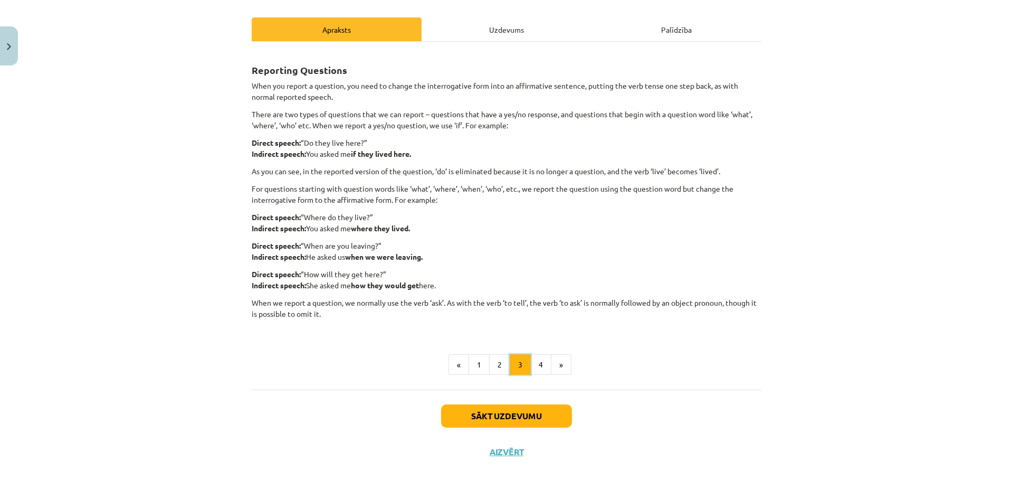
scroll to position [153, 0]
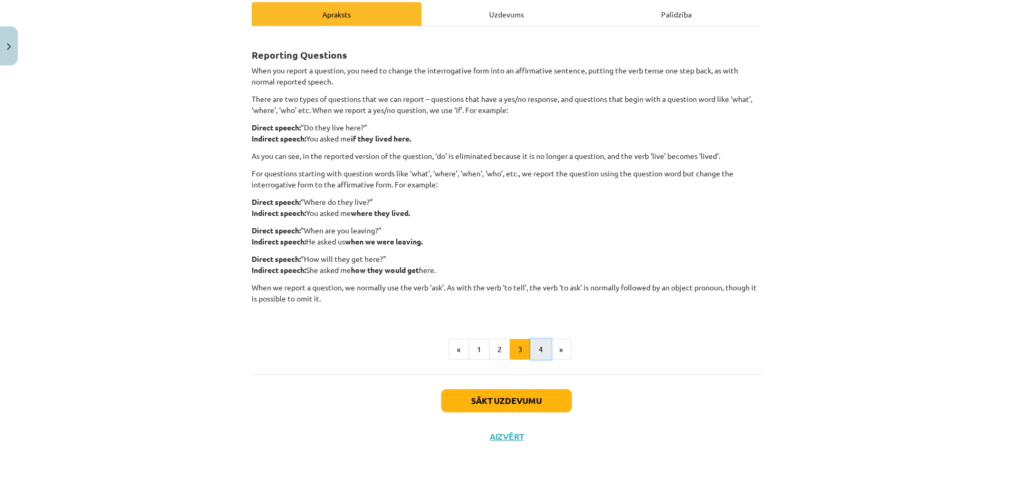
click at [533, 356] on button "4" at bounding box center [540, 349] width 21 height 21
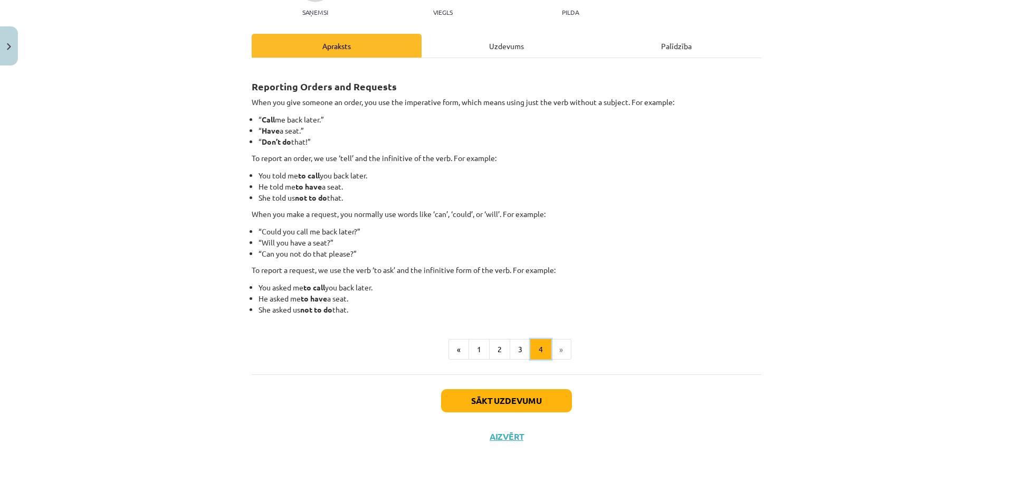
scroll to position [121, 0]
click at [517, 404] on button "Sākt uzdevumu" at bounding box center [506, 400] width 131 height 23
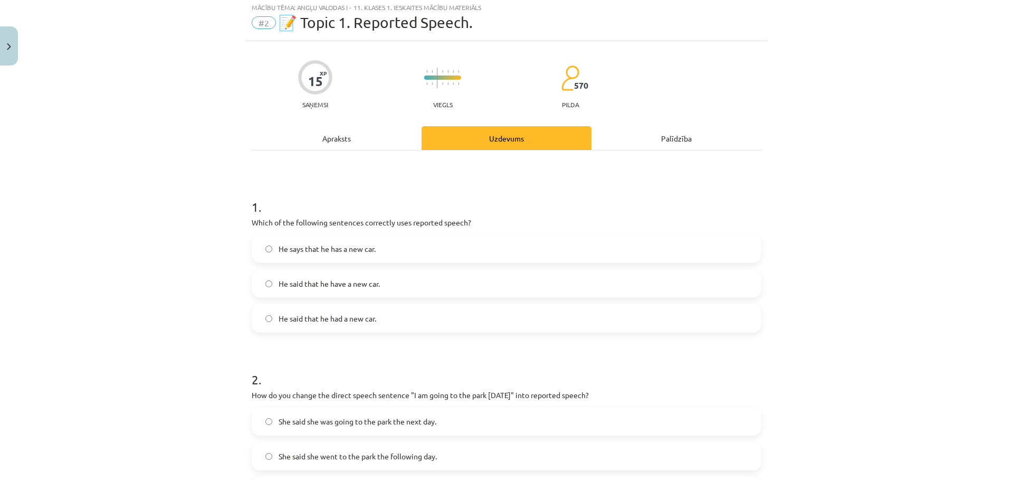
scroll to position [26, 0]
click at [336, 322] on span "He said that he had a new car." at bounding box center [328, 321] width 98 height 11
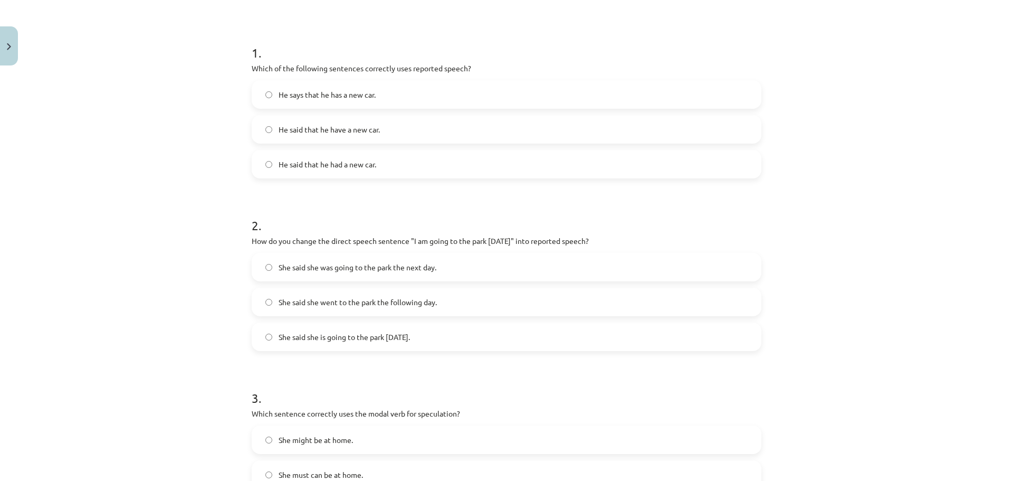
scroll to position [185, 0]
click at [280, 267] on span "She said she was going to the park the next day." at bounding box center [358, 265] width 158 height 11
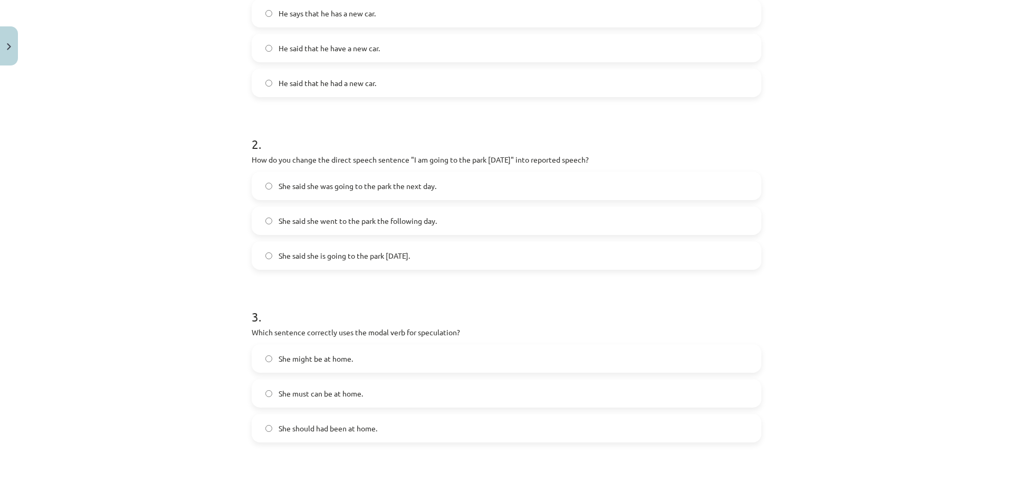
scroll to position [290, 0]
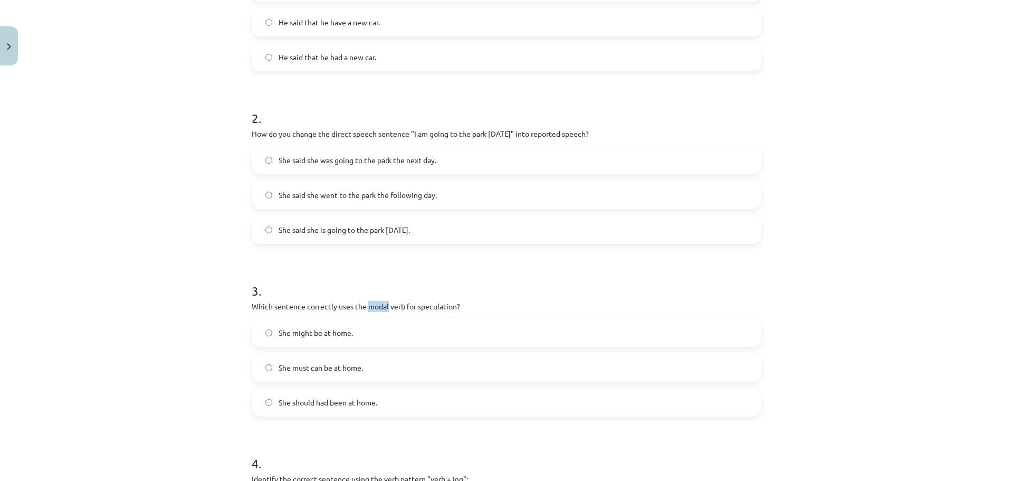
drag, startPoint x: 363, startPoint y: 304, endPoint x: 384, endPoint y: 307, distance: 21.3
click at [384, 307] on p "Which sentence correctly uses the modal verb for speculation?" at bounding box center [507, 306] width 510 height 11
copy p "modal"
click at [176, 261] on div "Mācību tēma: Angļu valodas i - 11. klases 1. ieskaites mācību materiāls #2 📝 To…" at bounding box center [506, 240] width 1013 height 481
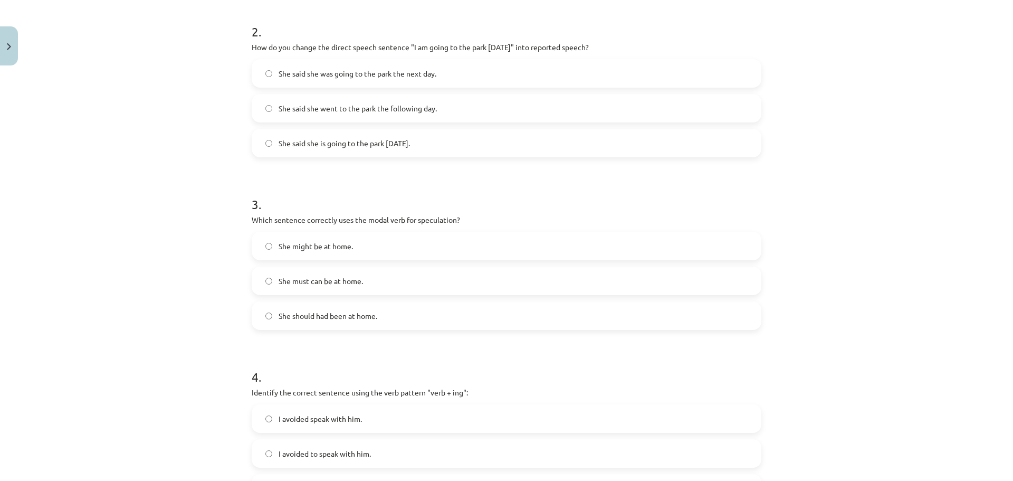
scroll to position [396, 0]
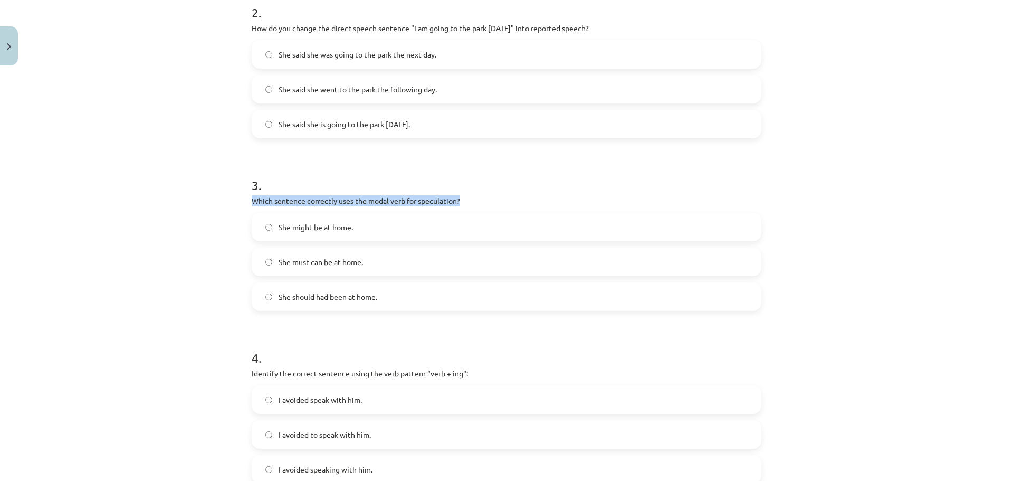
drag, startPoint x: 248, startPoint y: 198, endPoint x: 455, endPoint y: 202, distance: 206.9
click at [455, 202] on p "Which sentence correctly uses the modal verb for speculation?" at bounding box center [507, 200] width 510 height 11
copy p "Which sentence correctly uses the modal verb for speculation?"
click at [144, 326] on div "Mācību tēma: Angļu valodas i - 11. klases 1. ieskaites mācību materiāls #2 📝 To…" at bounding box center [506, 240] width 1013 height 481
click at [352, 232] on label "She might be at home." at bounding box center [507, 227] width 508 height 26
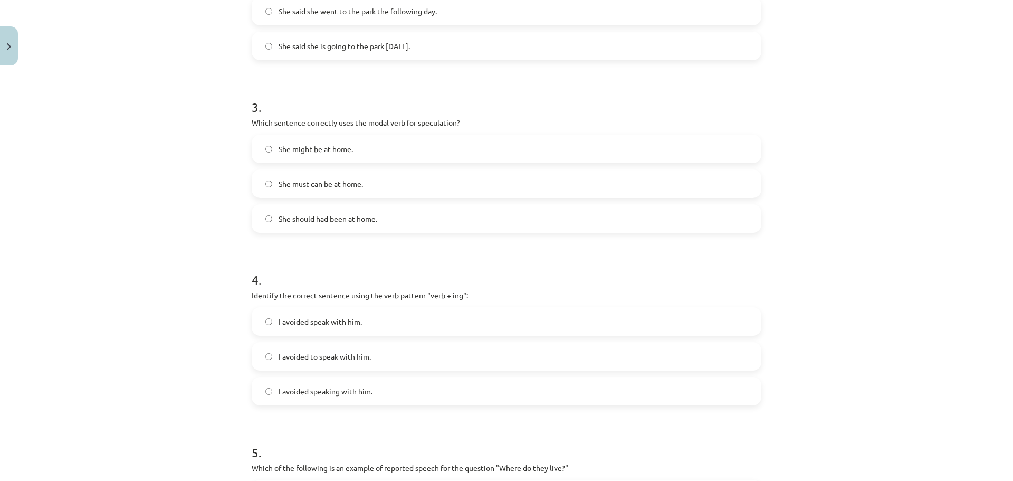
scroll to position [554, 0]
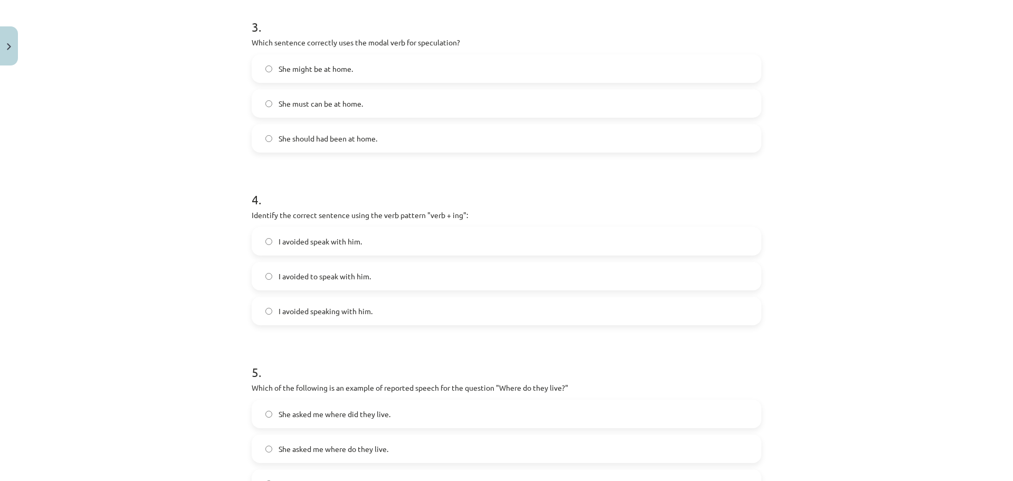
click at [443, 318] on label "I avoided speaking with him." at bounding box center [507, 311] width 508 height 26
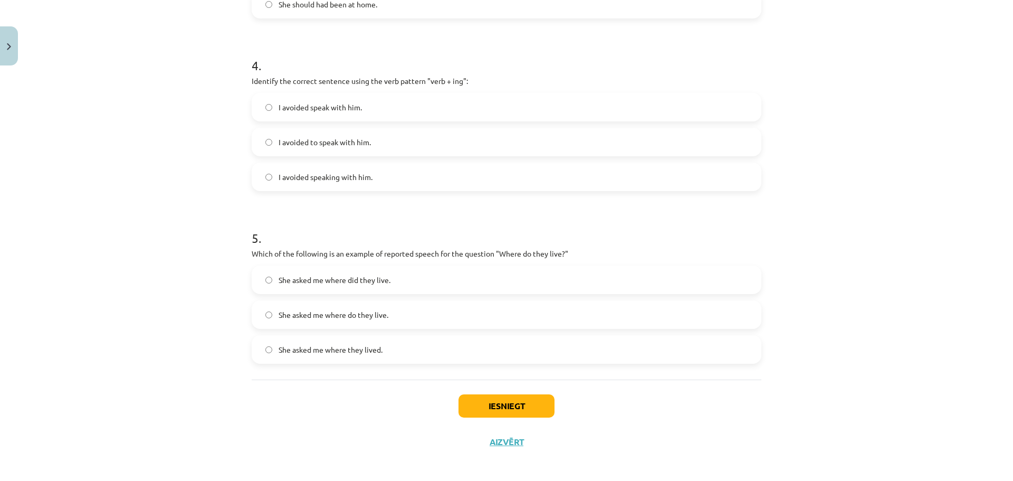
scroll to position [694, 0]
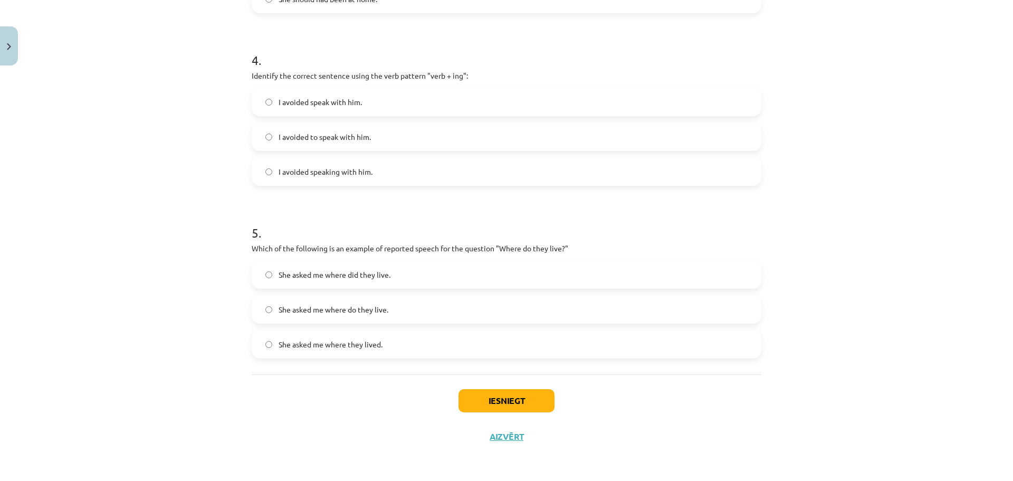
click at [408, 345] on label "She asked me where they lived." at bounding box center [507, 344] width 508 height 26
click at [499, 399] on button "Iesniegt" at bounding box center [507, 400] width 96 height 23
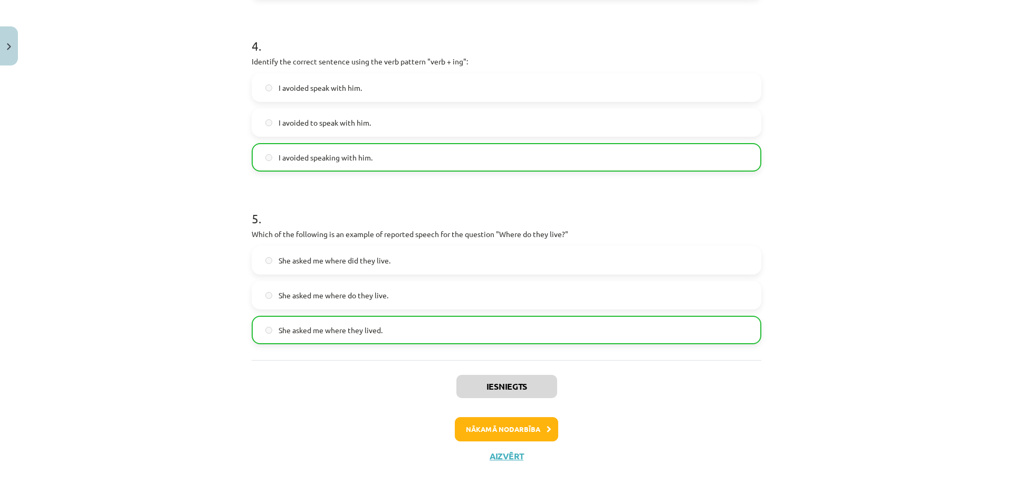
scroll to position [727, 0]
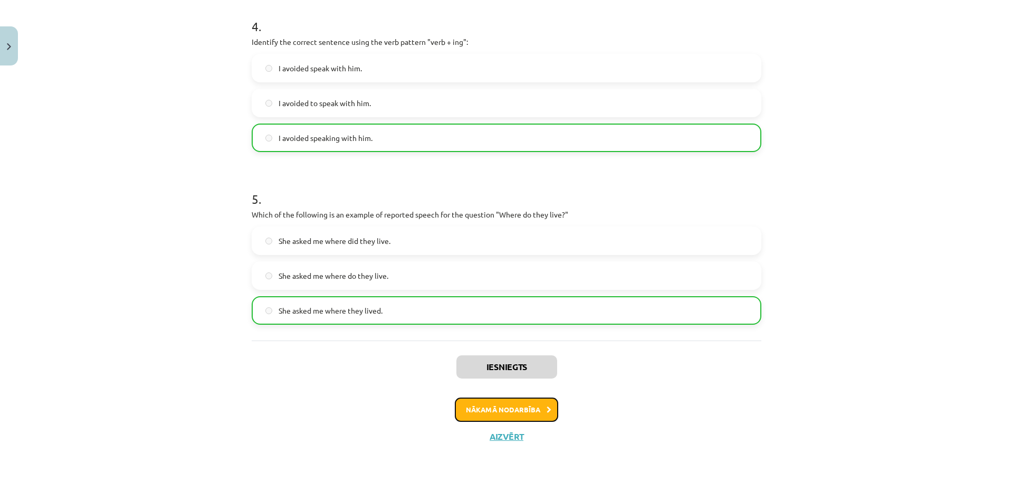
click at [539, 409] on button "Nākamā nodarbība" at bounding box center [506, 409] width 103 height 24
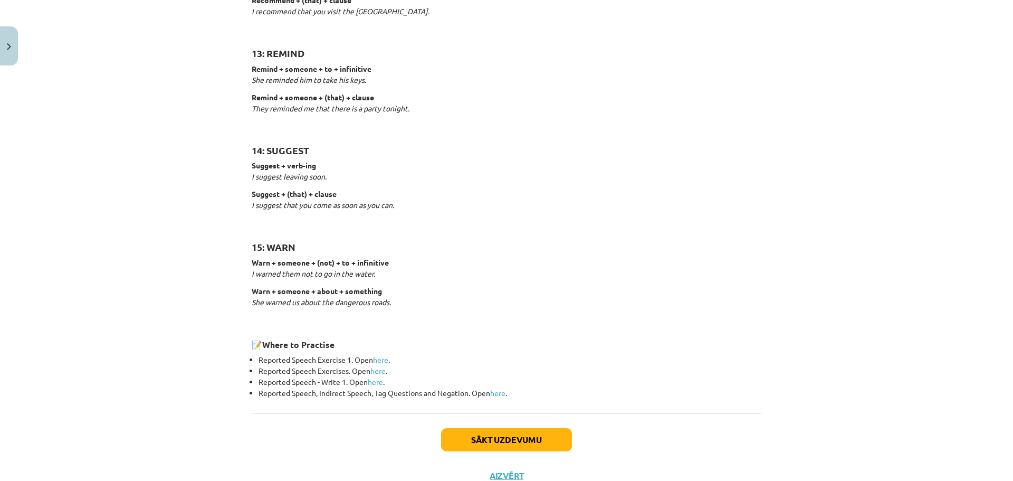
scroll to position [1557, 0]
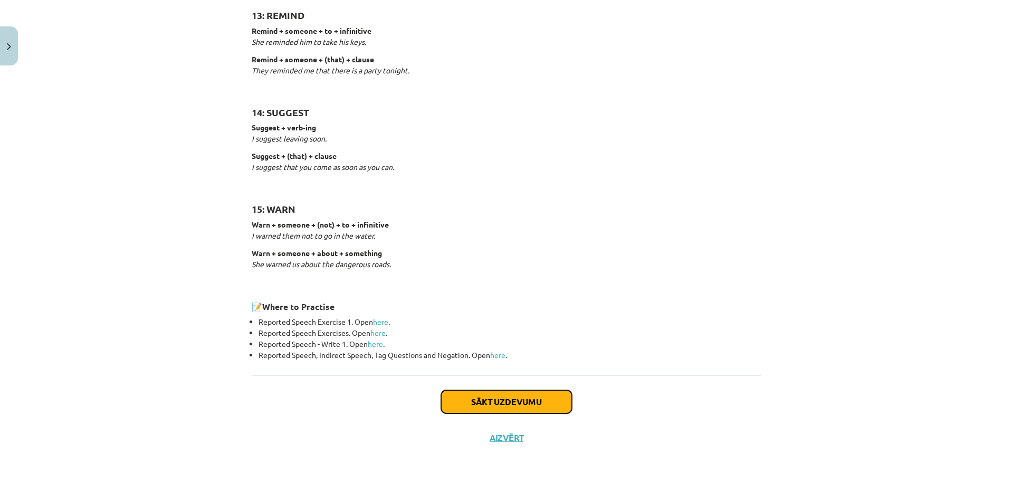
click at [484, 395] on button "Sākt uzdevumu" at bounding box center [506, 401] width 131 height 23
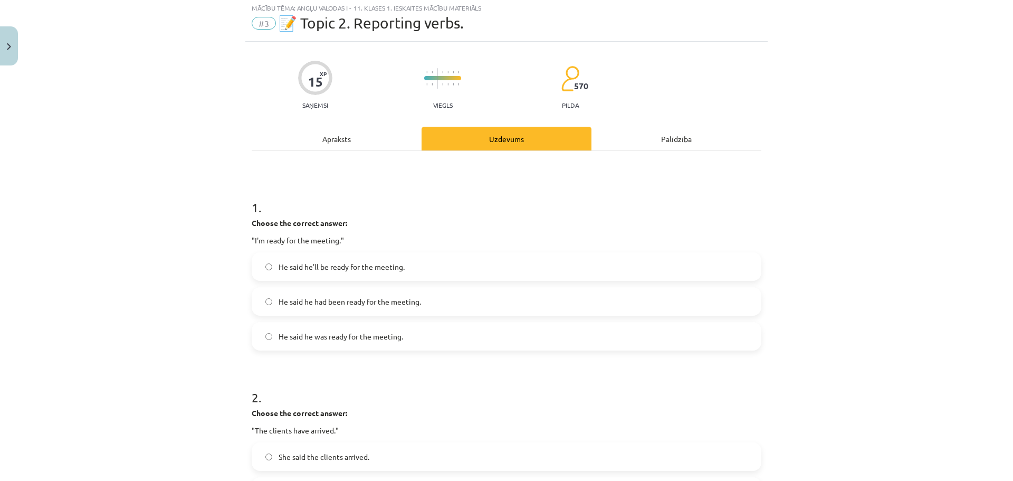
scroll to position [26, 0]
click at [387, 340] on span "He said he was ready for the meeting." at bounding box center [341, 338] width 125 height 11
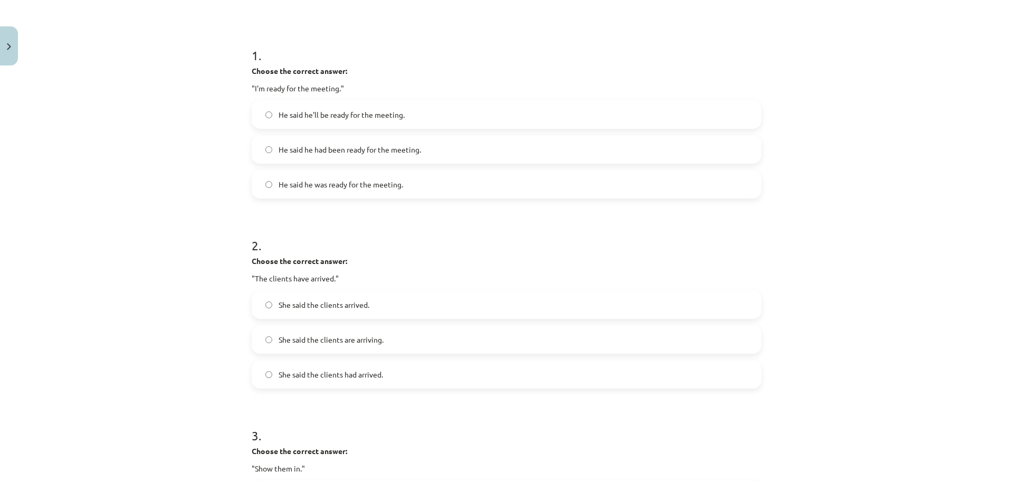
scroll to position [185, 0]
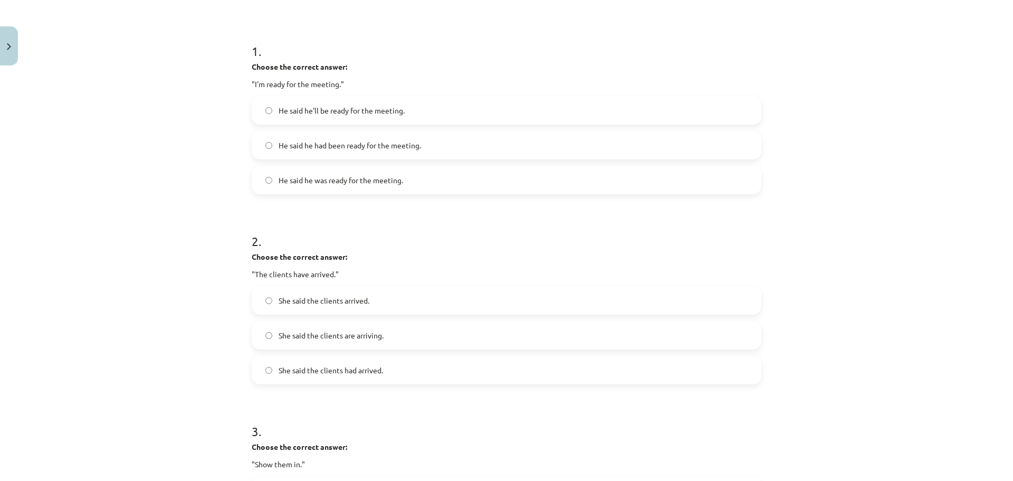
click at [391, 364] on label "She said the clients had arrived." at bounding box center [507, 370] width 508 height 26
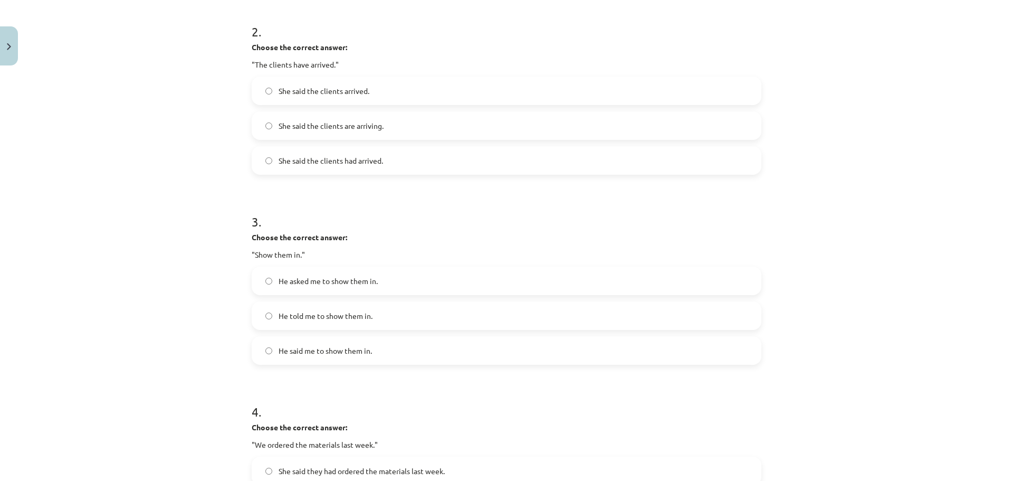
scroll to position [396, 0]
click at [325, 278] on span "He asked me to show them in." at bounding box center [328, 279] width 99 height 11
click at [396, 320] on label "He told me to show them in." at bounding box center [507, 314] width 508 height 26
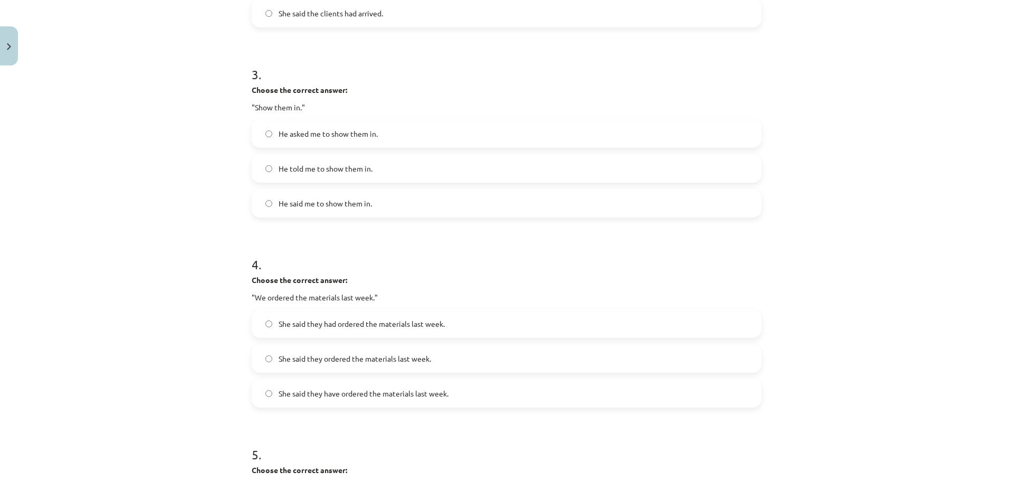
scroll to position [554, 0]
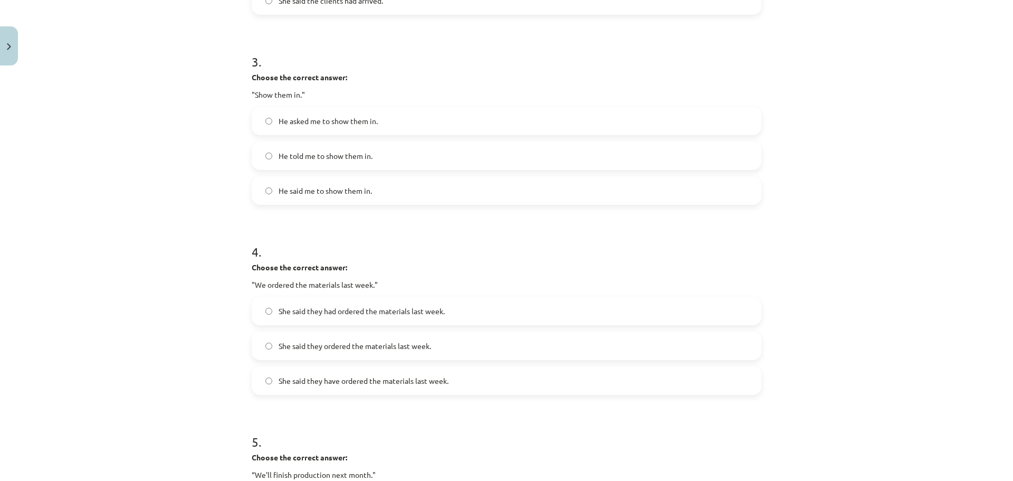
click at [424, 314] on span "She said they had ordered the materials last week." at bounding box center [362, 311] width 166 height 11
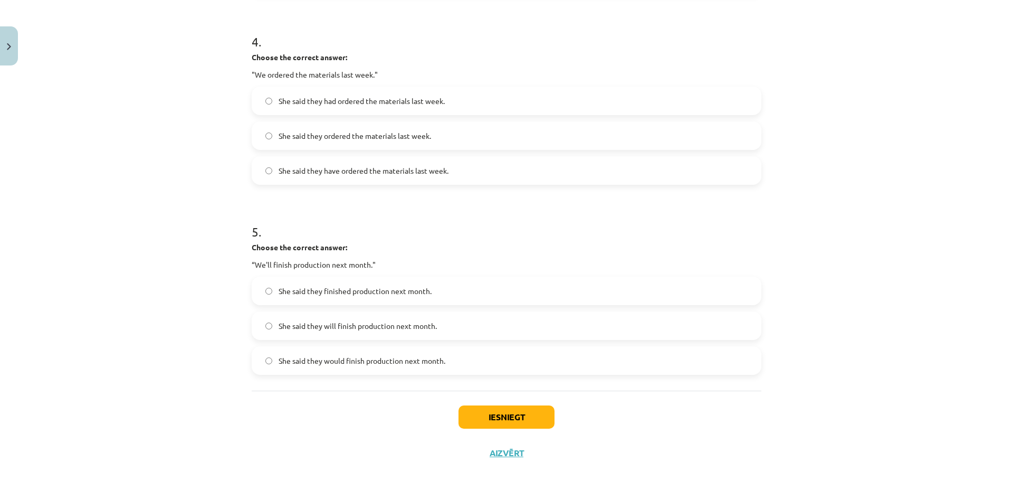
scroll to position [765, 0]
click at [387, 324] on span "She said they will finish production next month." at bounding box center [358, 324] width 158 height 11
click at [454, 365] on label "She said they would finish production next month." at bounding box center [507, 359] width 508 height 26
click at [483, 414] on button "Iesniegt" at bounding box center [507, 415] width 96 height 23
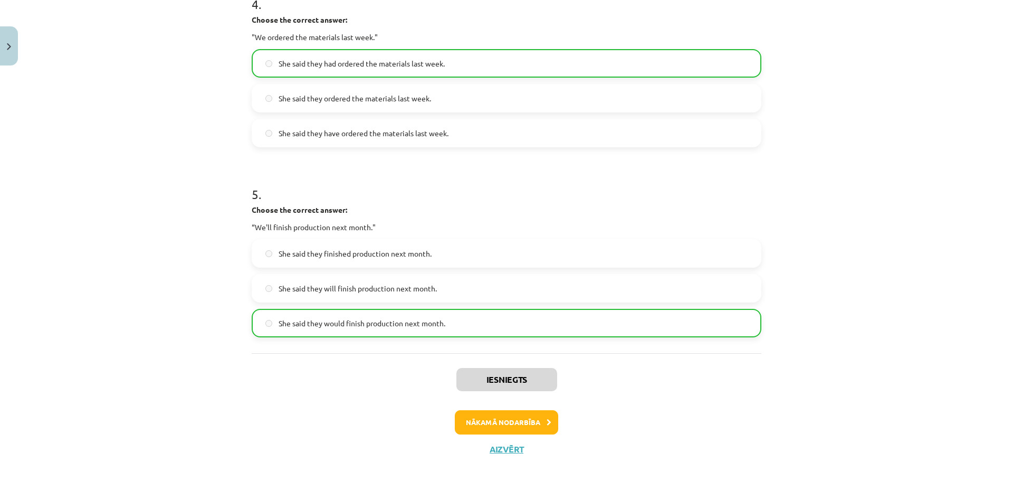
scroll to position [814, 0]
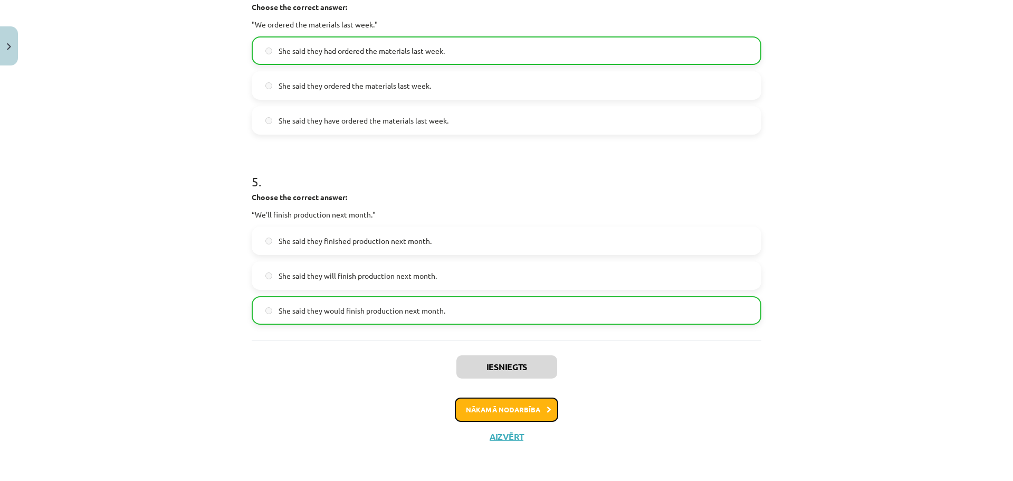
click at [487, 404] on button "Nākamā nodarbība" at bounding box center [506, 409] width 103 height 24
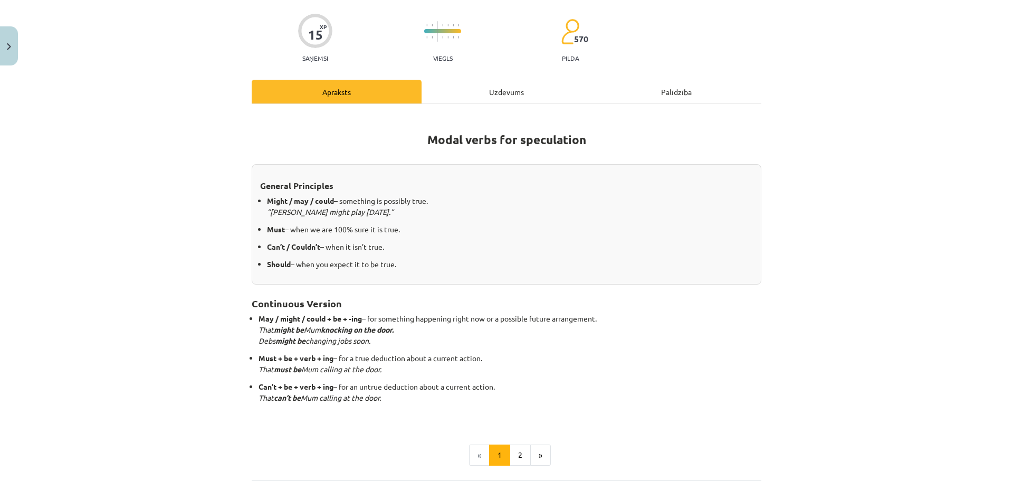
scroll to position [79, 0]
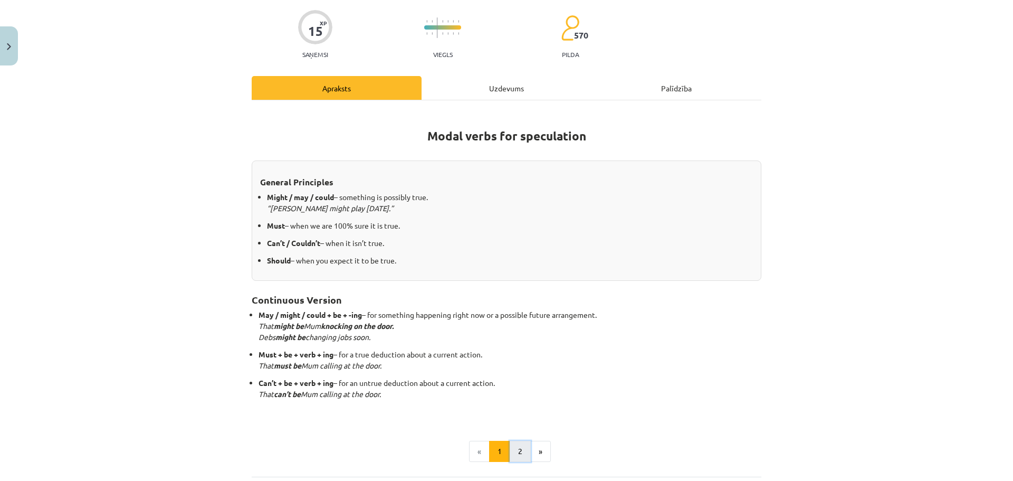
click at [513, 448] on button "2" at bounding box center [520, 451] width 21 height 21
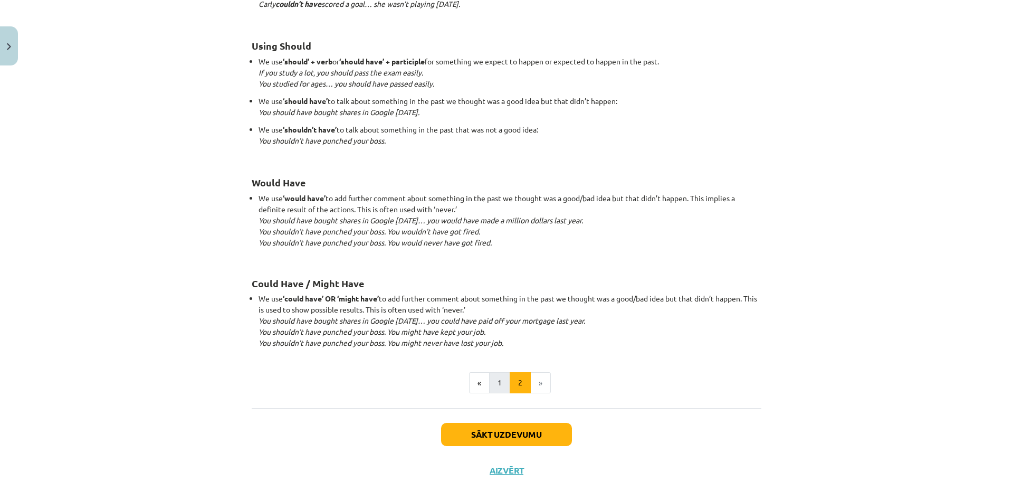
scroll to position [940, 0]
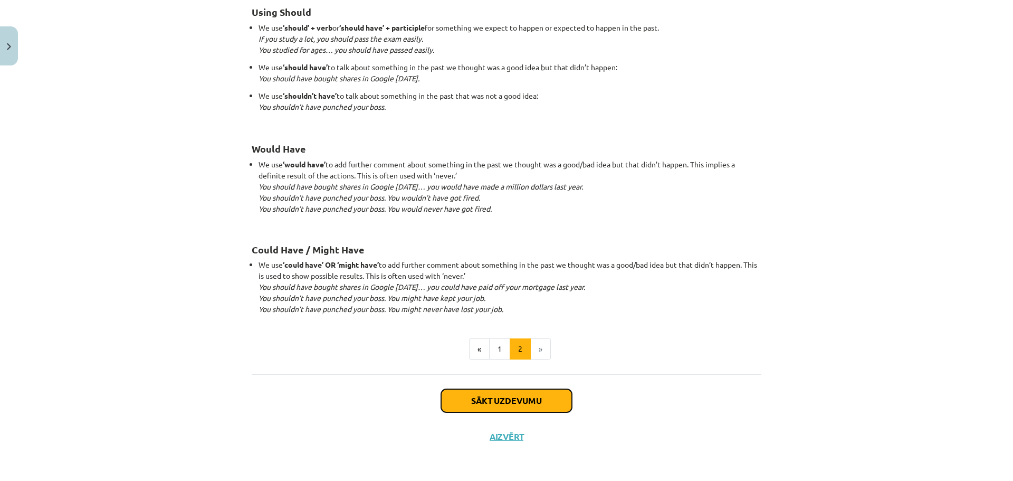
click at [529, 393] on button "Sākt uzdevumu" at bounding box center [506, 400] width 131 height 23
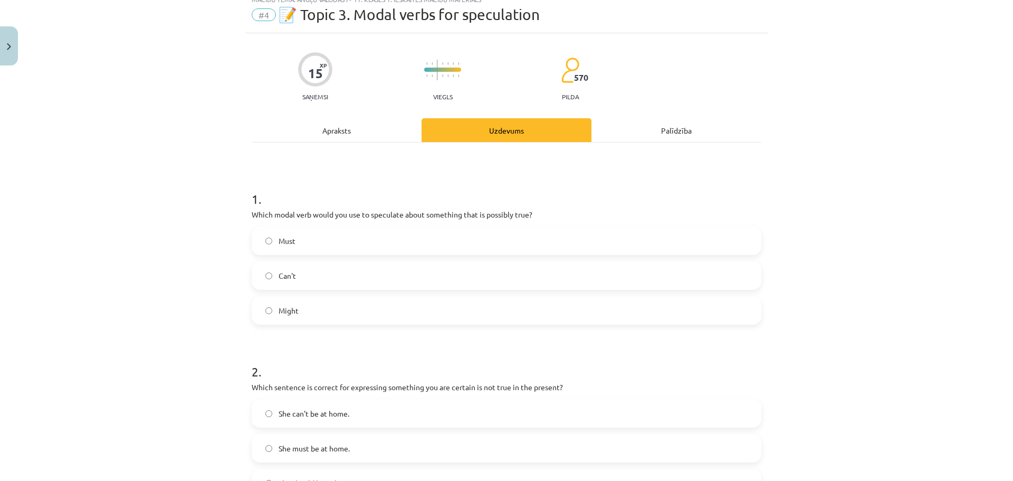
scroll to position [26, 0]
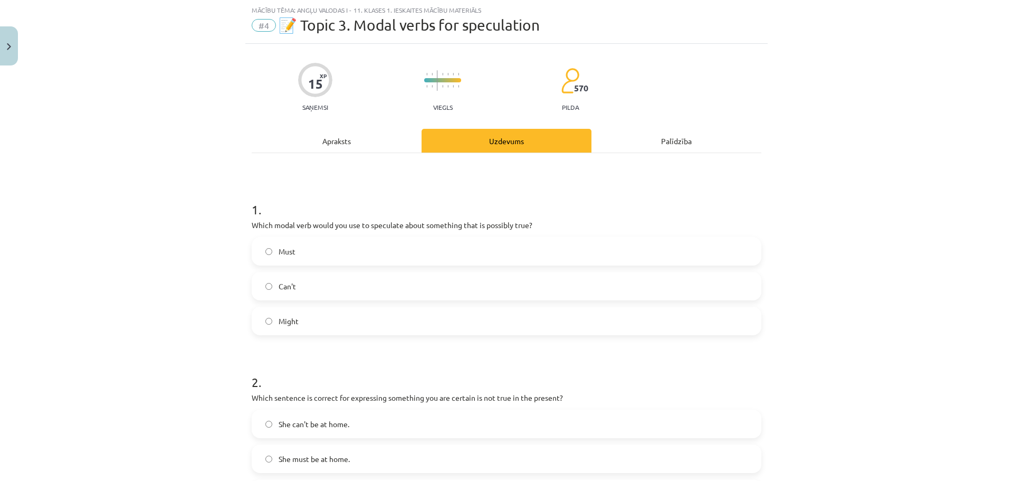
click at [516, 324] on label "Might" at bounding box center [507, 321] width 508 height 26
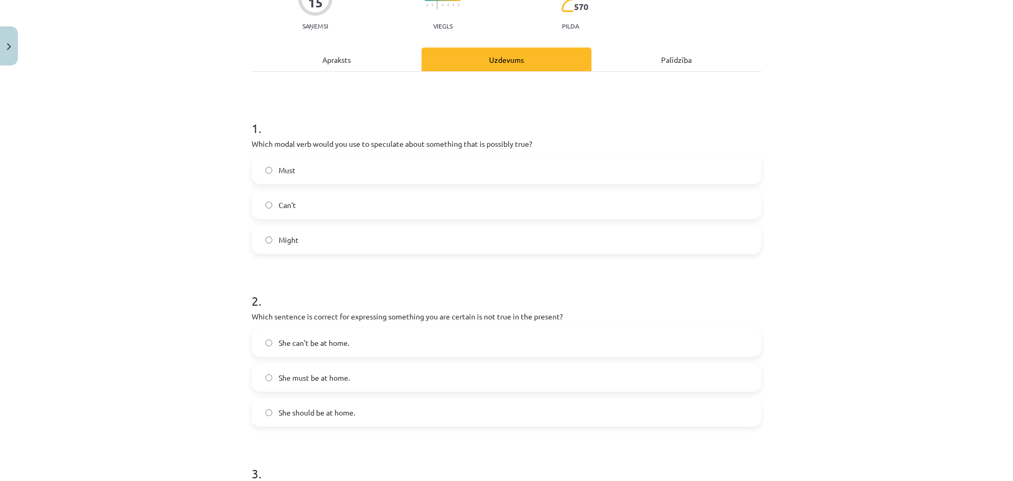
scroll to position [185, 0]
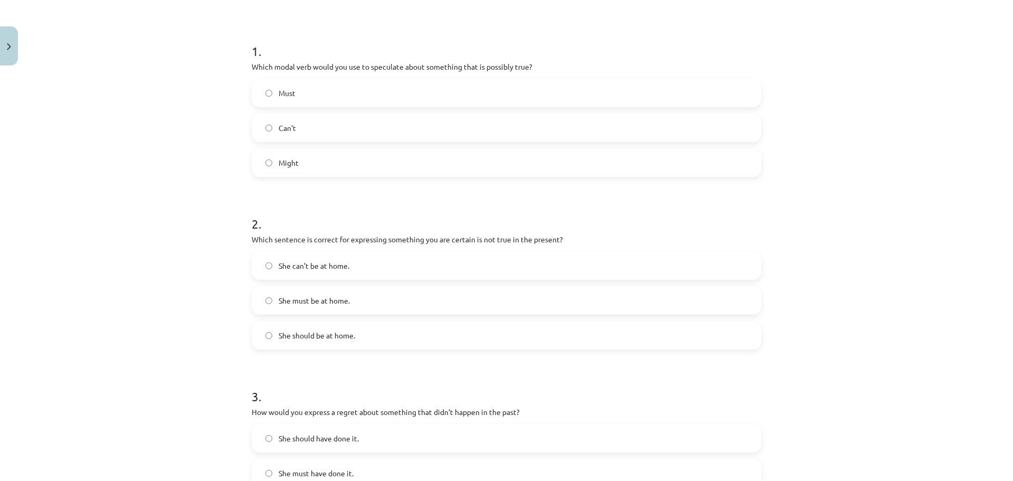
click at [381, 272] on label "She can't be at home." at bounding box center [507, 265] width 508 height 26
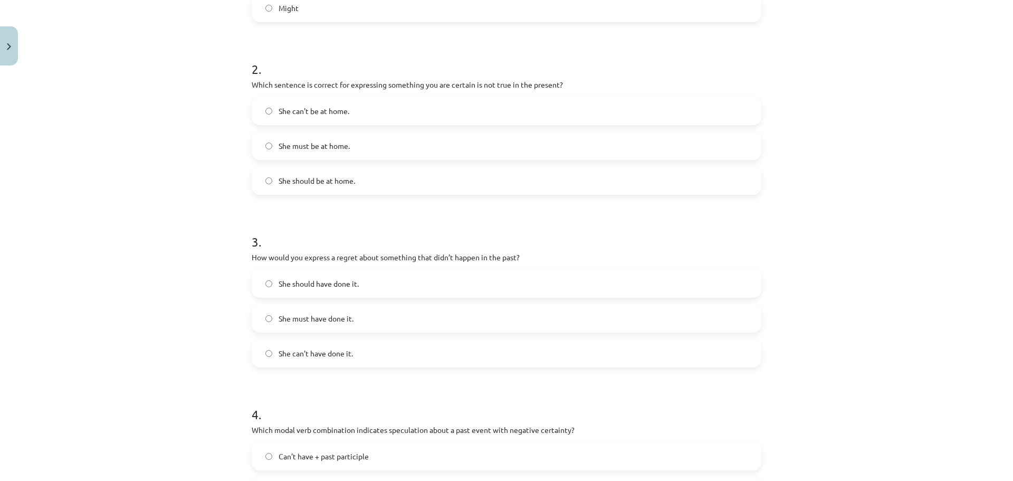
scroll to position [343, 0]
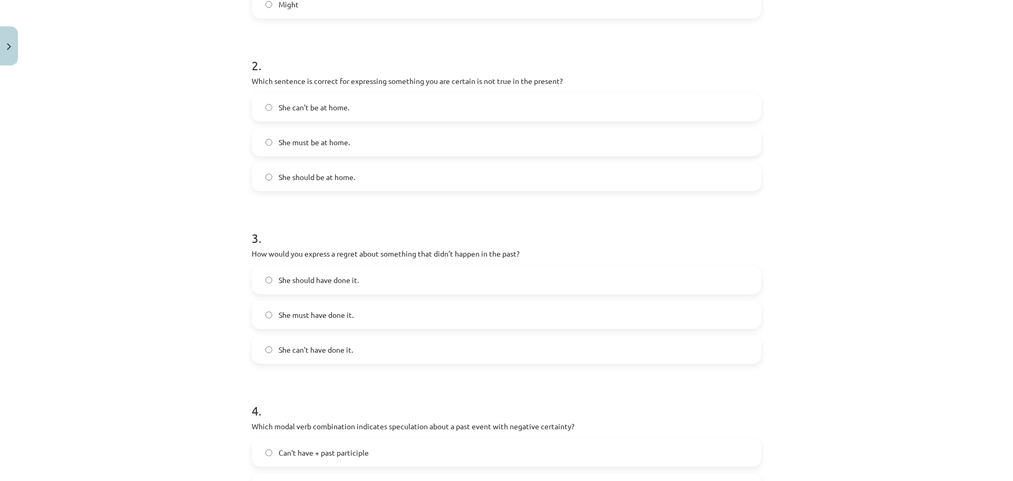
click at [486, 289] on label "She should have done it." at bounding box center [507, 280] width 508 height 26
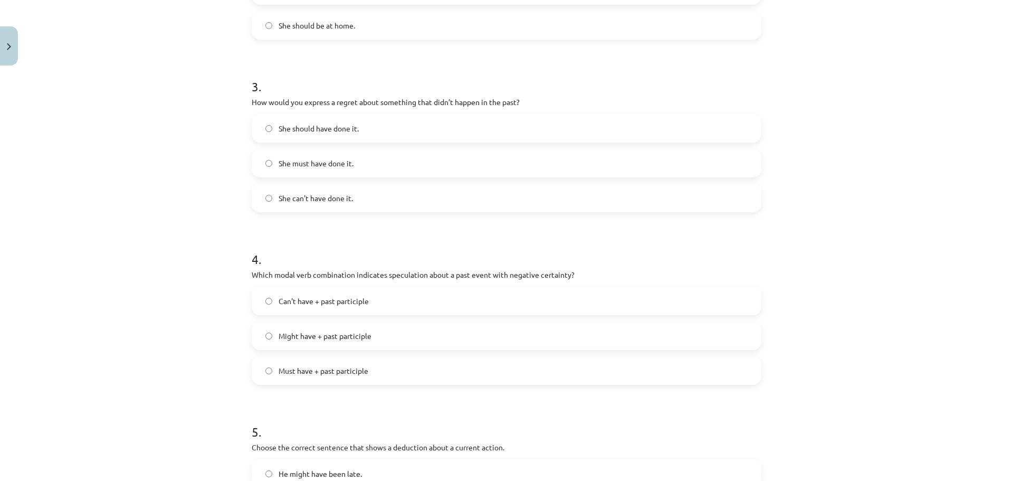
scroll to position [501, 0]
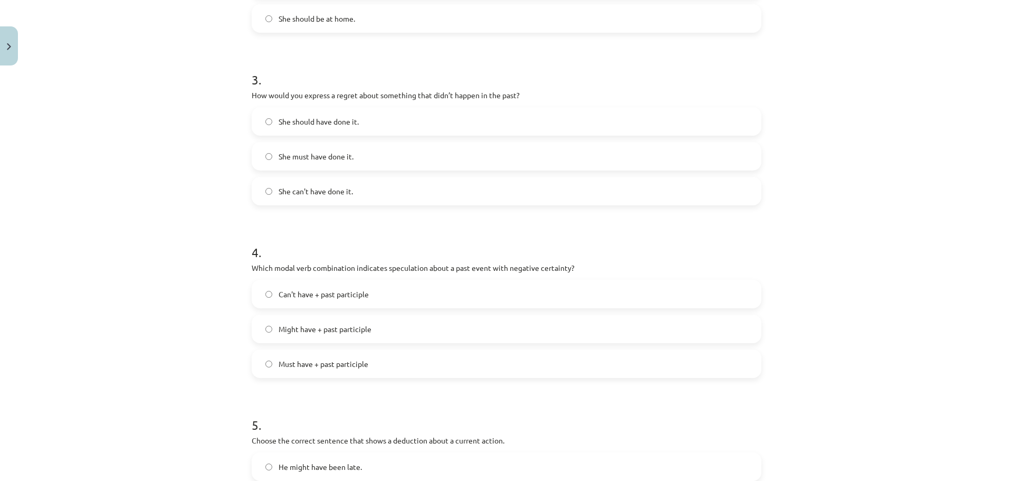
click at [390, 306] on label "Can't have + past participle" at bounding box center [507, 294] width 508 height 26
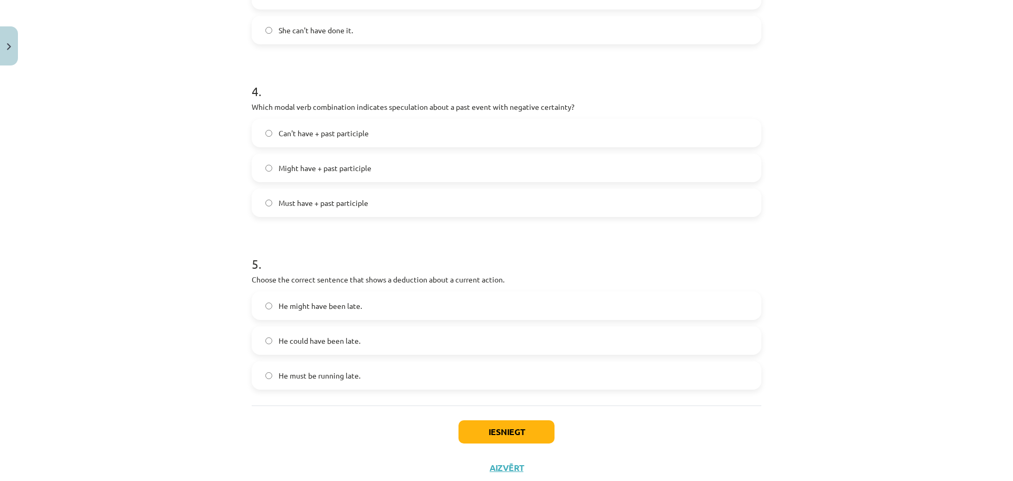
scroll to position [694, 0]
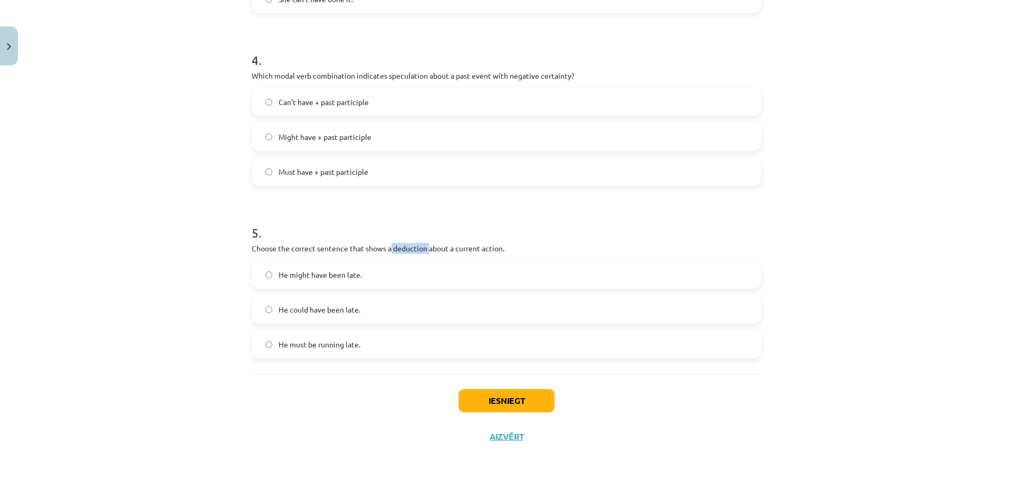
drag, startPoint x: 388, startPoint y: 248, endPoint x: 425, endPoint y: 249, distance: 37.5
click at [425, 249] on p "Choose the correct sentence that shows a deduction about a current action." at bounding box center [507, 248] width 510 height 11
copy p "deduction"
click at [565, 216] on h1 "5 ." at bounding box center [507, 223] width 510 height 33
click at [326, 345] on span "He must be running late." at bounding box center [320, 344] width 82 height 11
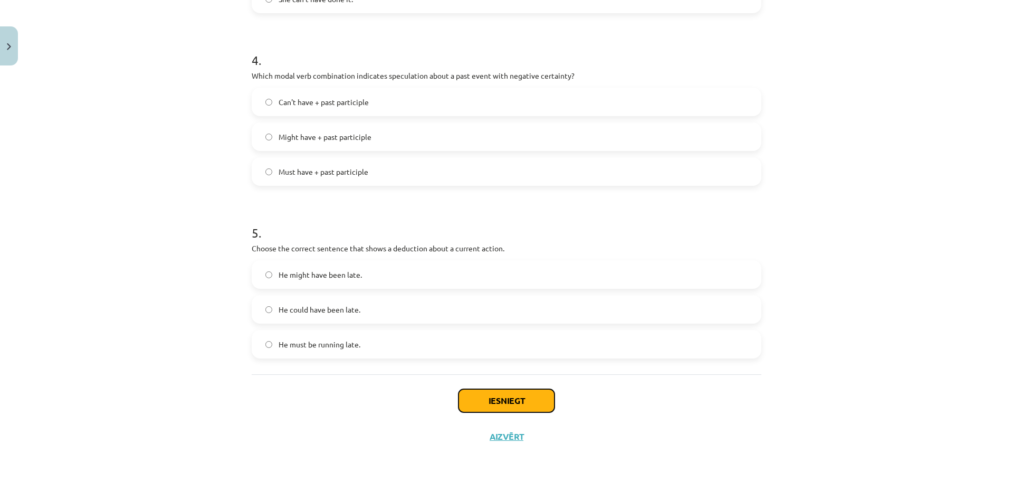
click at [504, 403] on button "Iesniegt" at bounding box center [507, 400] width 96 height 23
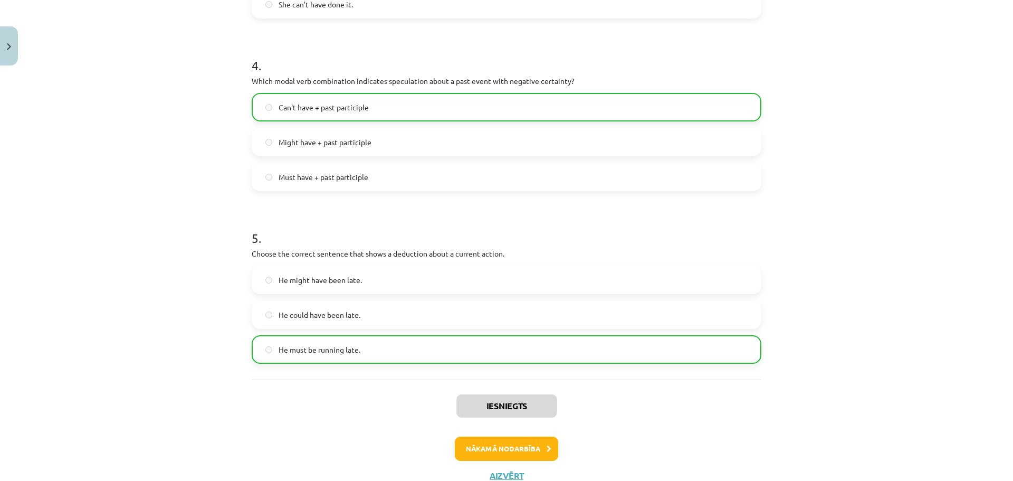
scroll to position [727, 0]
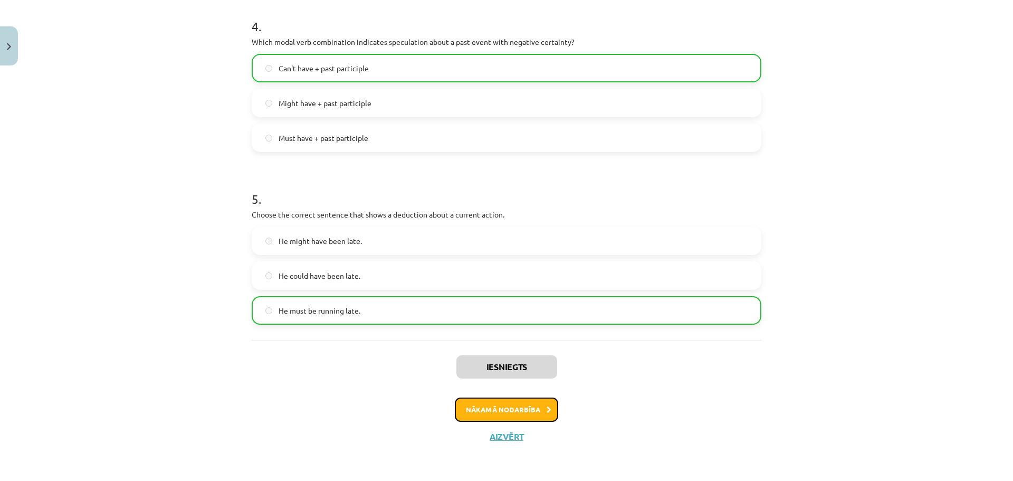
click at [523, 414] on button "Nākamā nodarbība" at bounding box center [506, 409] width 103 height 24
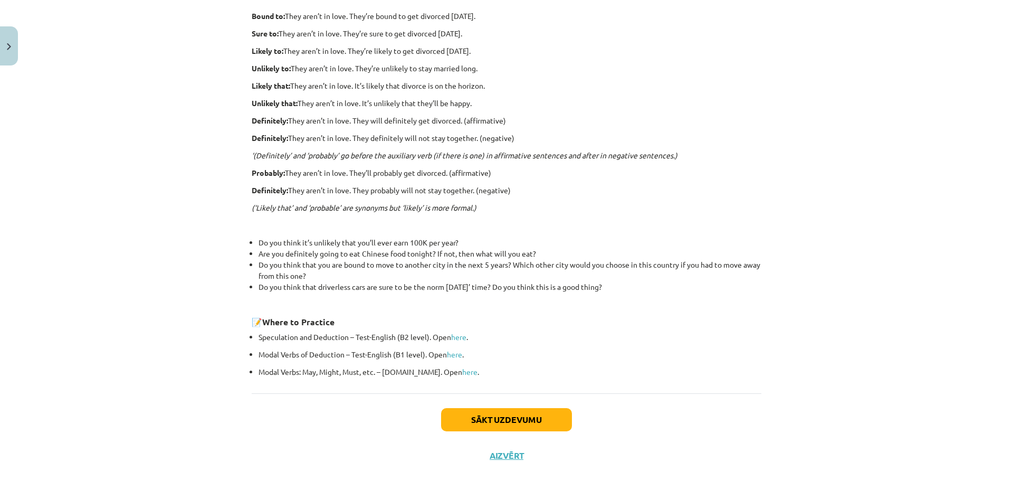
scroll to position [247, 0]
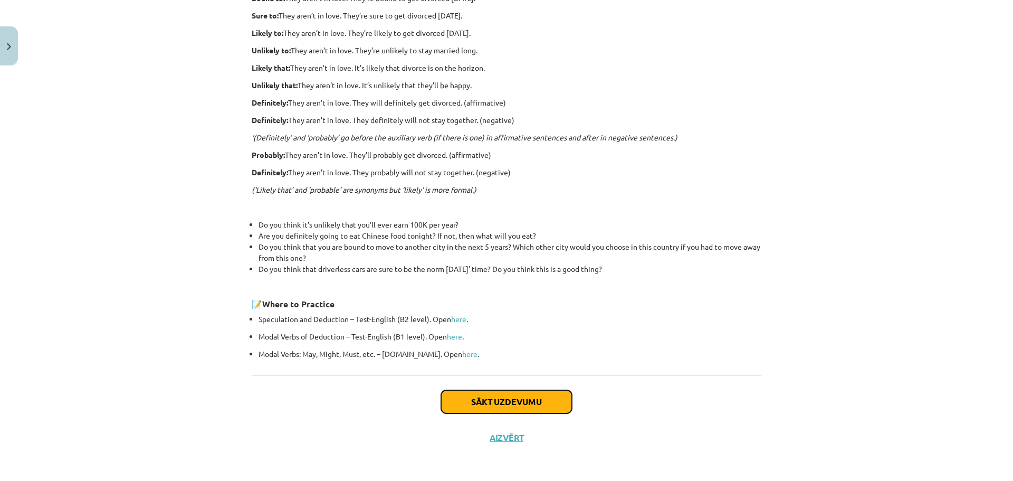
click at [485, 401] on button "Sākt uzdevumu" at bounding box center [506, 401] width 131 height 23
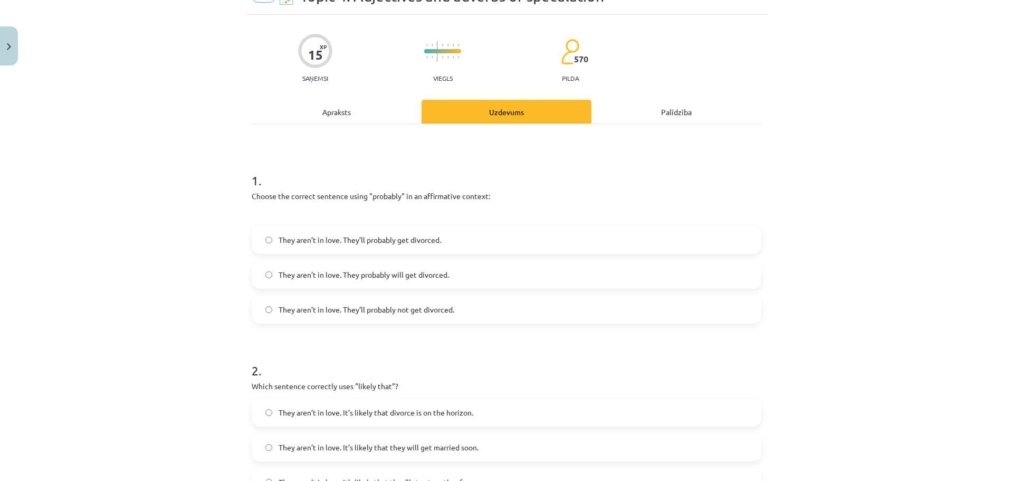
scroll to position [26, 0]
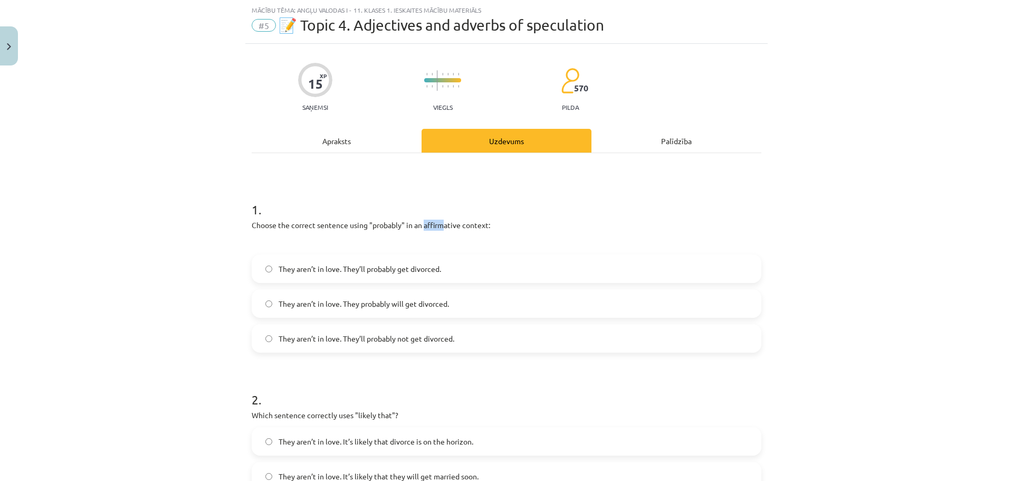
drag, startPoint x: 420, startPoint y: 227, endPoint x: 438, endPoint y: 230, distance: 18.6
click at [438, 230] on p "Choose the correct sentence using "probably" in an affirmative context:" at bounding box center [507, 225] width 510 height 11
copy p "affirm"
click at [420, 342] on span "They aren’t in love. They’ll probably not get divorced." at bounding box center [367, 338] width 176 height 11
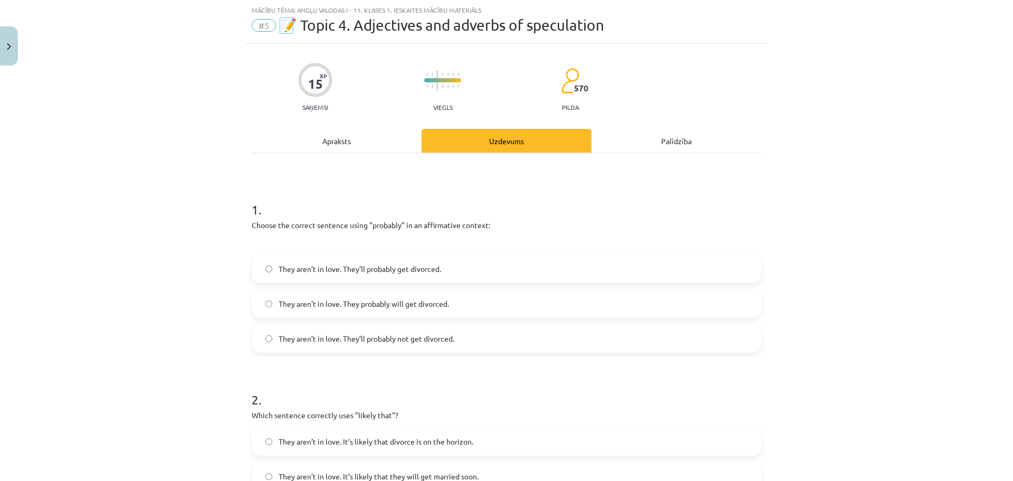
click at [474, 301] on label "They aren’t in love. They probably will get divorced." at bounding box center [507, 303] width 508 height 26
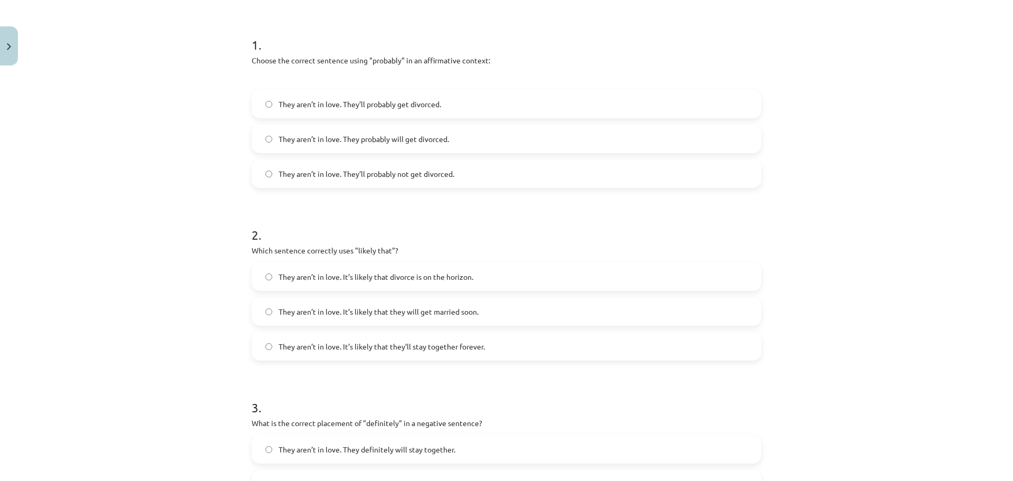
scroll to position [238, 0]
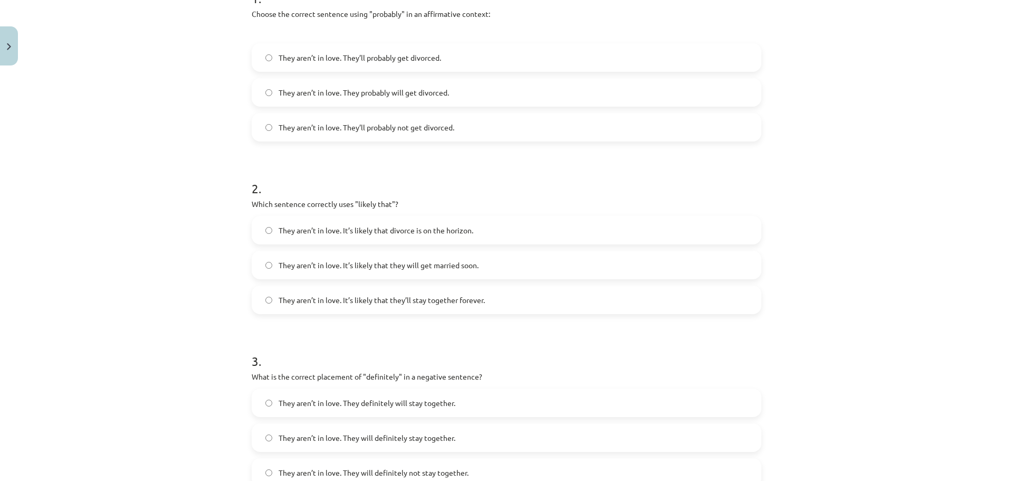
click at [385, 236] on label "They aren’t in love. It’s likely that divorce is on the horizon." at bounding box center [507, 230] width 508 height 26
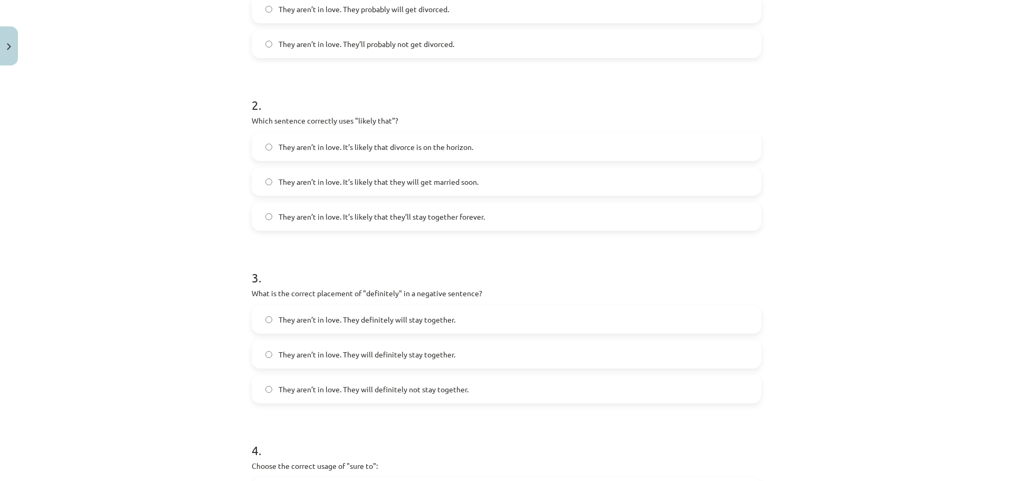
scroll to position [343, 0]
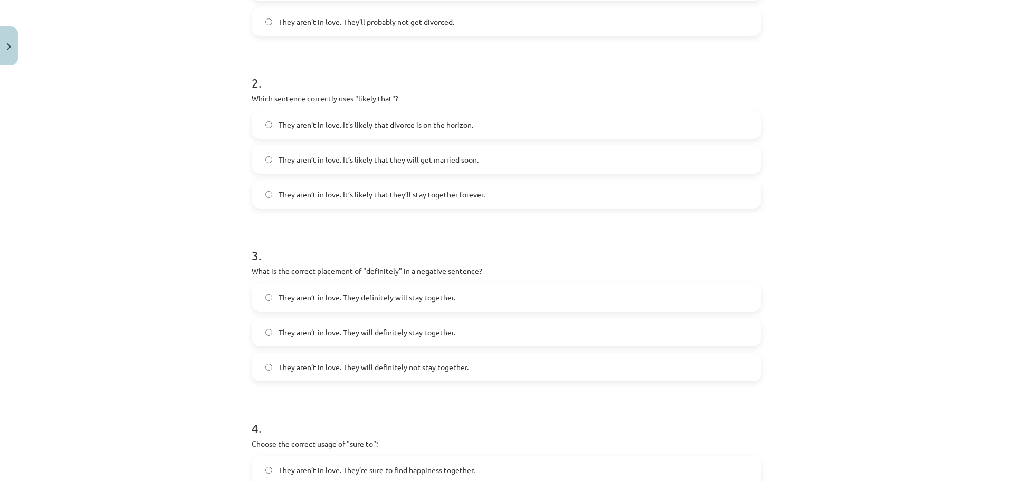
click at [367, 379] on label "They aren’t in love. They will definitely not stay together." at bounding box center [507, 367] width 508 height 26
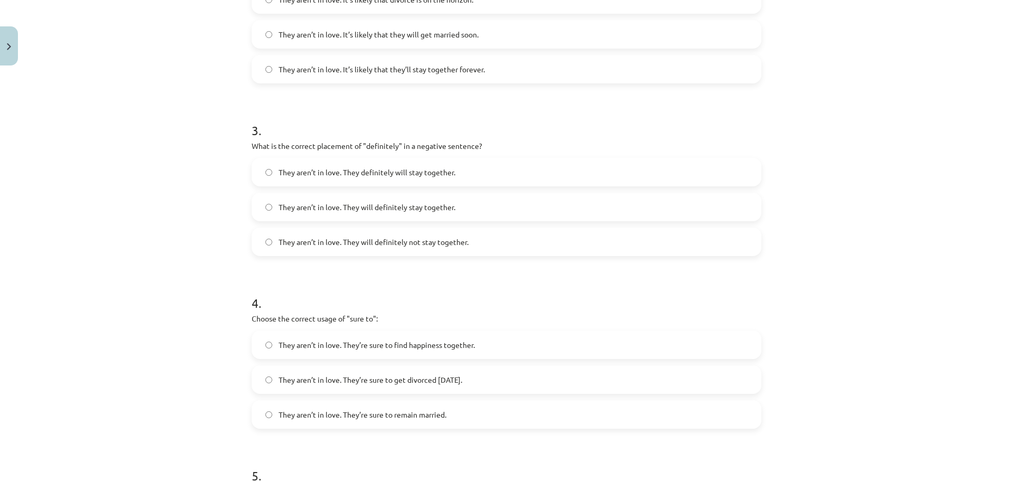
scroll to position [501, 0]
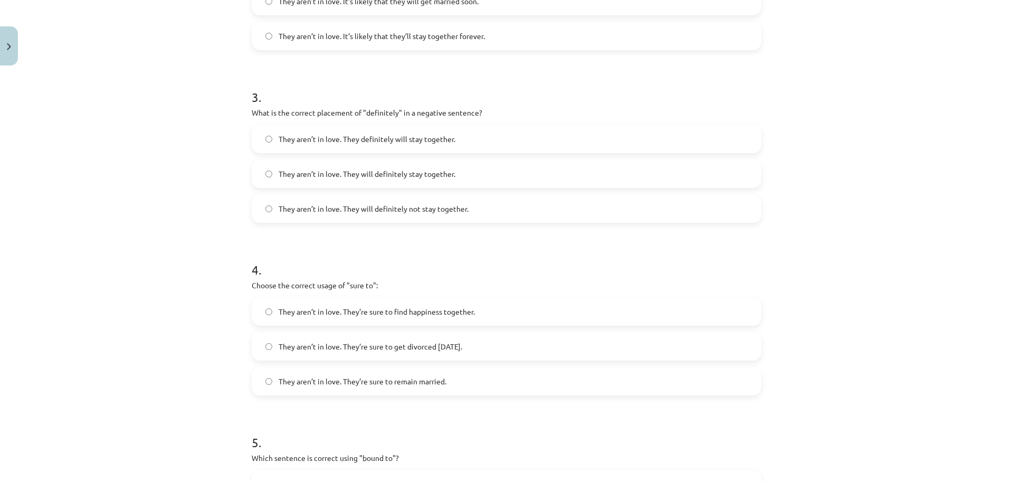
click at [396, 348] on span "They aren’t in love. They’re sure to get divorced [DATE]." at bounding box center [371, 346] width 184 height 11
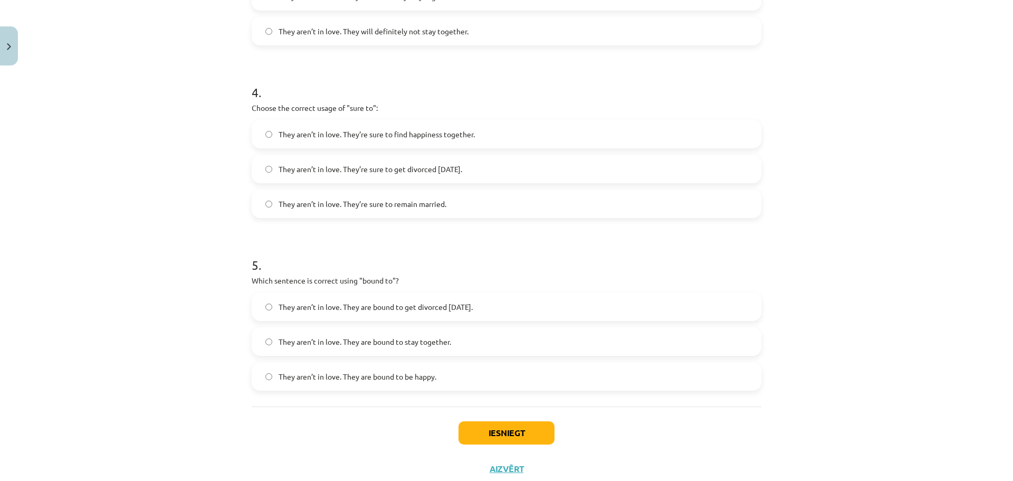
scroll to position [711, 0]
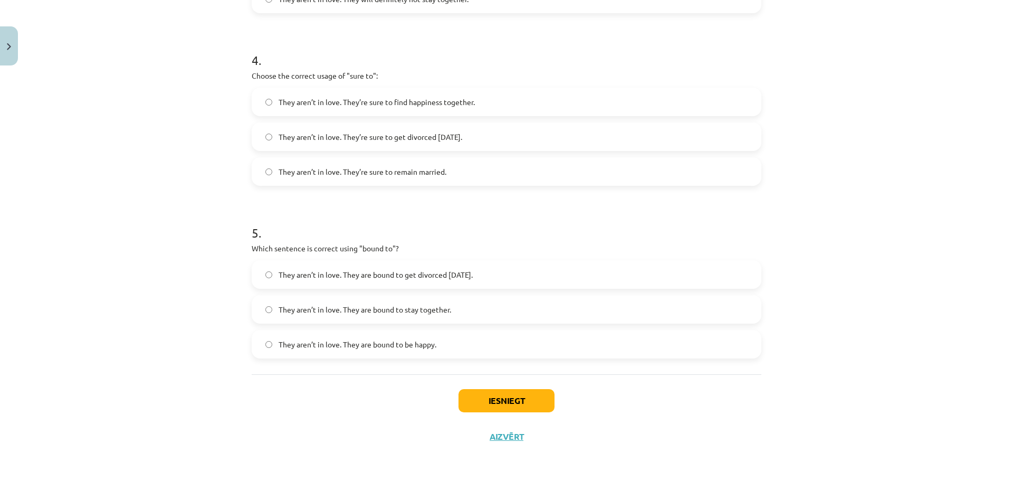
click at [448, 279] on span "They aren’t in love. They are bound to get divorced [DATE]." at bounding box center [376, 274] width 194 height 11
click at [500, 404] on button "Iesniegt" at bounding box center [507, 400] width 96 height 23
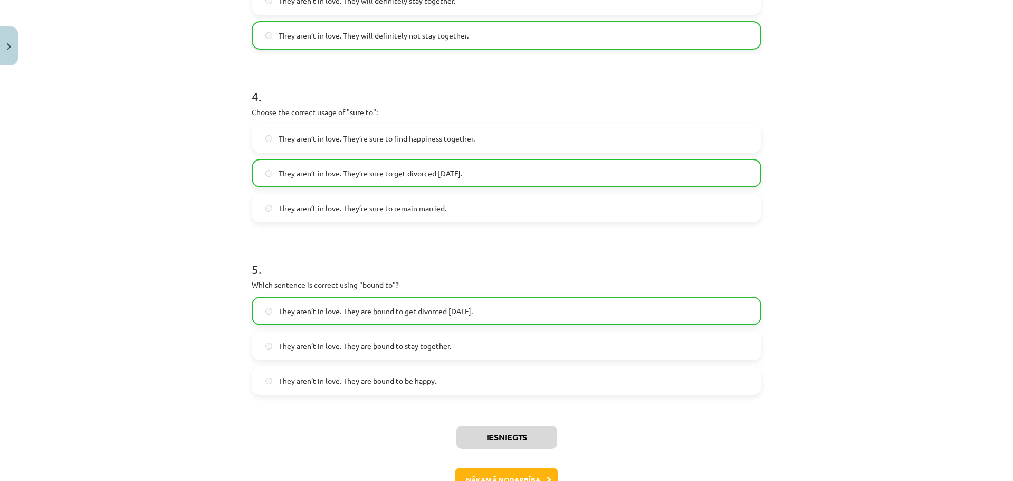
scroll to position [745, 0]
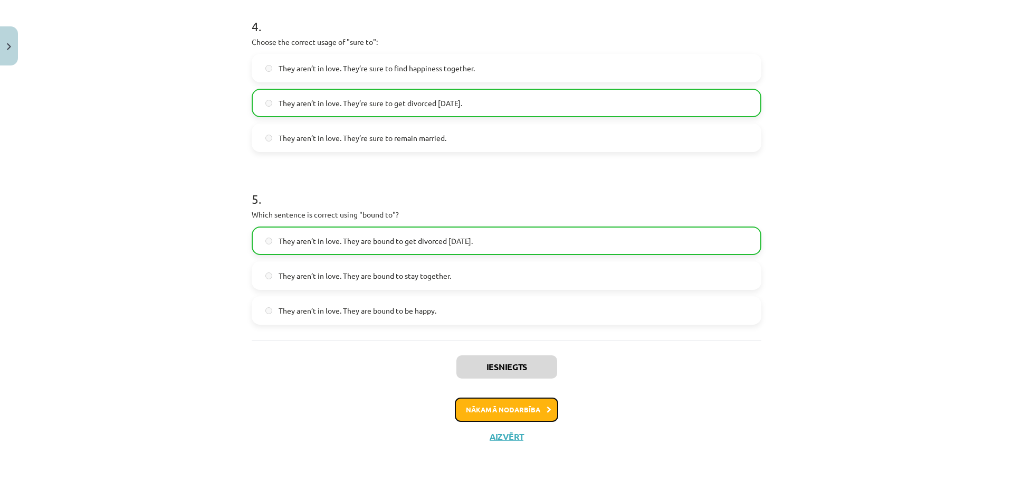
click at [488, 403] on button "Nākamā nodarbība" at bounding box center [506, 409] width 103 height 24
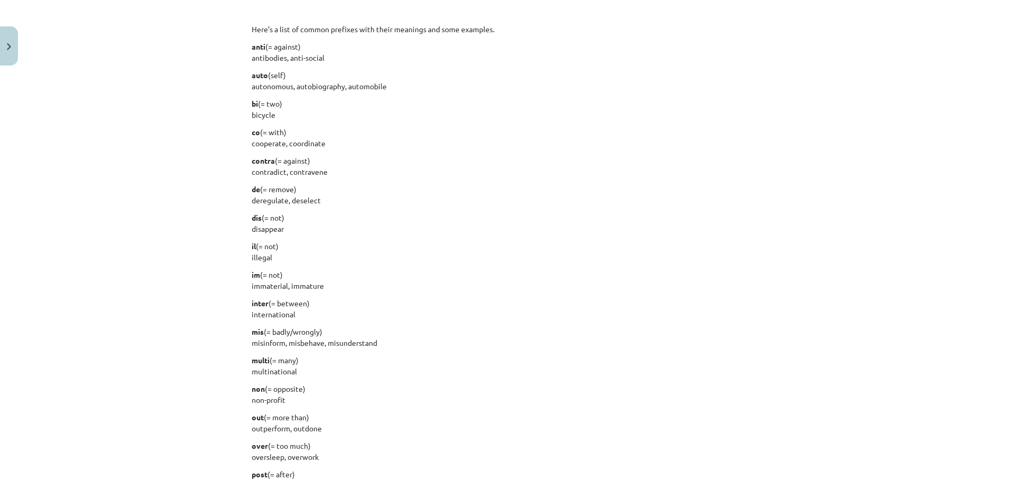
scroll to position [765, 0]
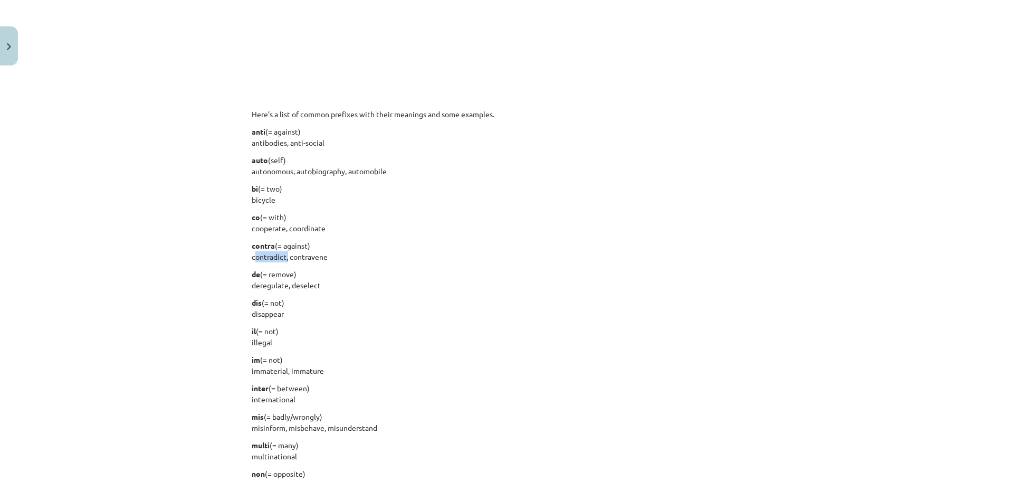
drag, startPoint x: 246, startPoint y: 254, endPoint x: 282, endPoint y: 261, distance: 36.5
click at [282, 261] on div "15 XP Saņemsi Viegls 570 pilda Apraksts Uzdevums Palīdzība English is a very fl…" at bounding box center [506, 118] width 523 height 1627
copy p "contradict"
drag, startPoint x: 248, startPoint y: 169, endPoint x: 291, endPoint y: 172, distance: 42.8
click at [291, 172] on p "auto (self) autonomous, autobiography, automobile" at bounding box center [507, 166] width 510 height 22
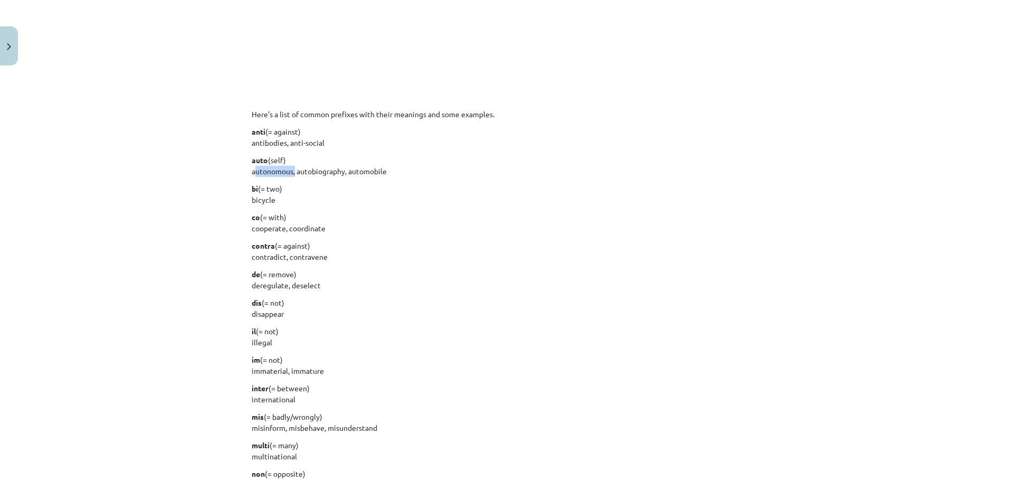
copy p "autonomous"
drag, startPoint x: 287, startPoint y: 259, endPoint x: 322, endPoint y: 258, distance: 35.4
click at [322, 258] on p "contra (= against) contradict, contravene" at bounding box center [507, 251] width 510 height 22
copy p "contravene"
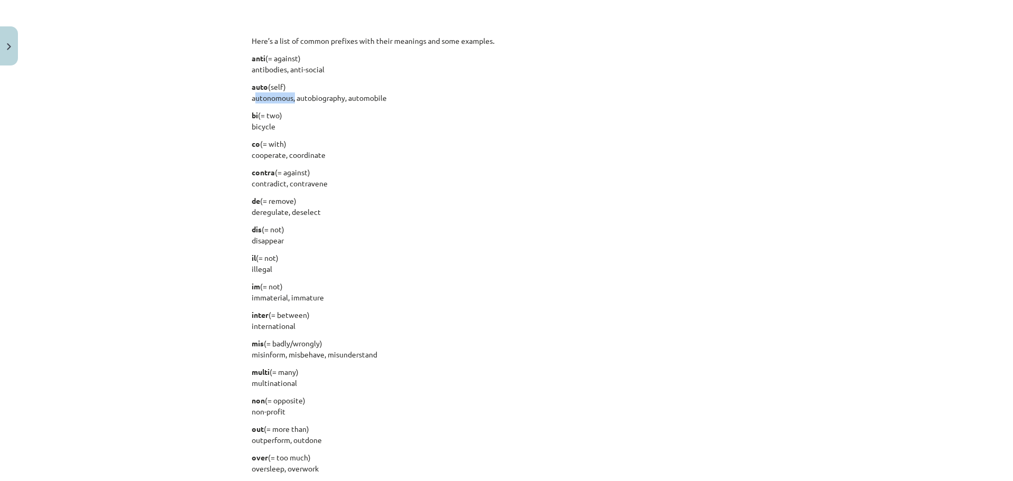
scroll to position [871, 0]
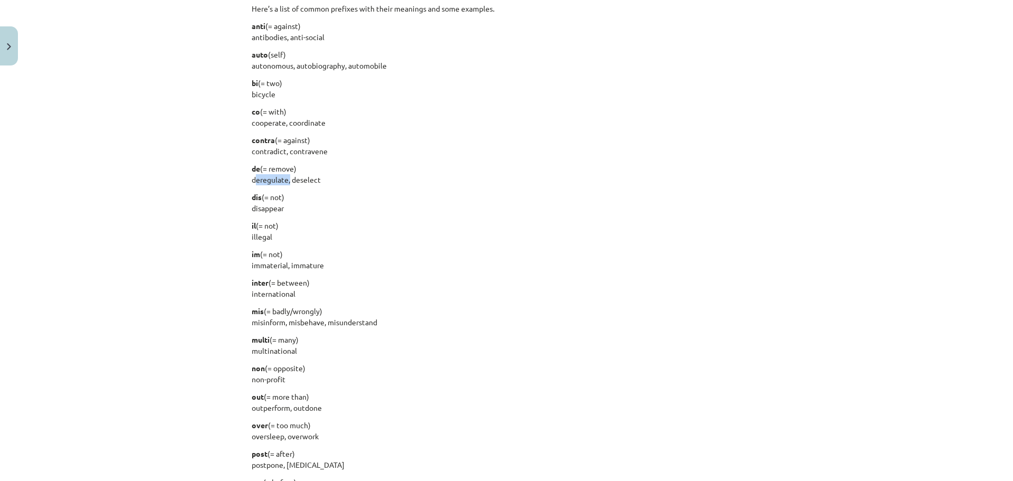
drag, startPoint x: 248, startPoint y: 181, endPoint x: 283, endPoint y: 184, distance: 35.5
click at [283, 184] on p "de (= remove) deregulate, deselect" at bounding box center [507, 174] width 510 height 22
copy p "deregulate"
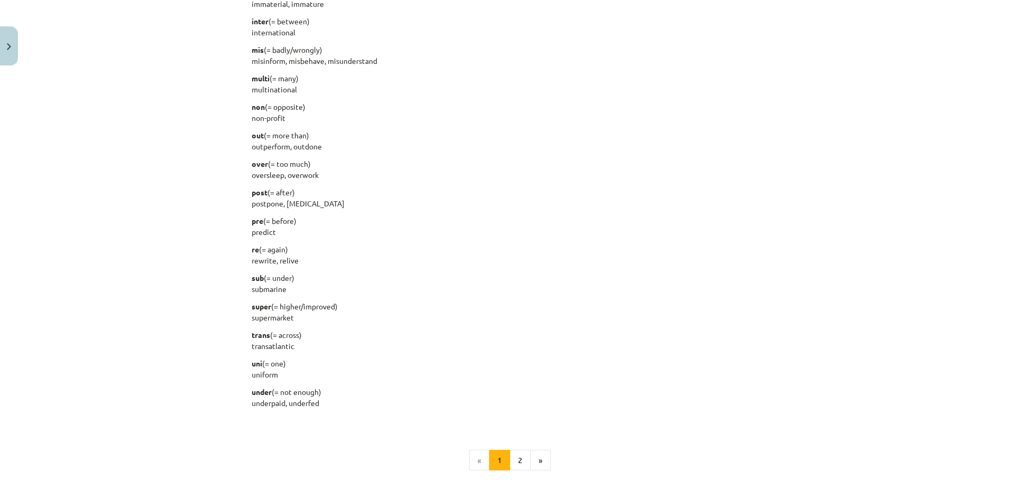
scroll to position [1135, 0]
drag, startPoint x: 248, startPoint y: 200, endPoint x: 318, endPoint y: 201, distance: 69.7
click at [318, 201] on p "post (= after) postpone, [MEDICAL_DATA]" at bounding box center [507, 195] width 510 height 22
copy p "postpone, [MEDICAL_DATA]"
click at [514, 456] on button "2" at bounding box center [520, 457] width 21 height 21
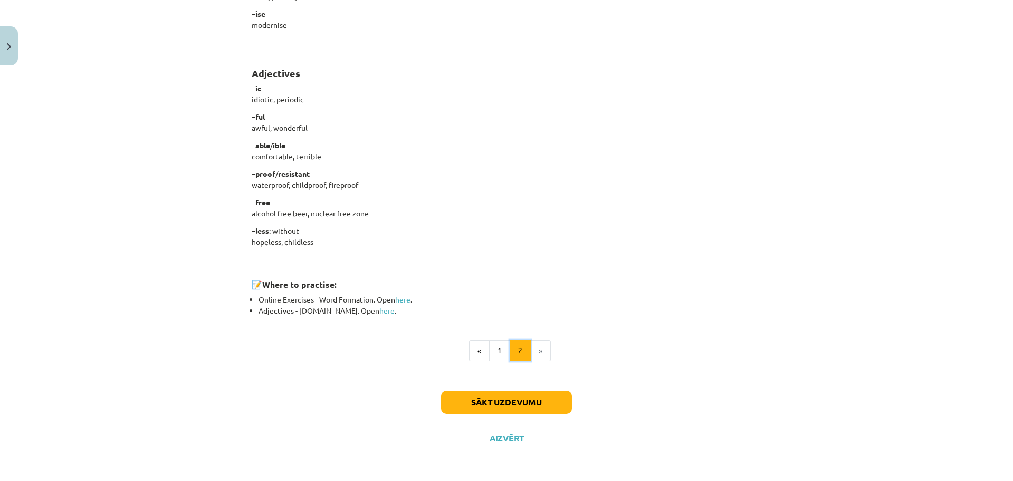
scroll to position [811, 0]
click at [541, 346] on li "»" at bounding box center [541, 349] width 20 height 21
click at [539, 398] on button "Sākt uzdevumu" at bounding box center [506, 401] width 131 height 23
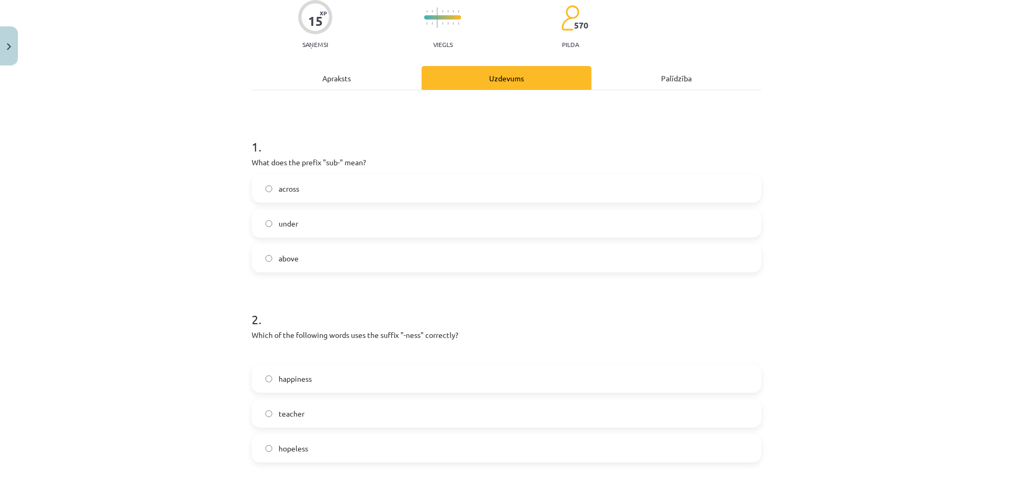
scroll to position [132, 0]
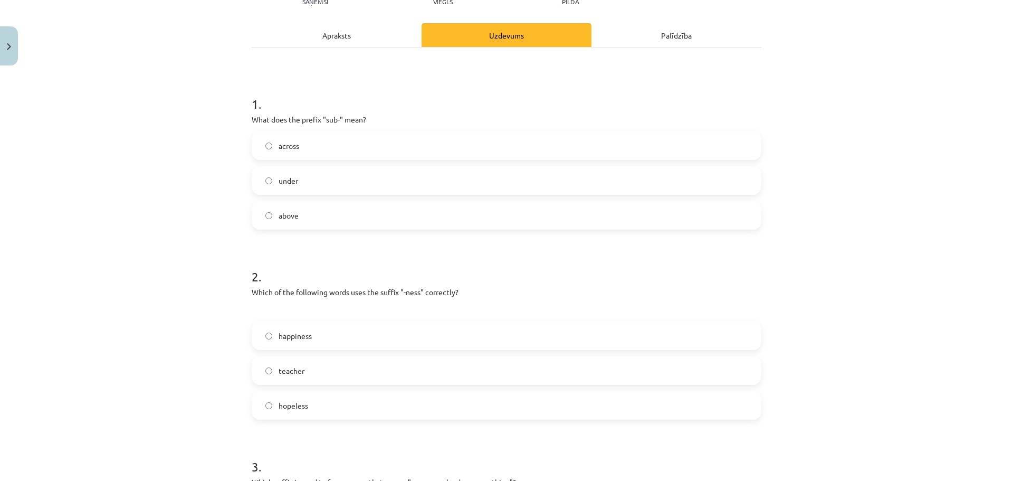
click at [440, 184] on label "under" at bounding box center [507, 180] width 508 height 26
click at [355, 340] on label "happiness" at bounding box center [507, 335] width 508 height 26
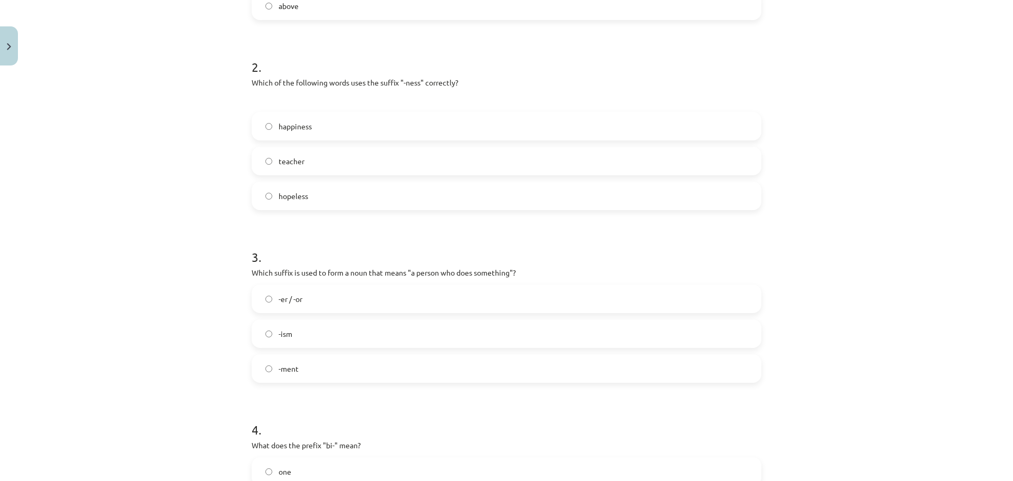
scroll to position [343, 0]
click at [330, 298] on label "-er / -or" at bounding box center [507, 297] width 508 height 26
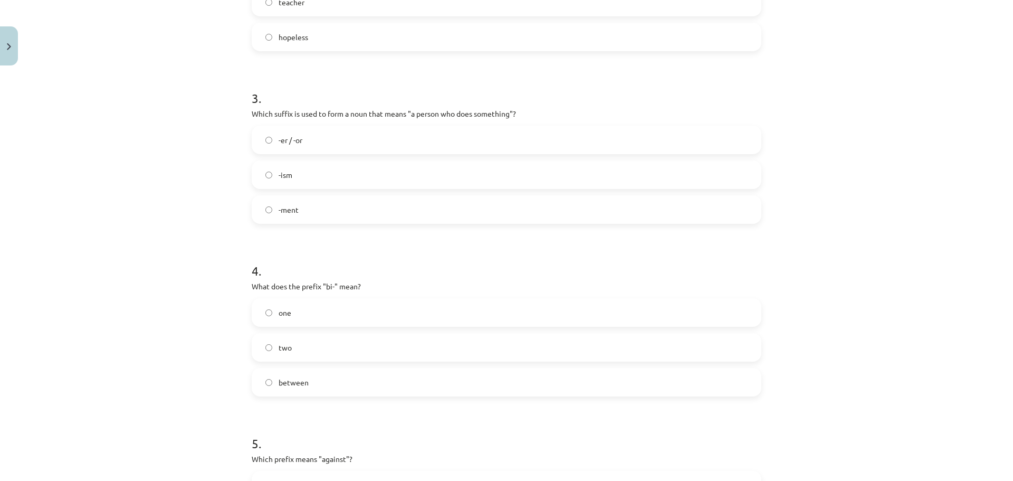
scroll to position [501, 0]
click at [354, 343] on label "two" at bounding box center [507, 346] width 508 height 26
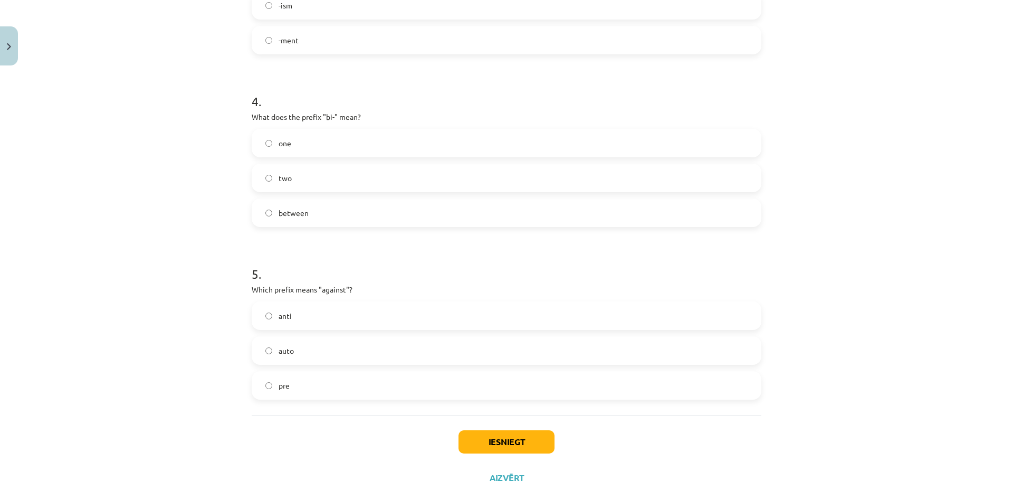
scroll to position [711, 0]
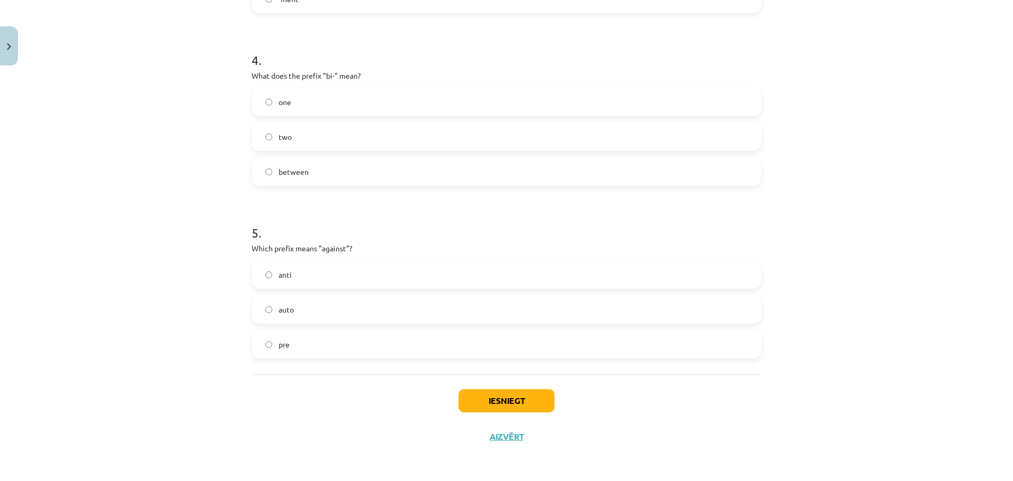
click at [353, 278] on label "anti" at bounding box center [507, 274] width 508 height 26
click at [501, 407] on button "Iesniegt" at bounding box center [507, 400] width 96 height 23
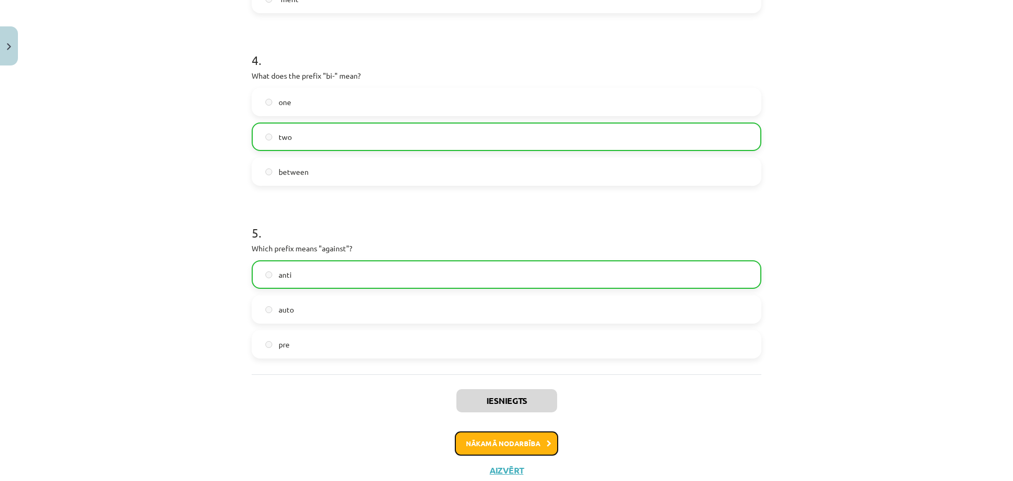
click at [514, 440] on button "Nākamā nodarbība" at bounding box center [506, 443] width 103 height 24
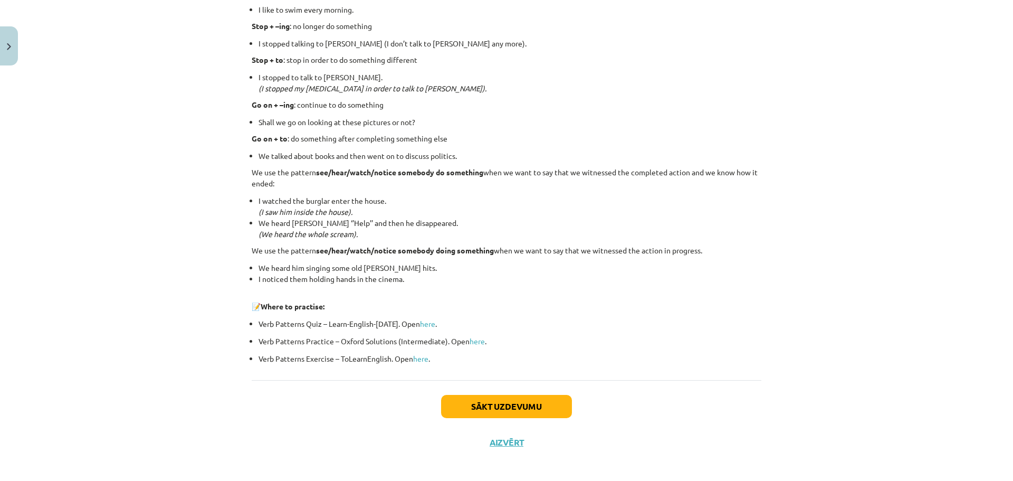
scroll to position [1320, 0]
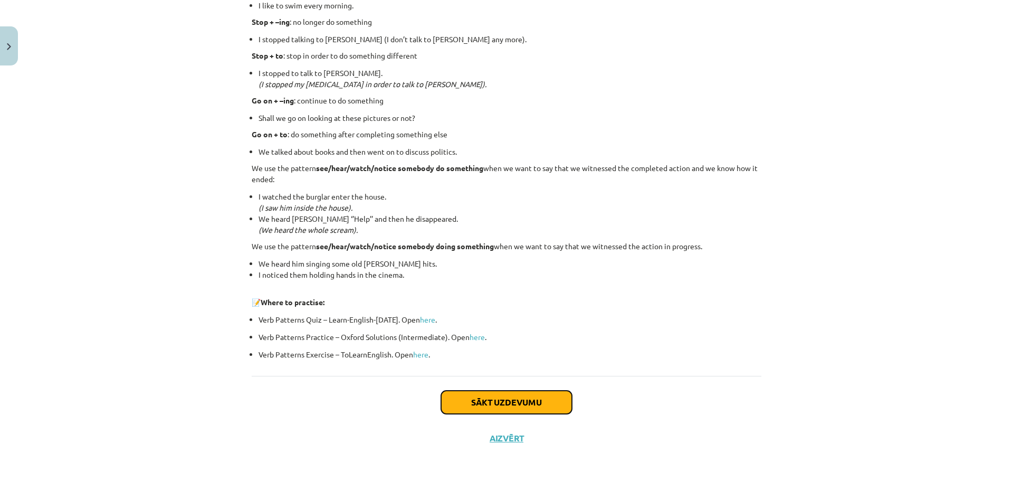
click at [521, 408] on button "Sākt uzdevumu" at bounding box center [506, 402] width 131 height 23
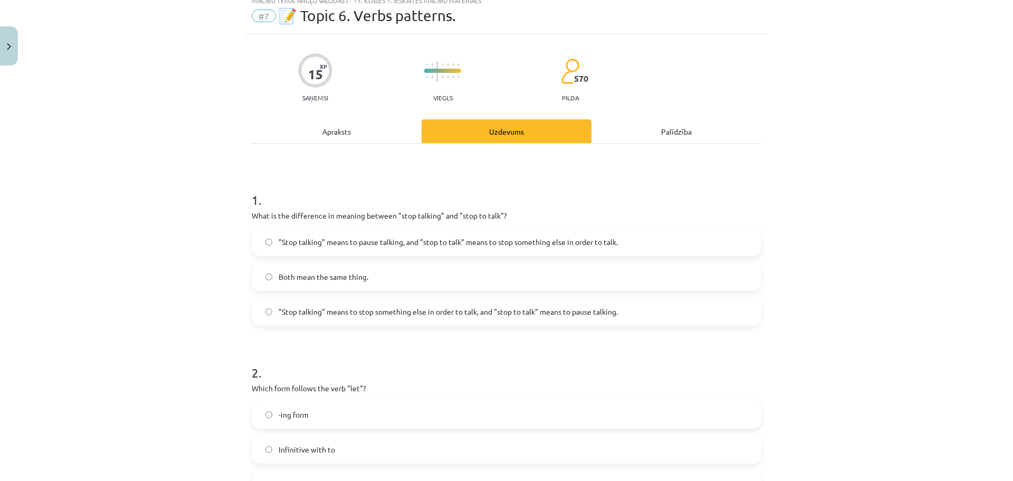
scroll to position [26, 0]
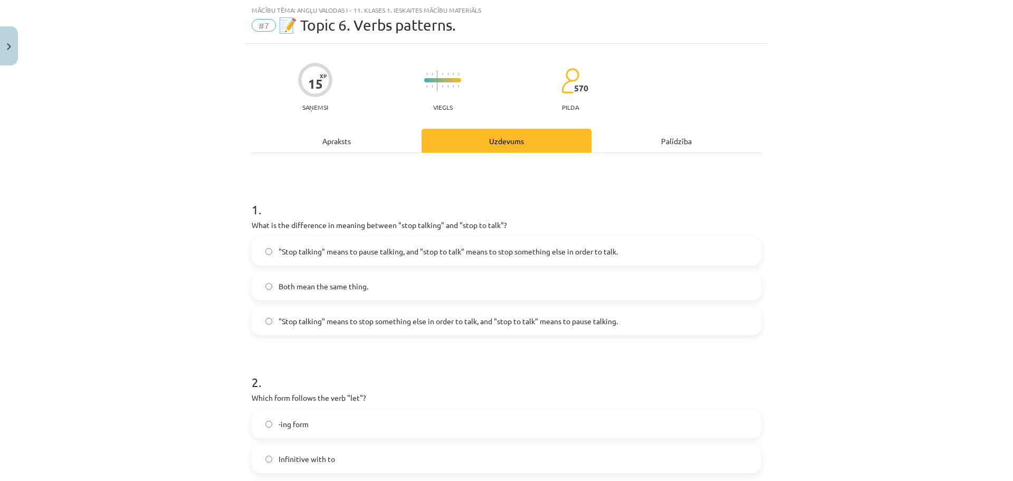
click at [346, 253] on span ""Stop talking" means to pause talking, and "stop to talk" means to stop somethi…" at bounding box center [448, 251] width 339 height 11
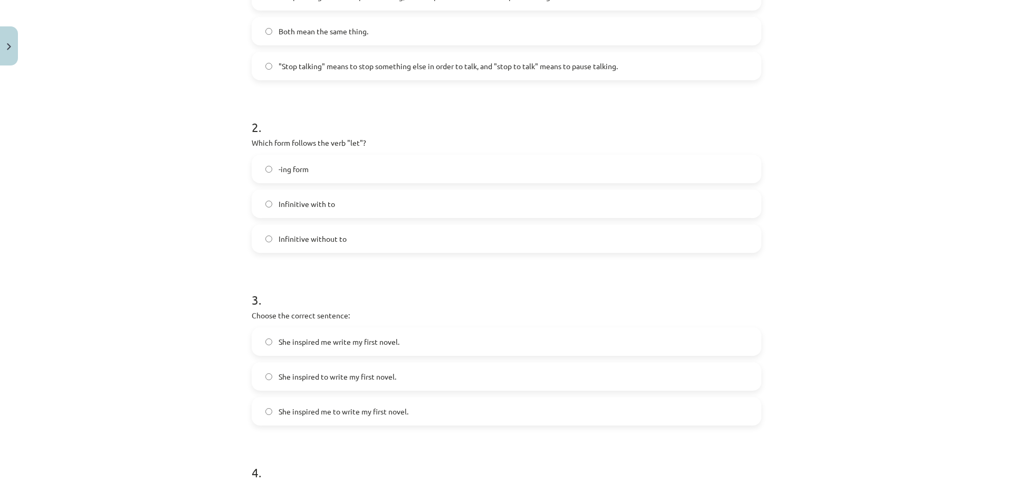
scroll to position [290, 0]
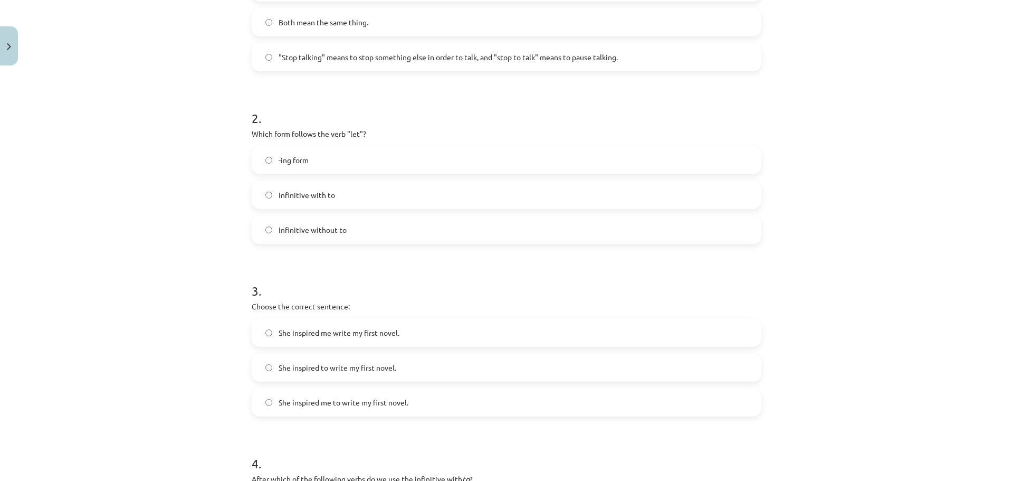
click at [302, 155] on span "-ing form" at bounding box center [294, 160] width 30 height 11
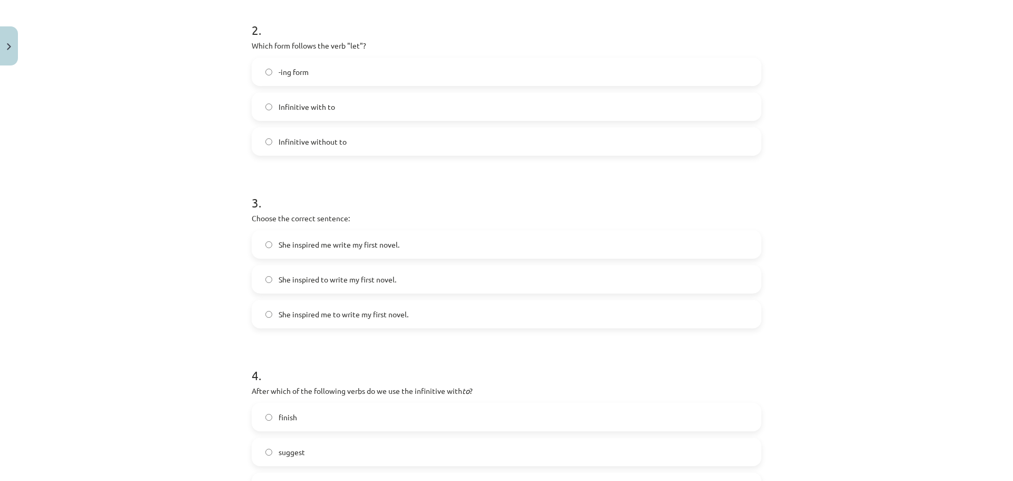
scroll to position [396, 0]
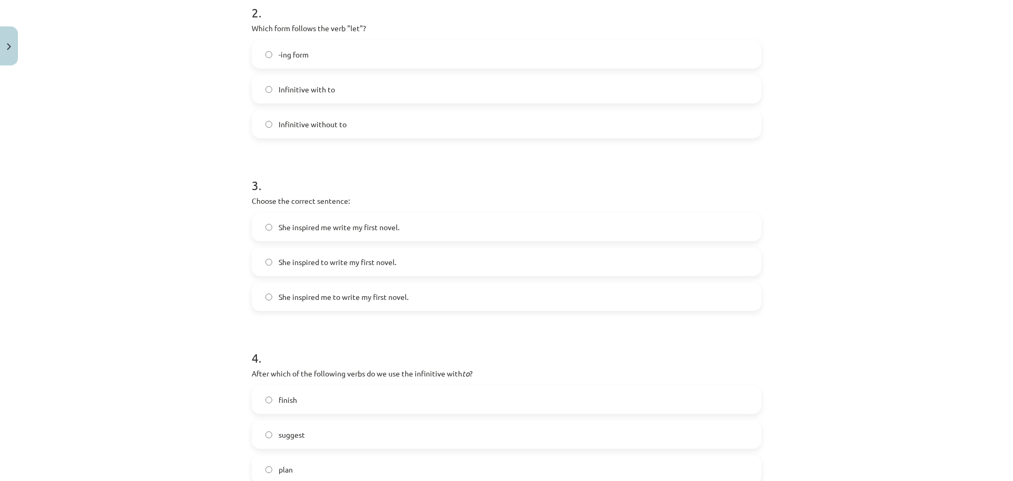
click at [325, 301] on span "She inspired me to write my first novel." at bounding box center [344, 296] width 130 height 11
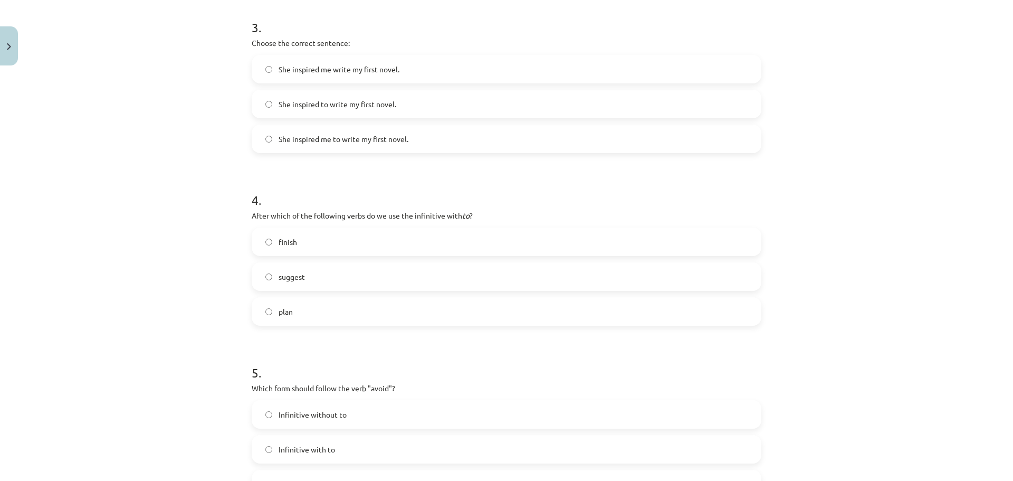
scroll to position [554, 0]
click at [337, 309] on label "plan" at bounding box center [507, 311] width 508 height 26
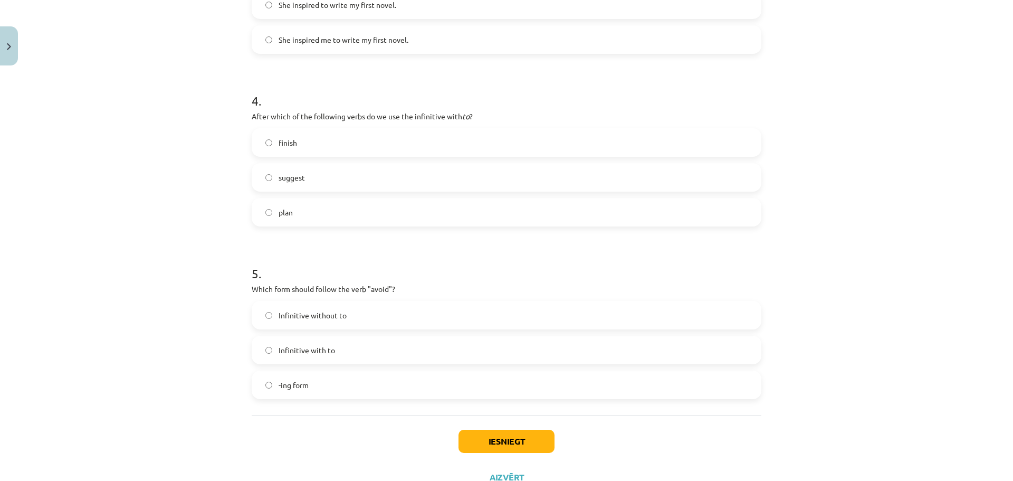
scroll to position [694, 0]
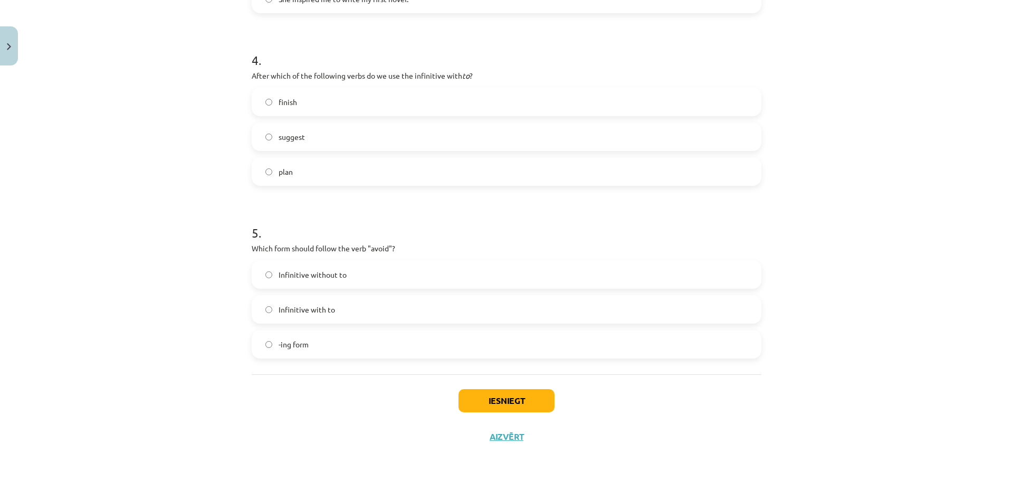
drag, startPoint x: 367, startPoint y: 343, endPoint x: 377, endPoint y: 349, distance: 11.9
click at [371, 344] on label "-ing form" at bounding box center [507, 344] width 508 height 26
click at [493, 406] on button "Iesniegt" at bounding box center [507, 400] width 96 height 23
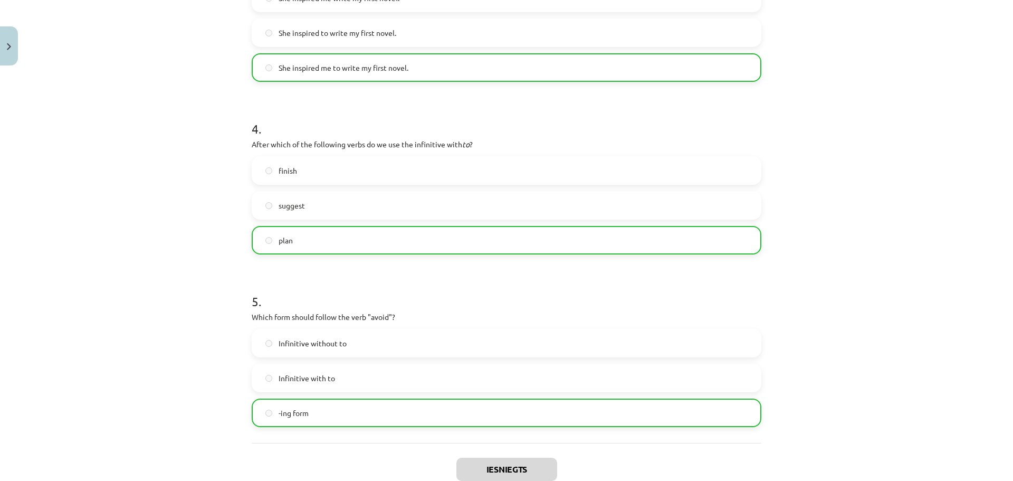
scroll to position [727, 0]
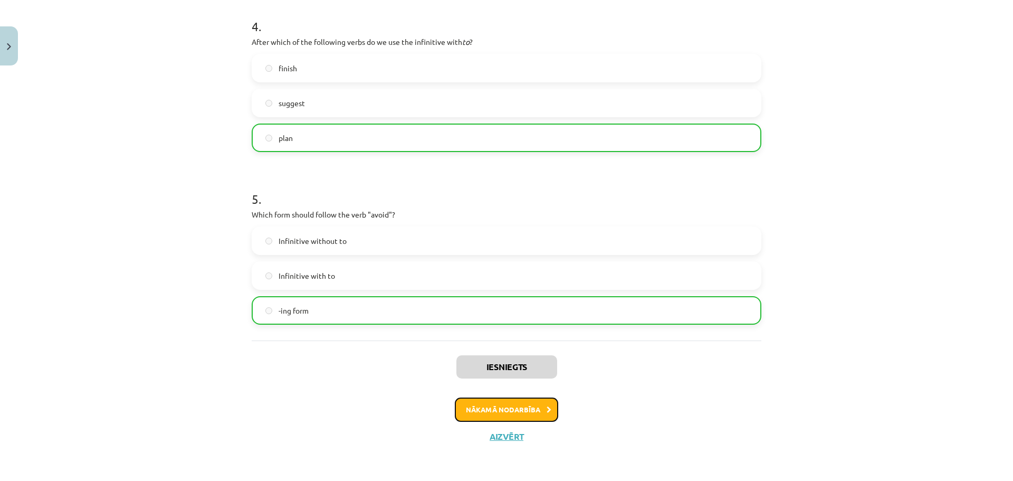
click at [519, 413] on button "Nākamā nodarbība" at bounding box center [506, 409] width 103 height 24
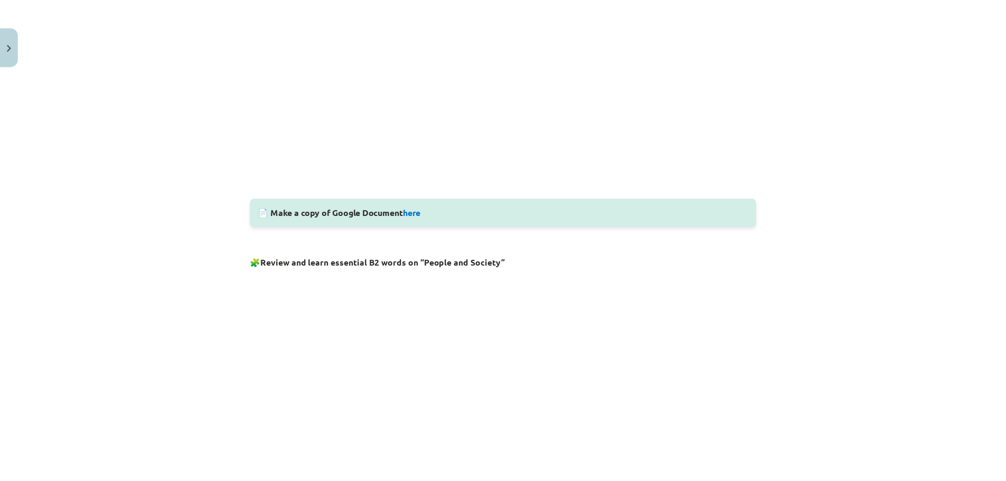
scroll to position [422, 0]
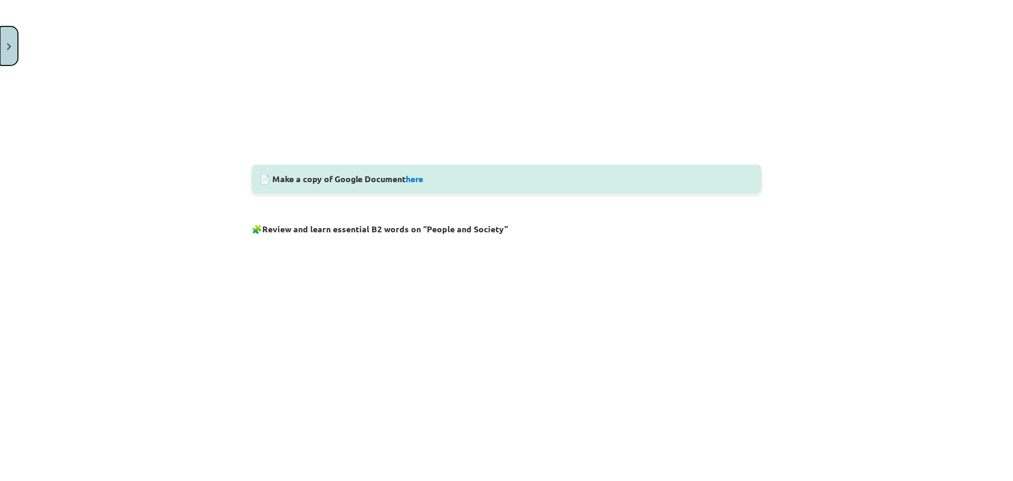
click at [4, 39] on button "Close" at bounding box center [9, 45] width 18 height 39
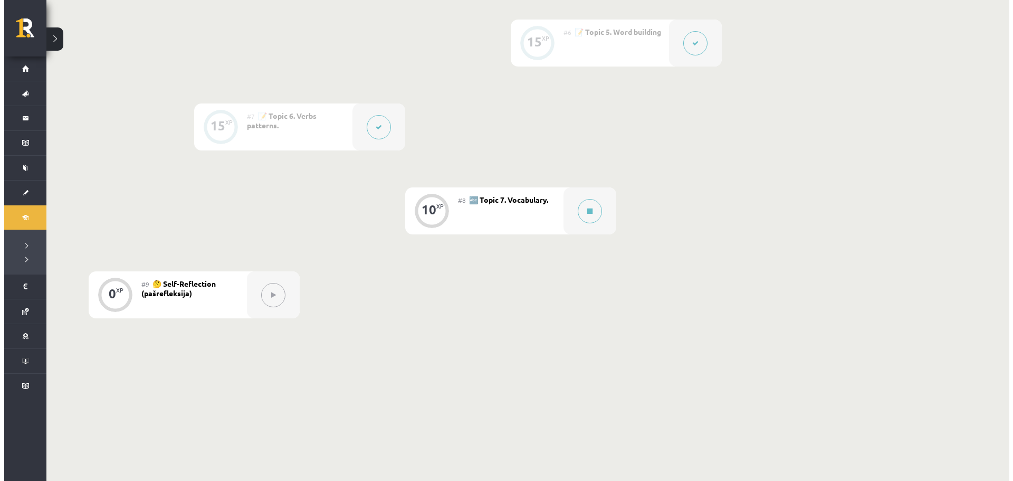
scroll to position [720, 0]
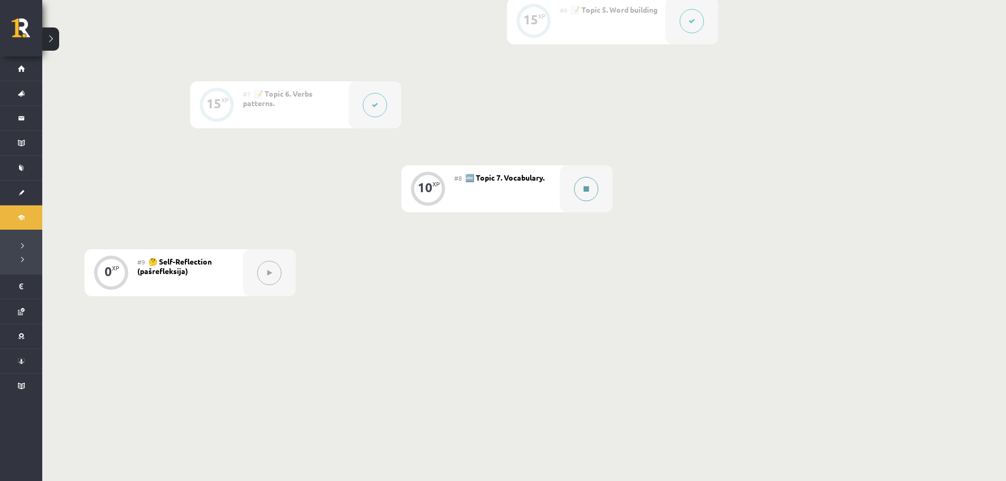
click at [582, 186] on button at bounding box center [586, 189] width 24 height 24
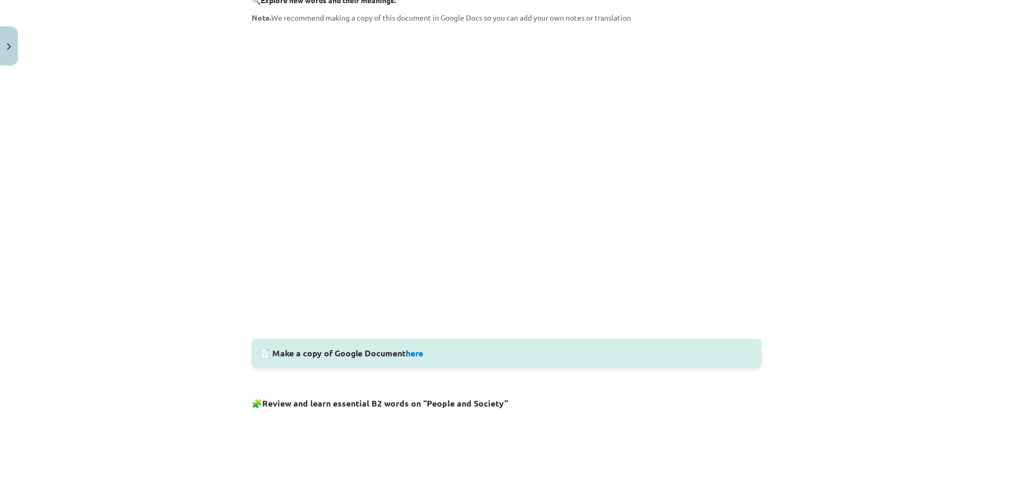
scroll to position [264, 0]
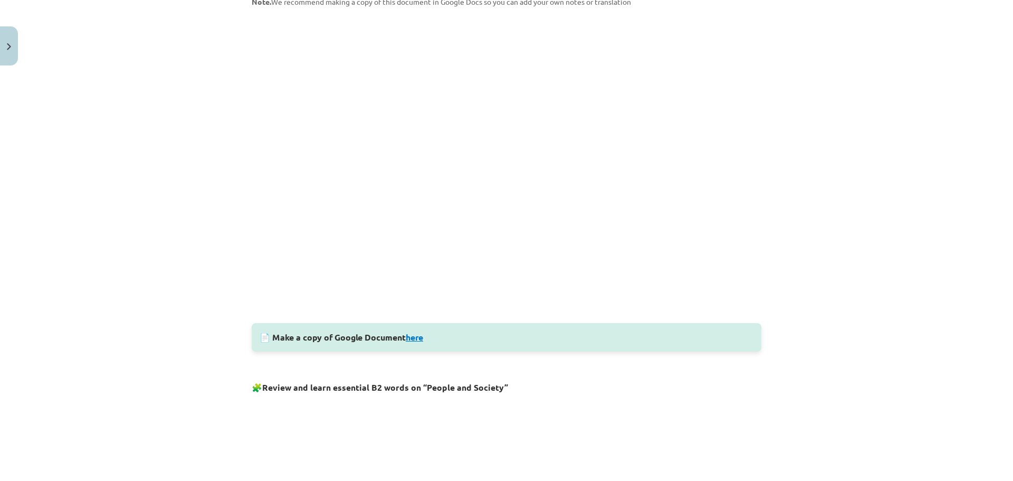
click at [413, 340] on link "here" at bounding box center [414, 336] width 17 height 11
click at [415, 337] on link "here" at bounding box center [414, 336] width 17 height 11
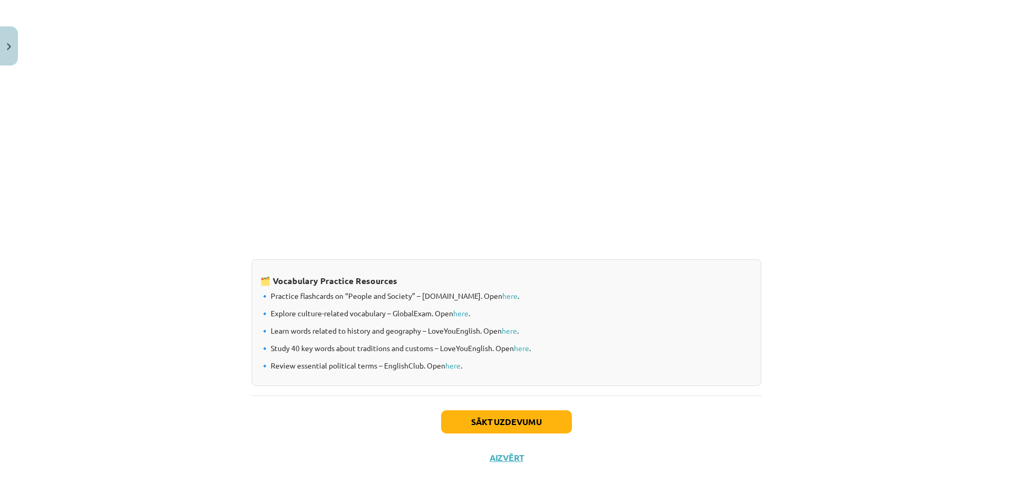
scroll to position [765, 0]
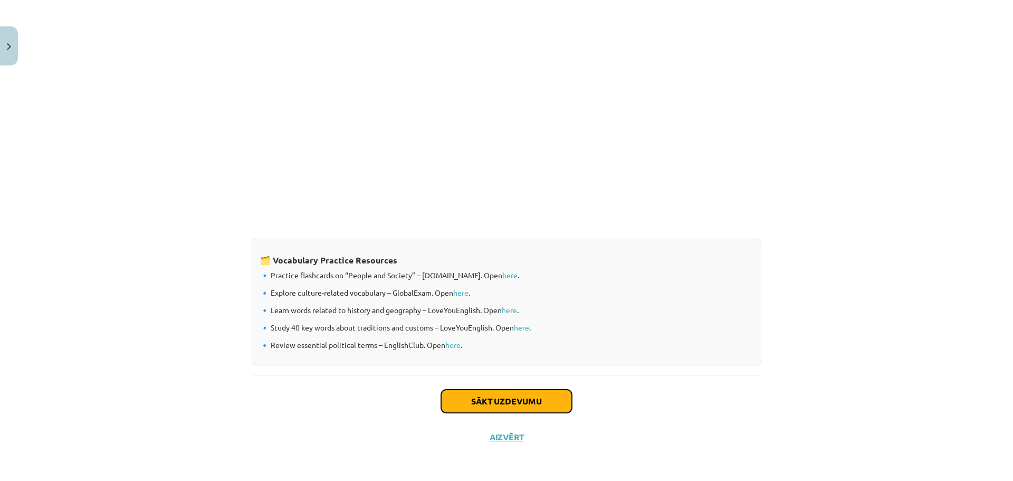
click at [508, 405] on button "Sākt uzdevumu" at bounding box center [506, 401] width 131 height 23
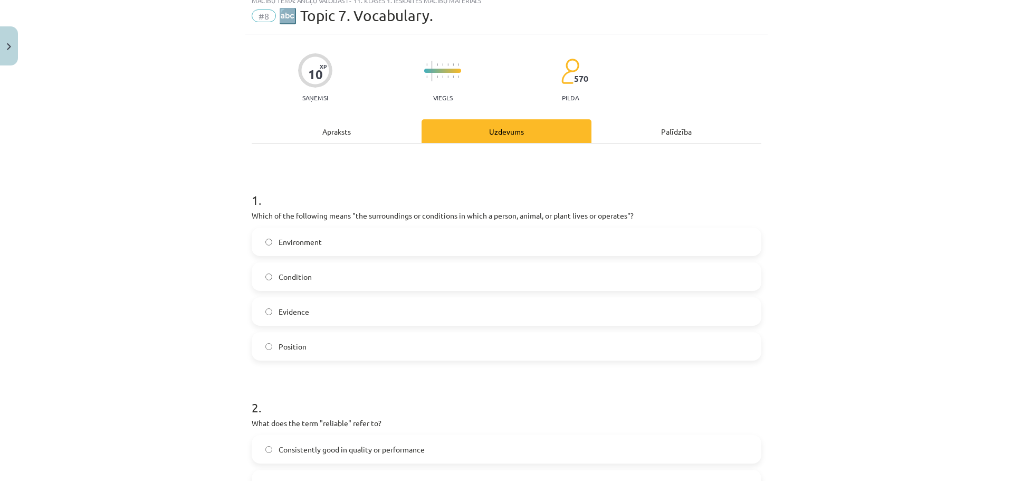
scroll to position [26, 0]
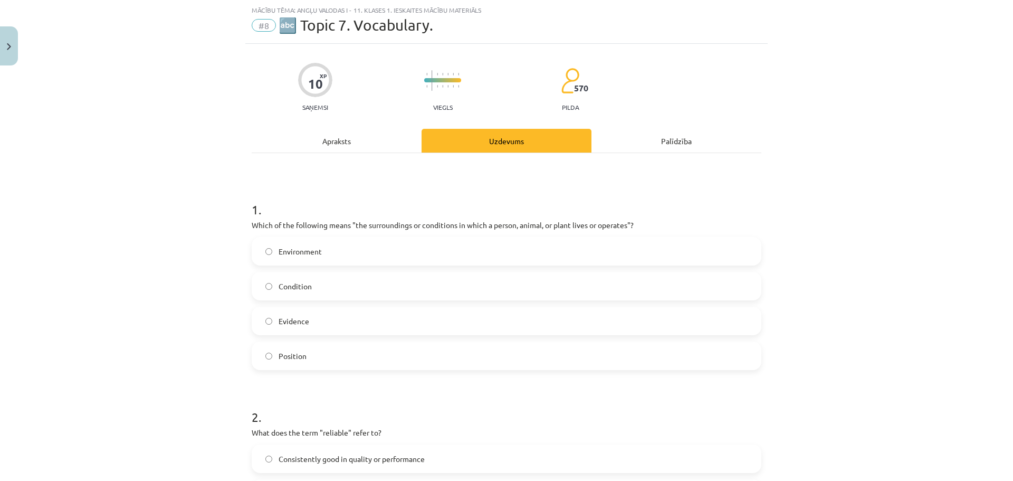
click at [442, 262] on label "Environment" at bounding box center [507, 251] width 508 height 26
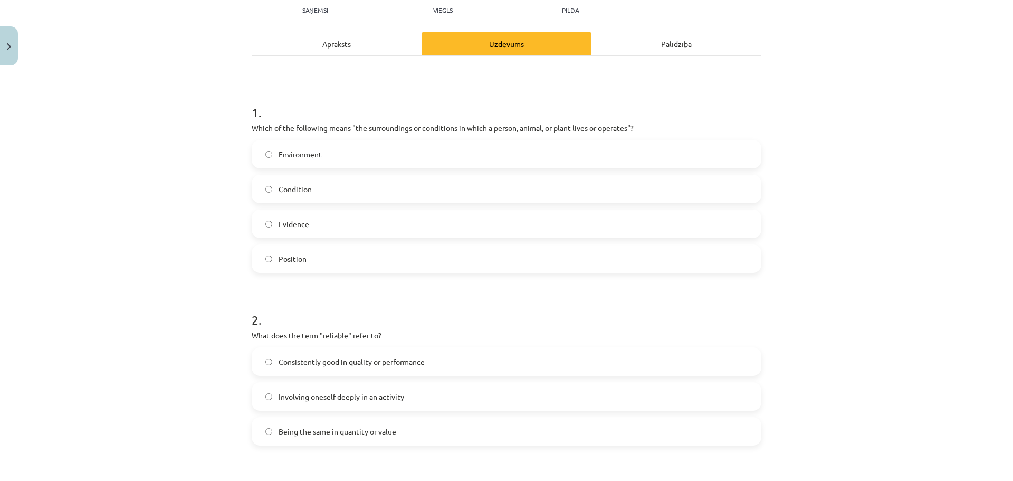
scroll to position [185, 0]
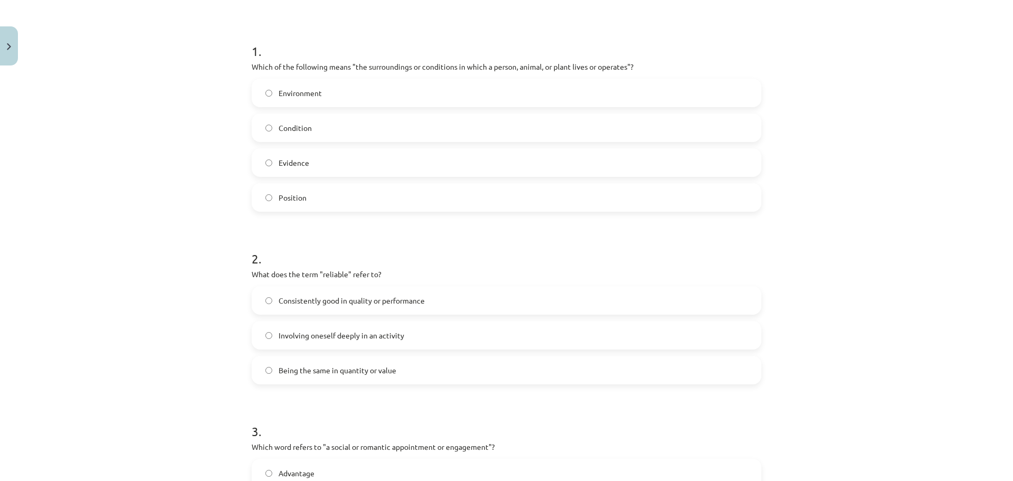
click at [365, 305] on span "Consistently good in quality or performance" at bounding box center [352, 300] width 146 height 11
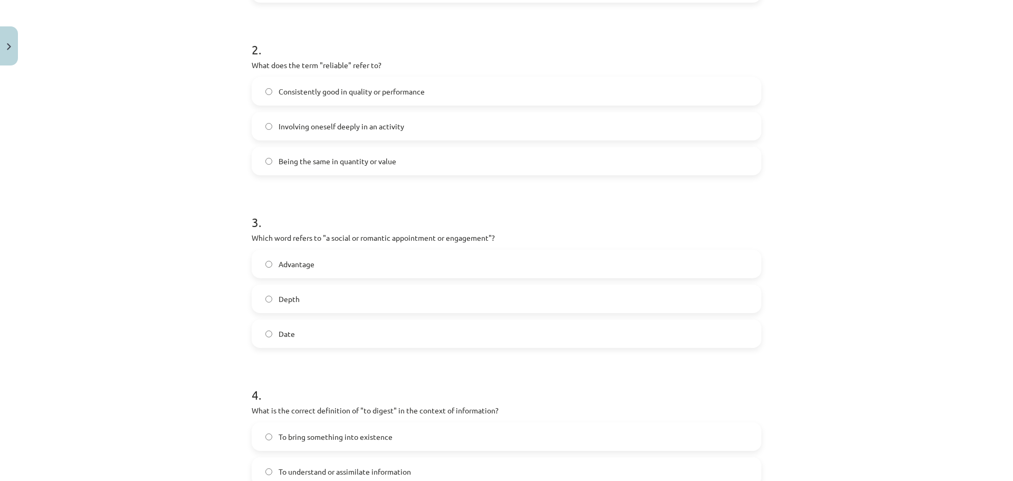
scroll to position [396, 0]
click at [325, 340] on label "Date" at bounding box center [507, 331] width 508 height 26
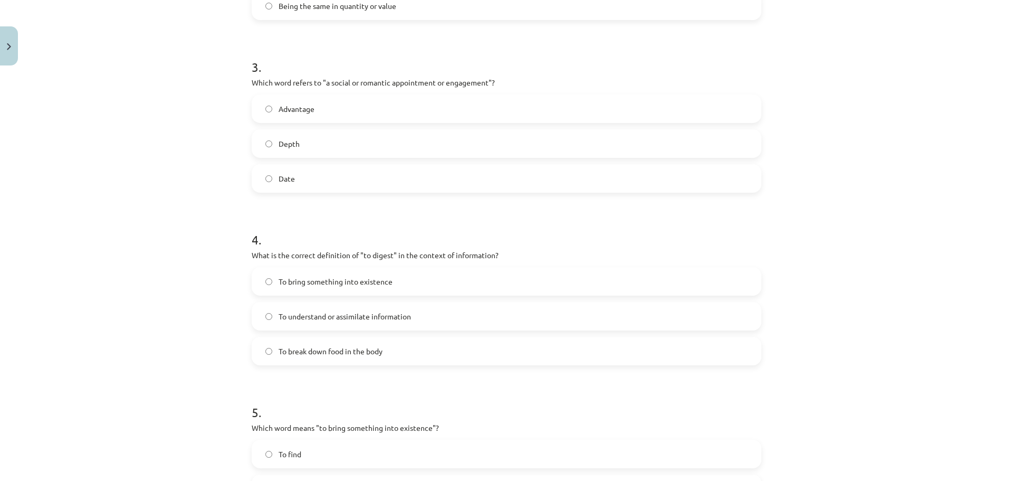
scroll to position [554, 0]
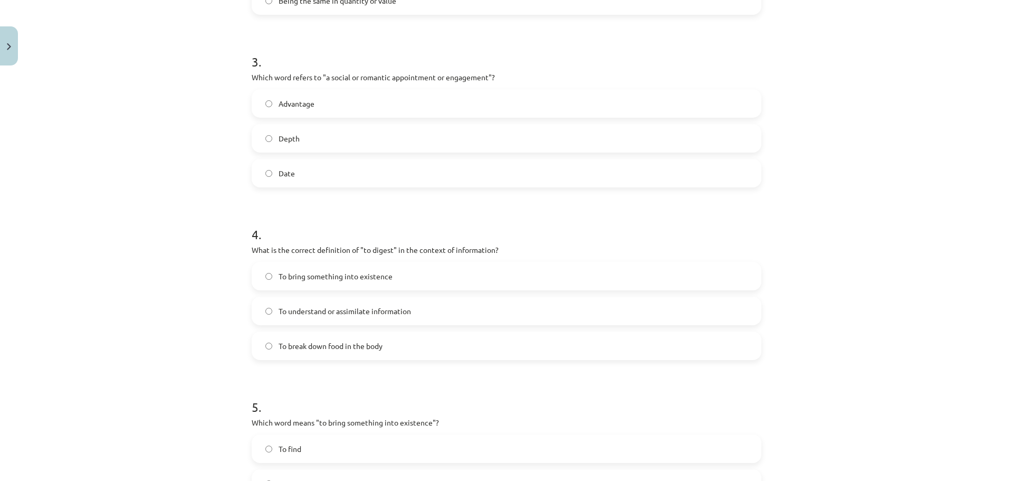
click at [425, 344] on label "To break down food in the body" at bounding box center [507, 346] width 508 height 26
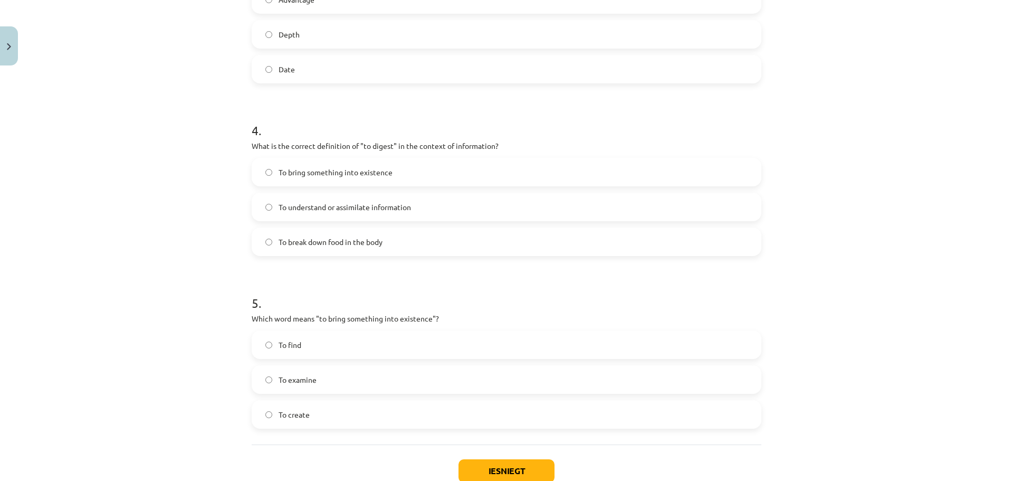
scroll to position [713, 0]
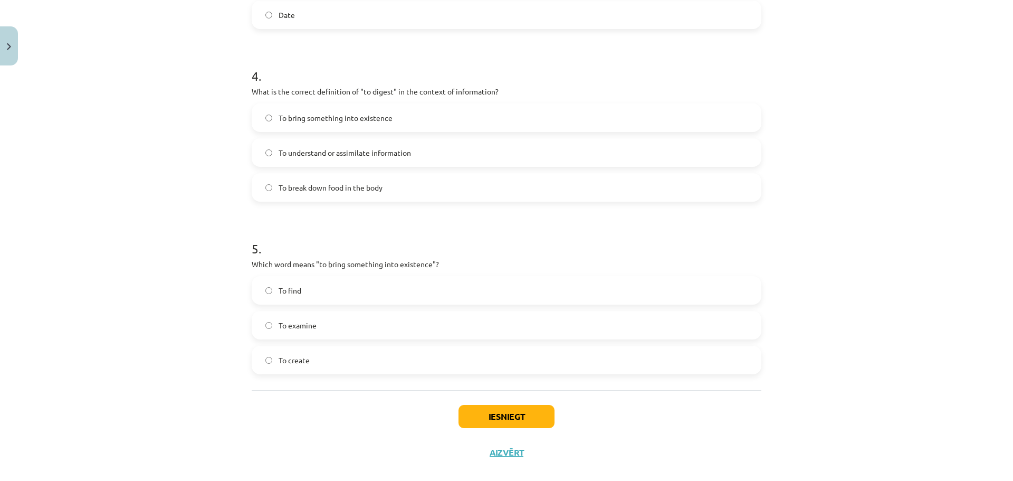
click at [323, 356] on label "To create" at bounding box center [507, 360] width 508 height 26
click at [511, 423] on button "Iesniegt" at bounding box center [507, 416] width 96 height 23
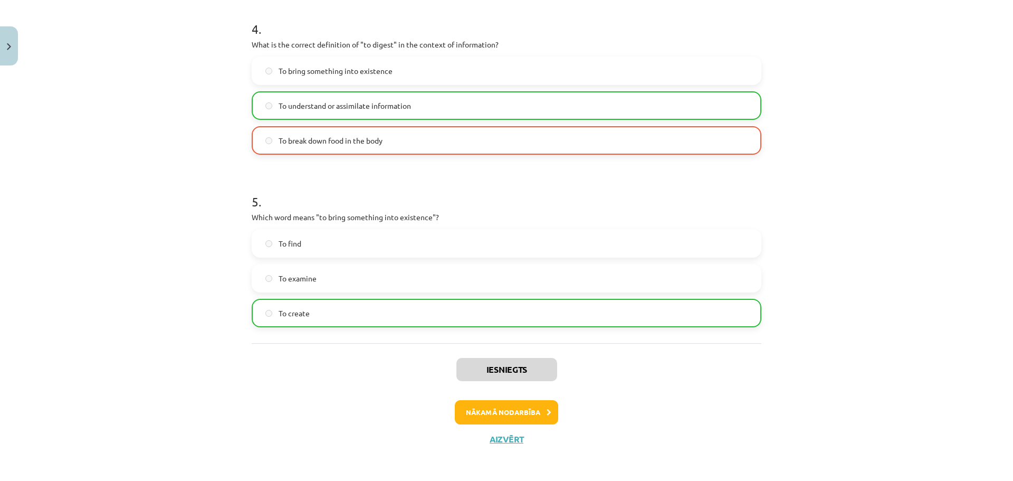
scroll to position [762, 0]
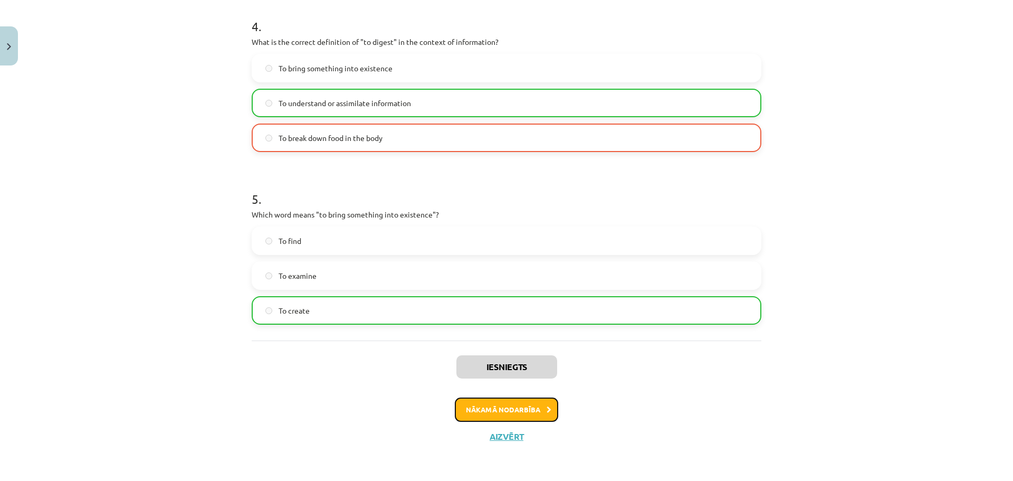
click at [521, 406] on button "Nākamā nodarbība" at bounding box center [506, 409] width 103 height 24
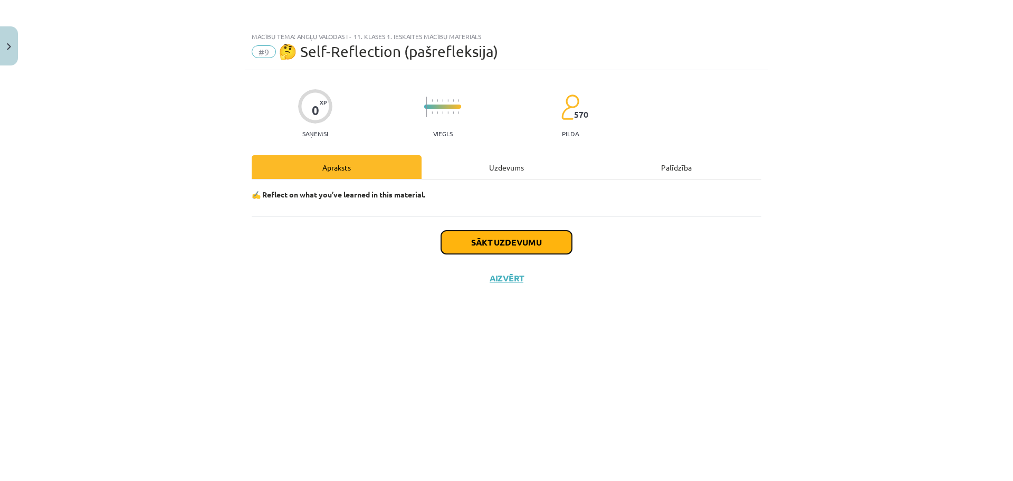
click at [483, 236] on button "Sākt uzdevumu" at bounding box center [506, 242] width 131 height 23
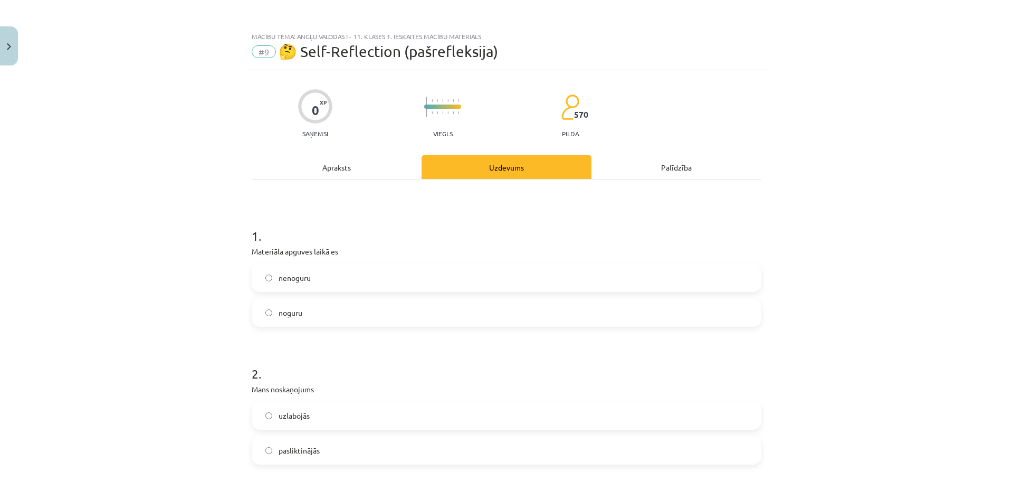
click at [371, 282] on label "nenoguru" at bounding box center [507, 277] width 508 height 26
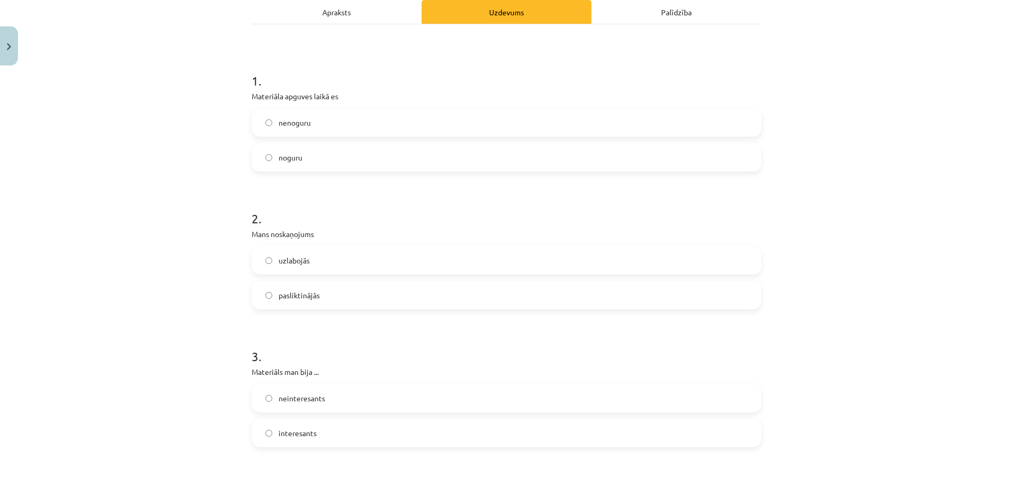
scroll to position [158, 0]
click at [346, 260] on label "uzlabojās" at bounding box center [507, 257] width 508 height 26
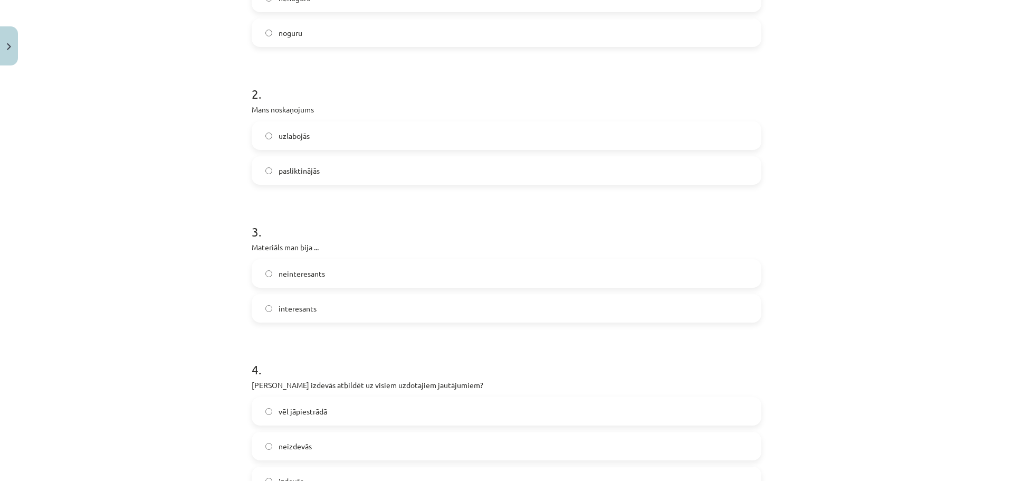
scroll to position [317, 0]
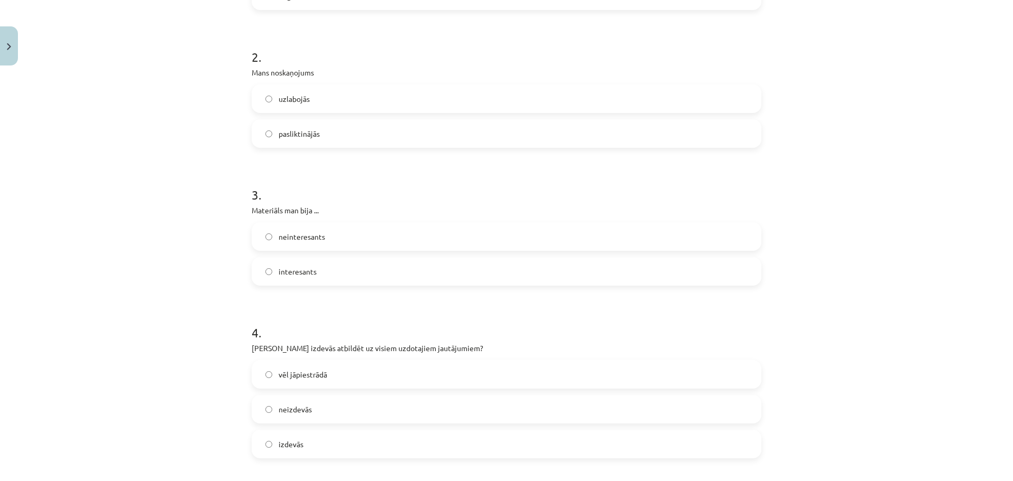
click at [332, 274] on label "interesants" at bounding box center [507, 271] width 508 height 26
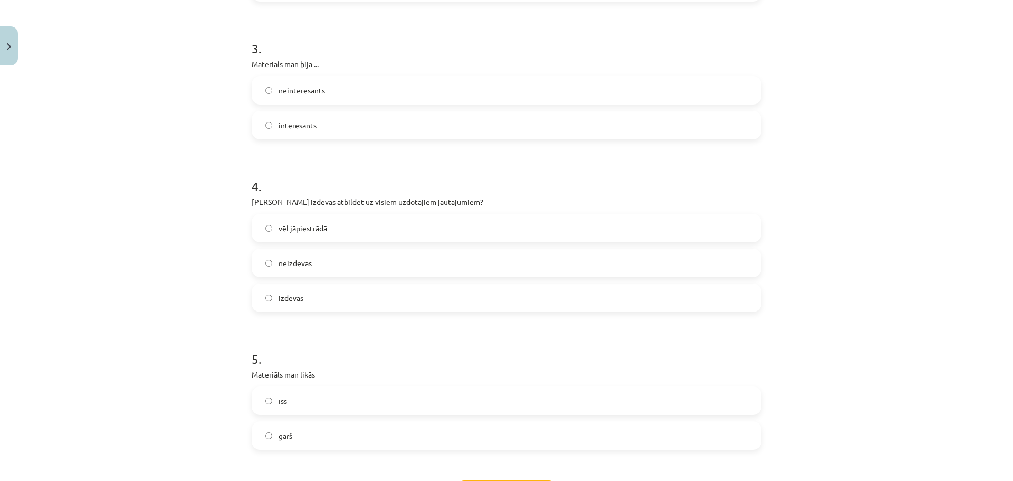
scroll to position [475, 0]
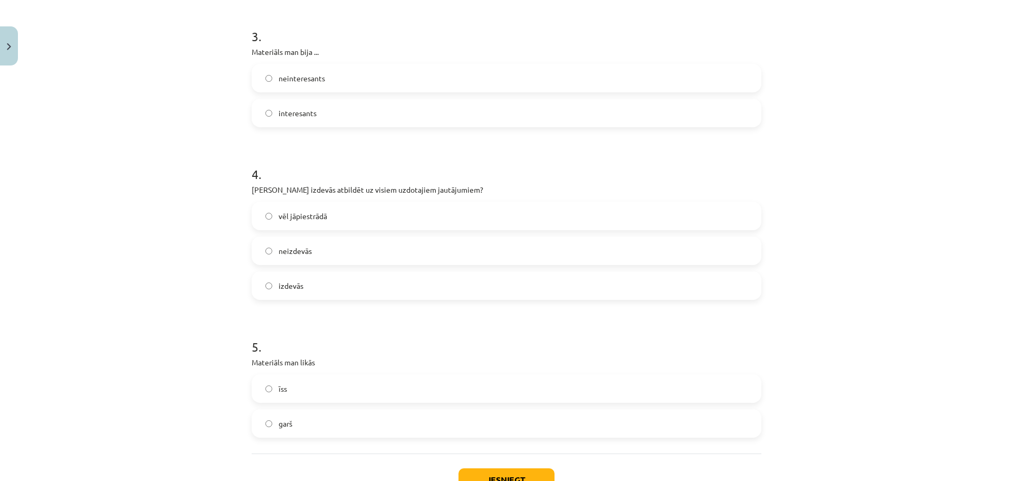
click at [409, 289] on label "izdevās" at bounding box center [507, 285] width 508 height 26
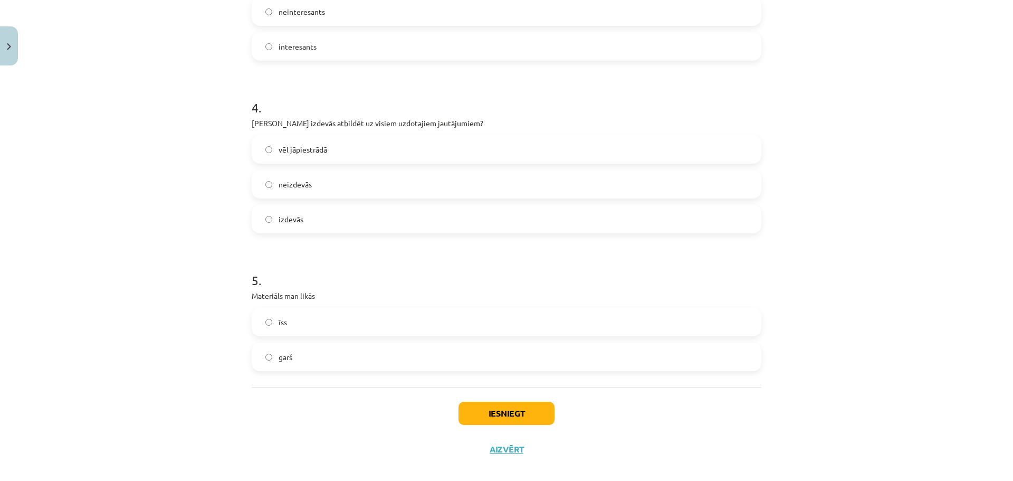
scroll to position [554, 0]
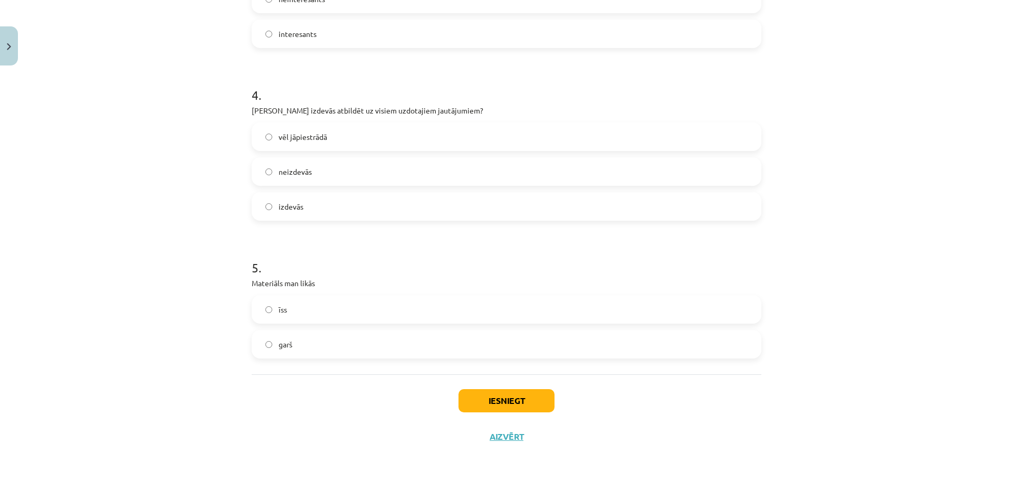
click at [404, 303] on label "īss" at bounding box center [507, 309] width 508 height 26
click at [502, 401] on button "Iesniegt" at bounding box center [507, 400] width 96 height 23
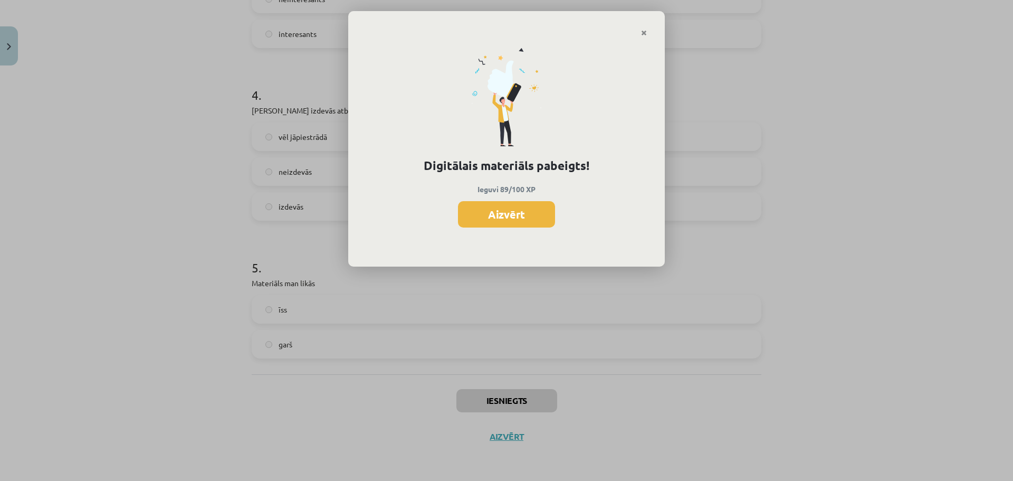
scroll to position [719, 0]
click at [493, 214] on button "Aizvērt" at bounding box center [506, 214] width 97 height 26
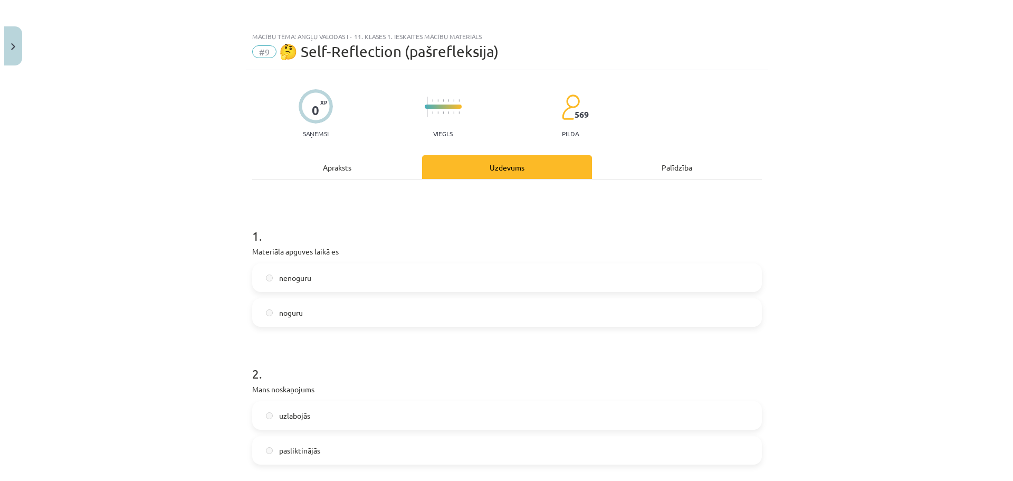
scroll to position [561, 0]
click at [679, 169] on div "Palīdzība" at bounding box center [673, 167] width 170 height 24
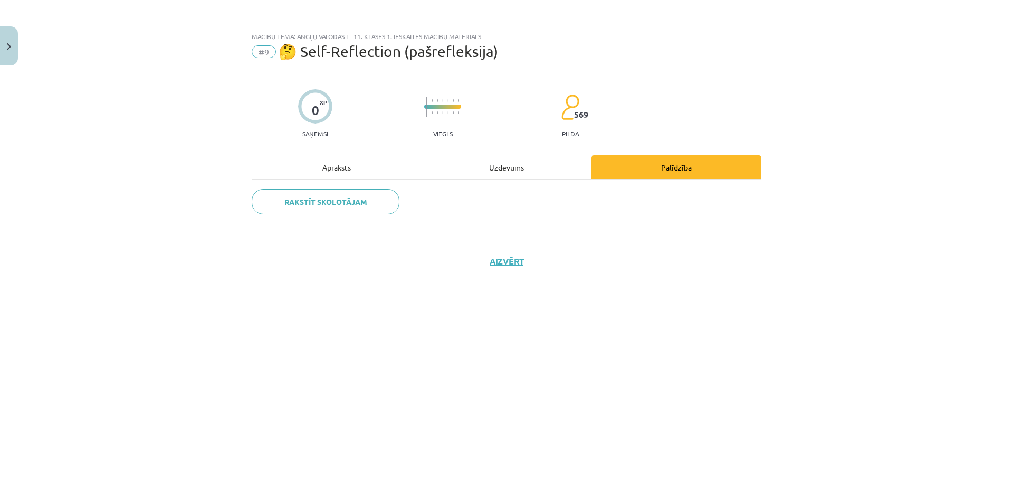
click at [349, 171] on div "Apraksts" at bounding box center [337, 167] width 170 height 24
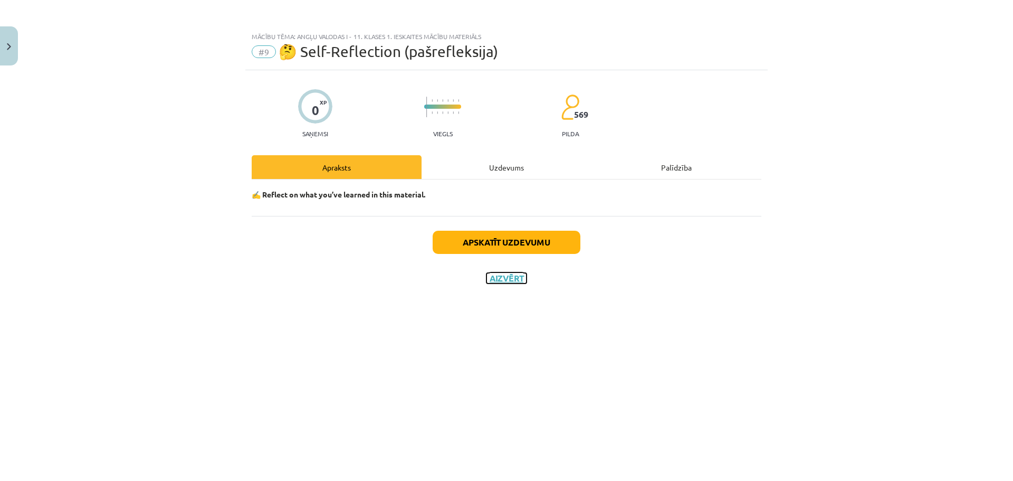
click at [515, 278] on button "Aizvērt" at bounding box center [507, 278] width 40 height 11
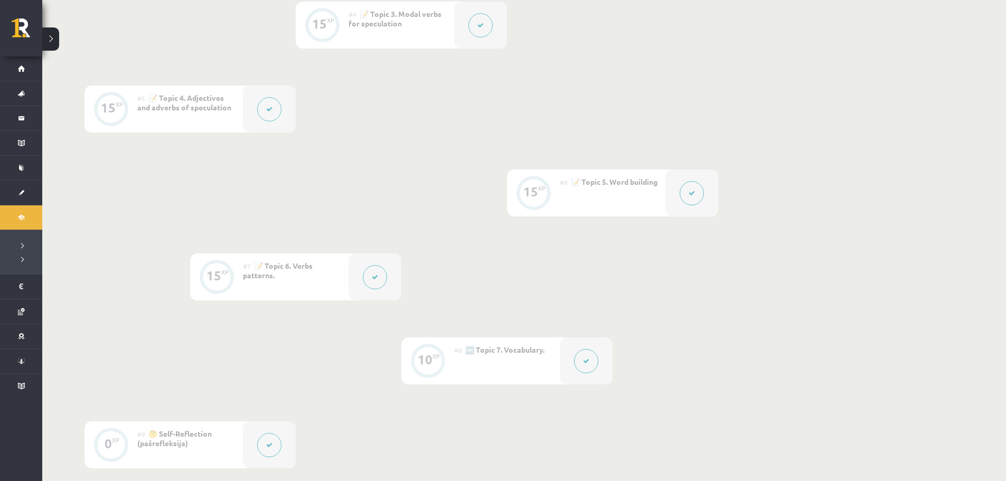
scroll to position [633, 0]
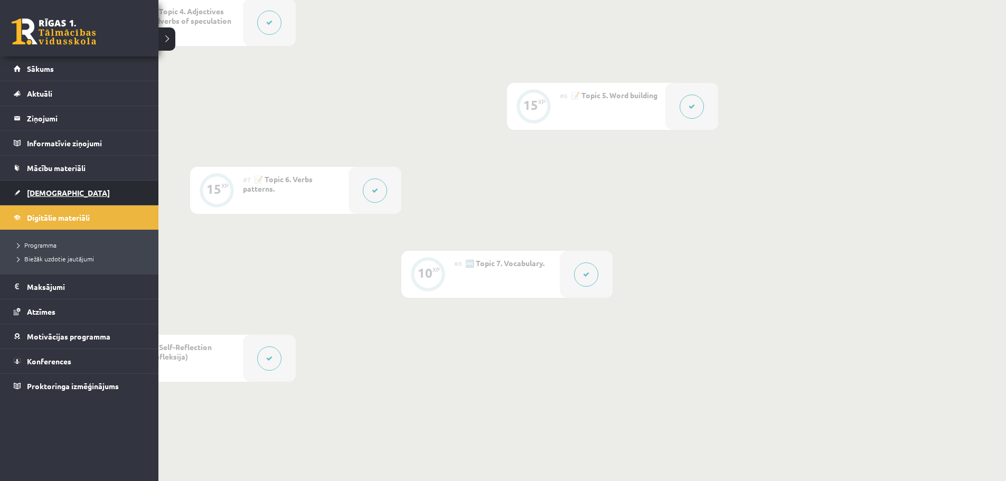
click at [51, 193] on span "[DEMOGRAPHIC_DATA]" at bounding box center [68, 193] width 83 height 10
